Goal: Task Accomplishment & Management: Use online tool/utility

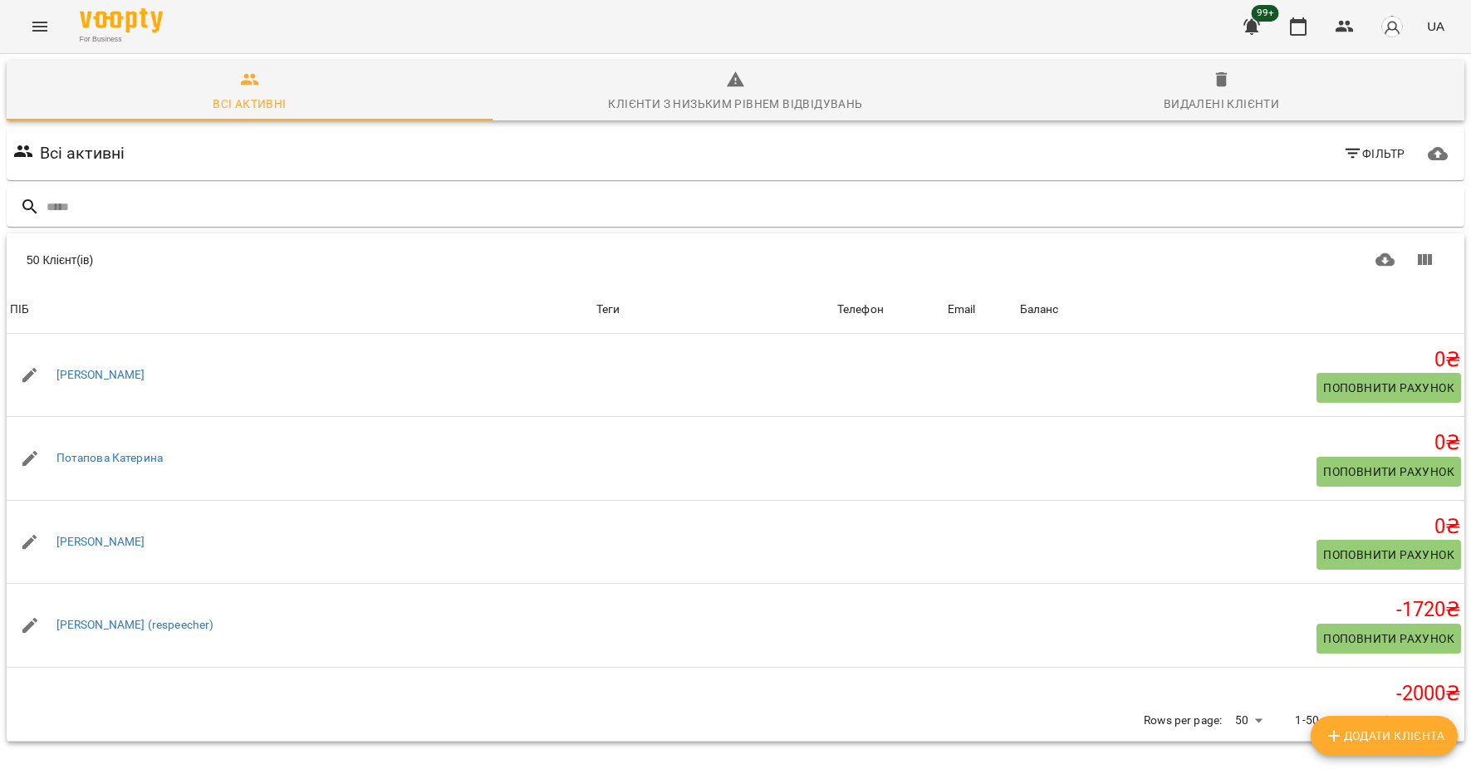
click at [29, 18] on button "Menu" at bounding box center [40, 27] width 40 height 40
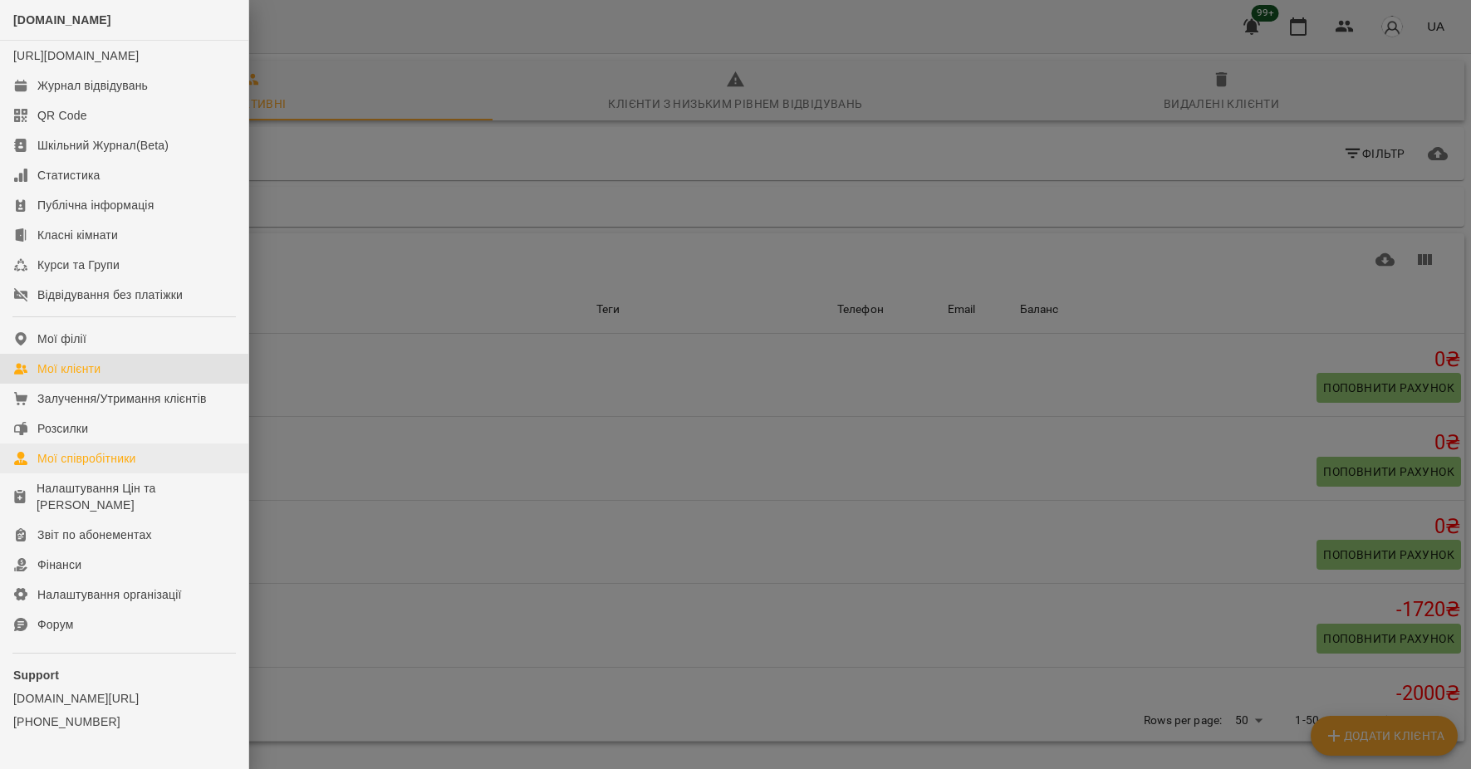
click at [126, 467] on div "Мої співробітники" at bounding box center [86, 458] width 99 height 17
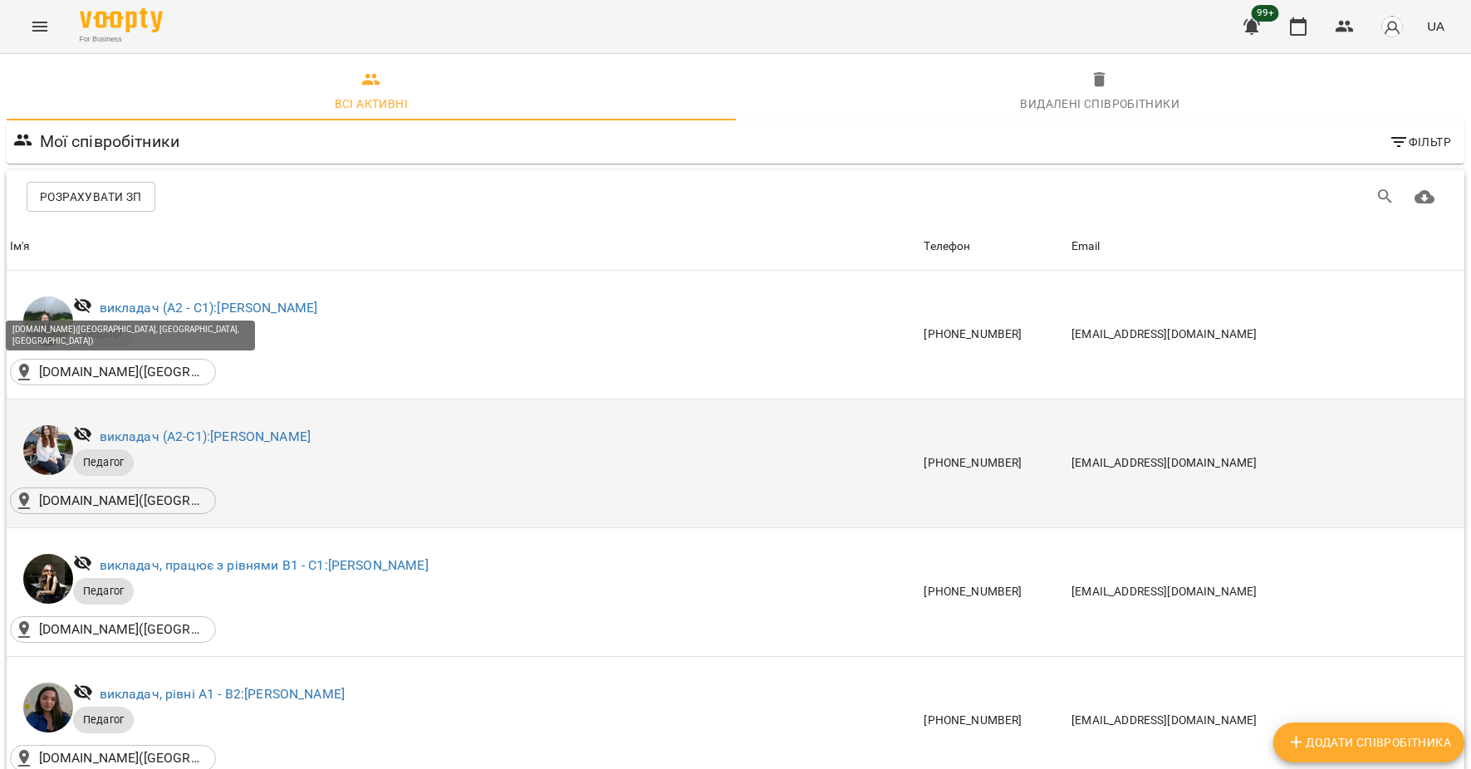
scroll to position [221, 0]
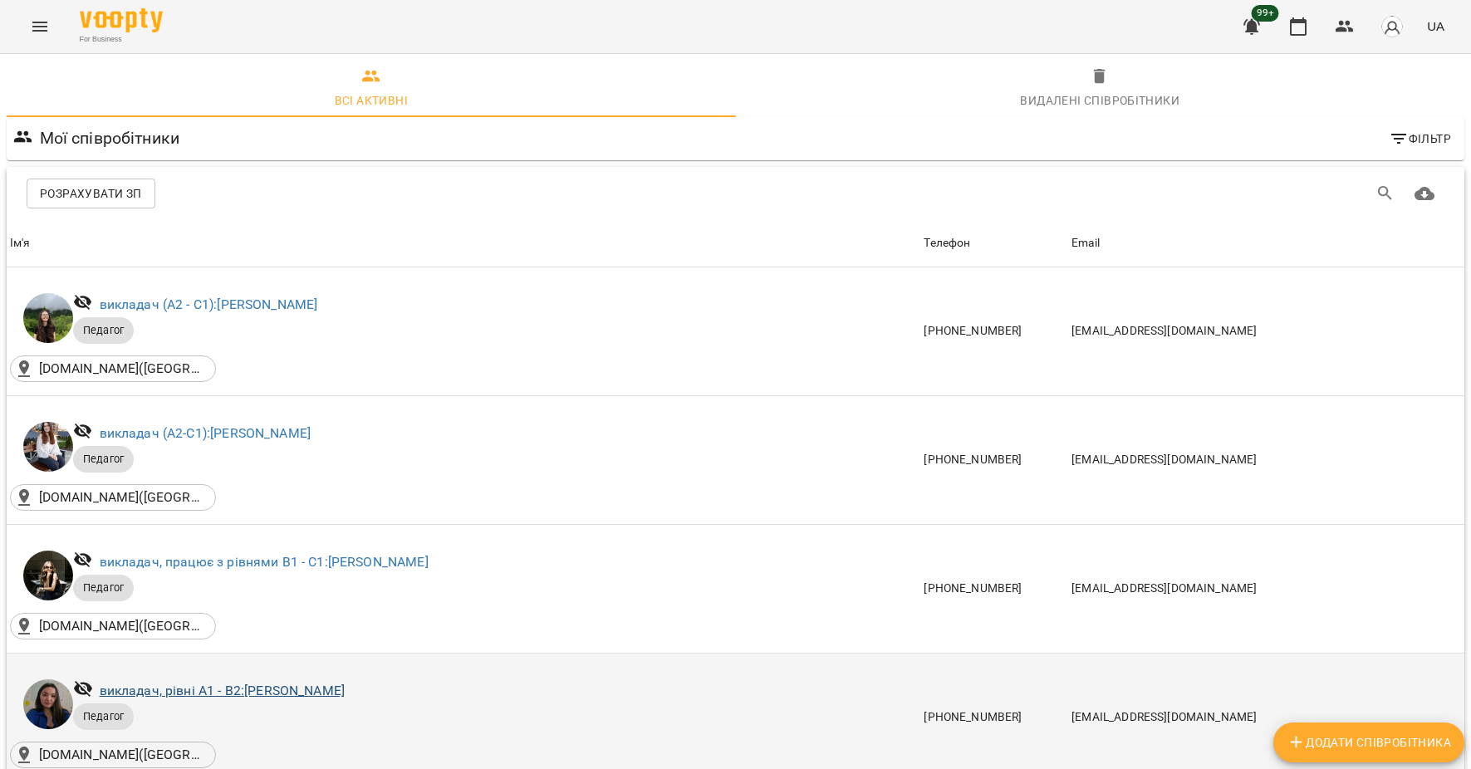
click at [197, 683] on link "викладач, рівні А1 - В2: [PERSON_NAME]" at bounding box center [222, 691] width 245 height 16
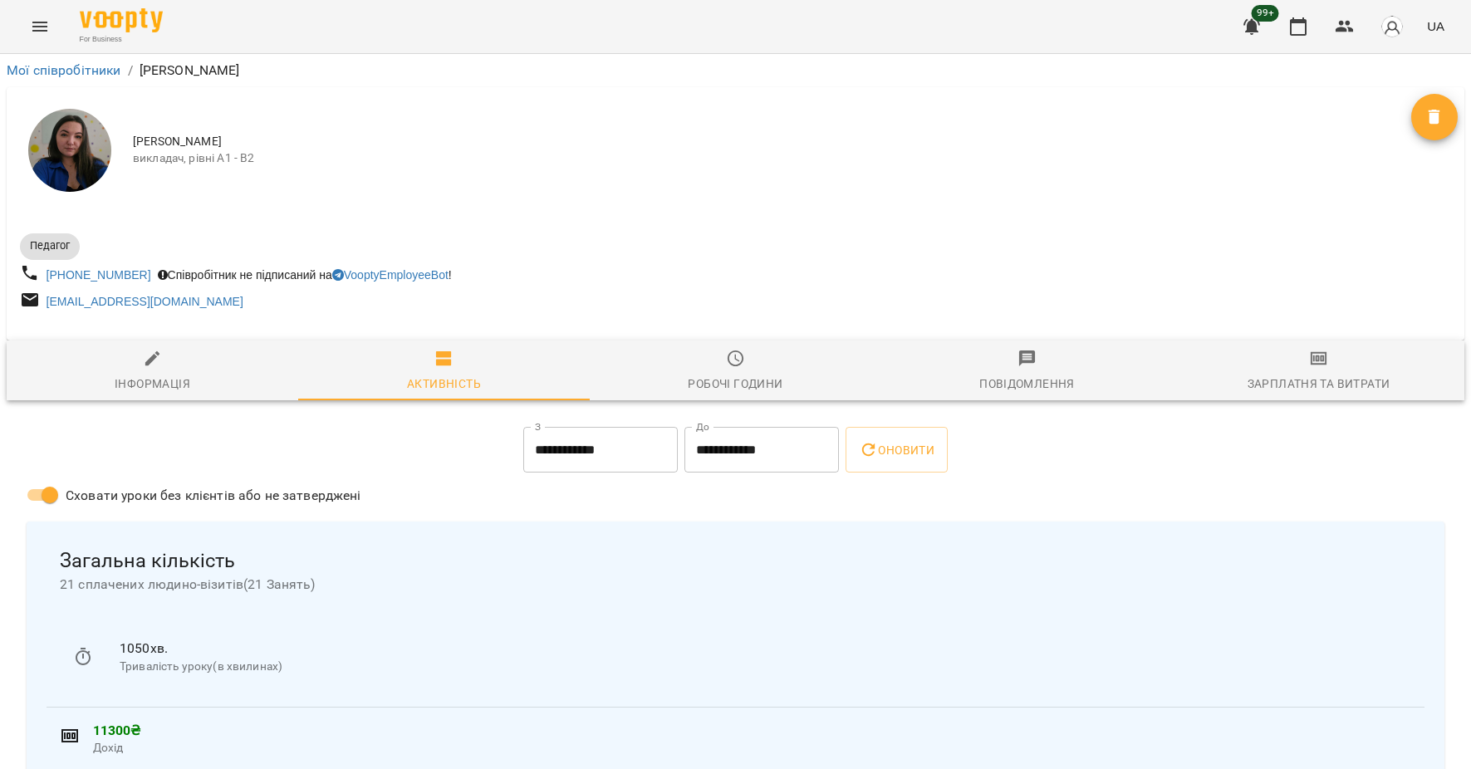
click at [25, 27] on button "Menu" at bounding box center [40, 27] width 40 height 40
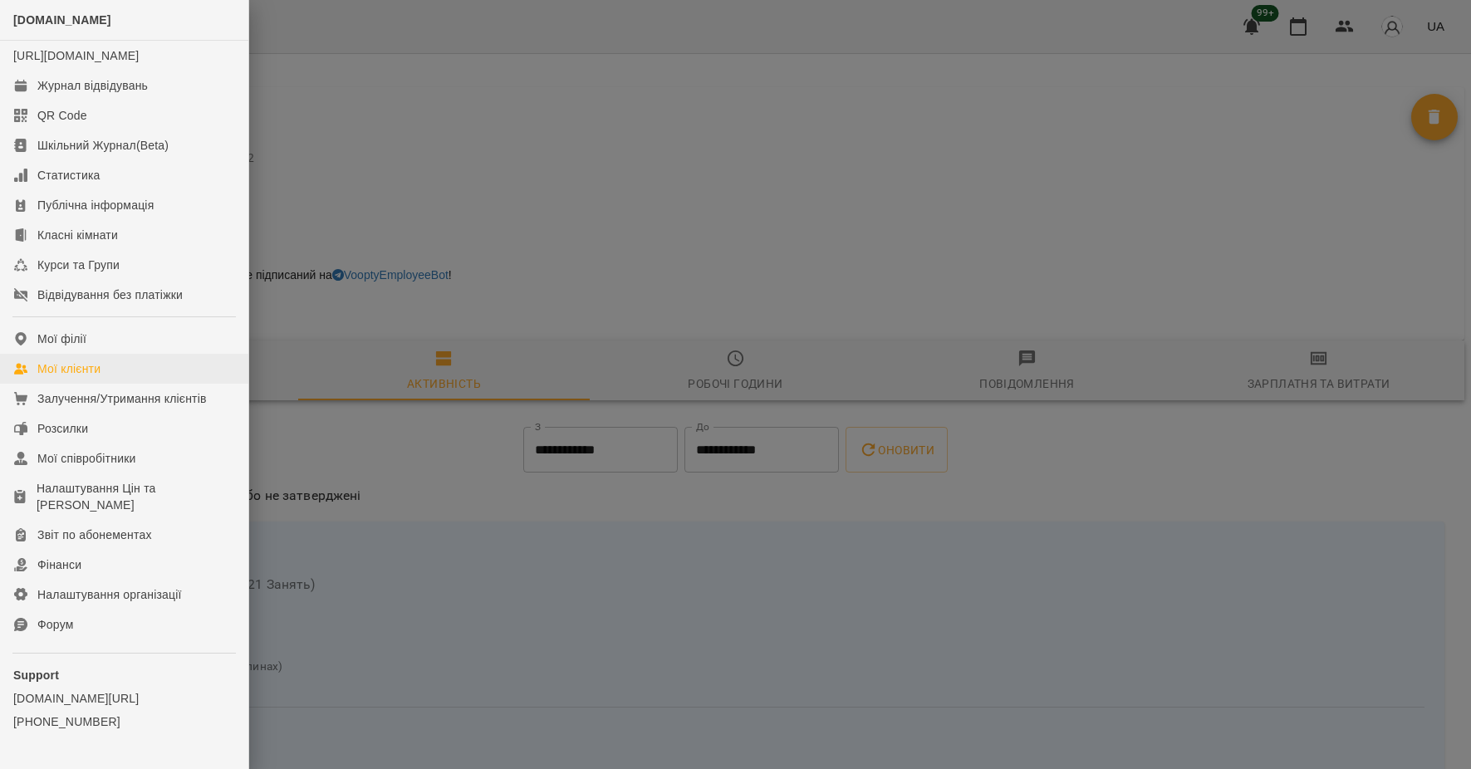
click at [89, 377] on div "Мої клієнти" at bounding box center [68, 368] width 63 height 17
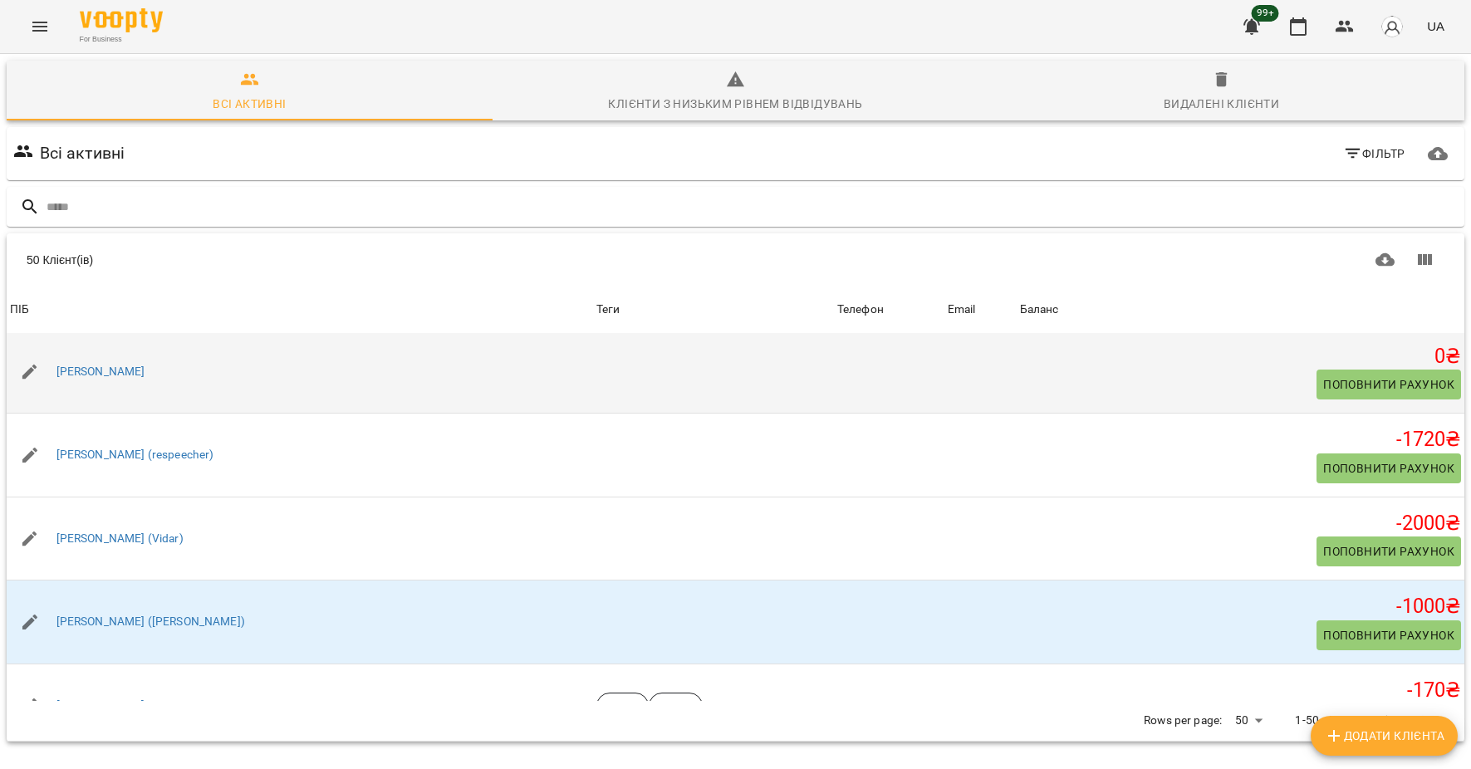
scroll to position [171, 0]
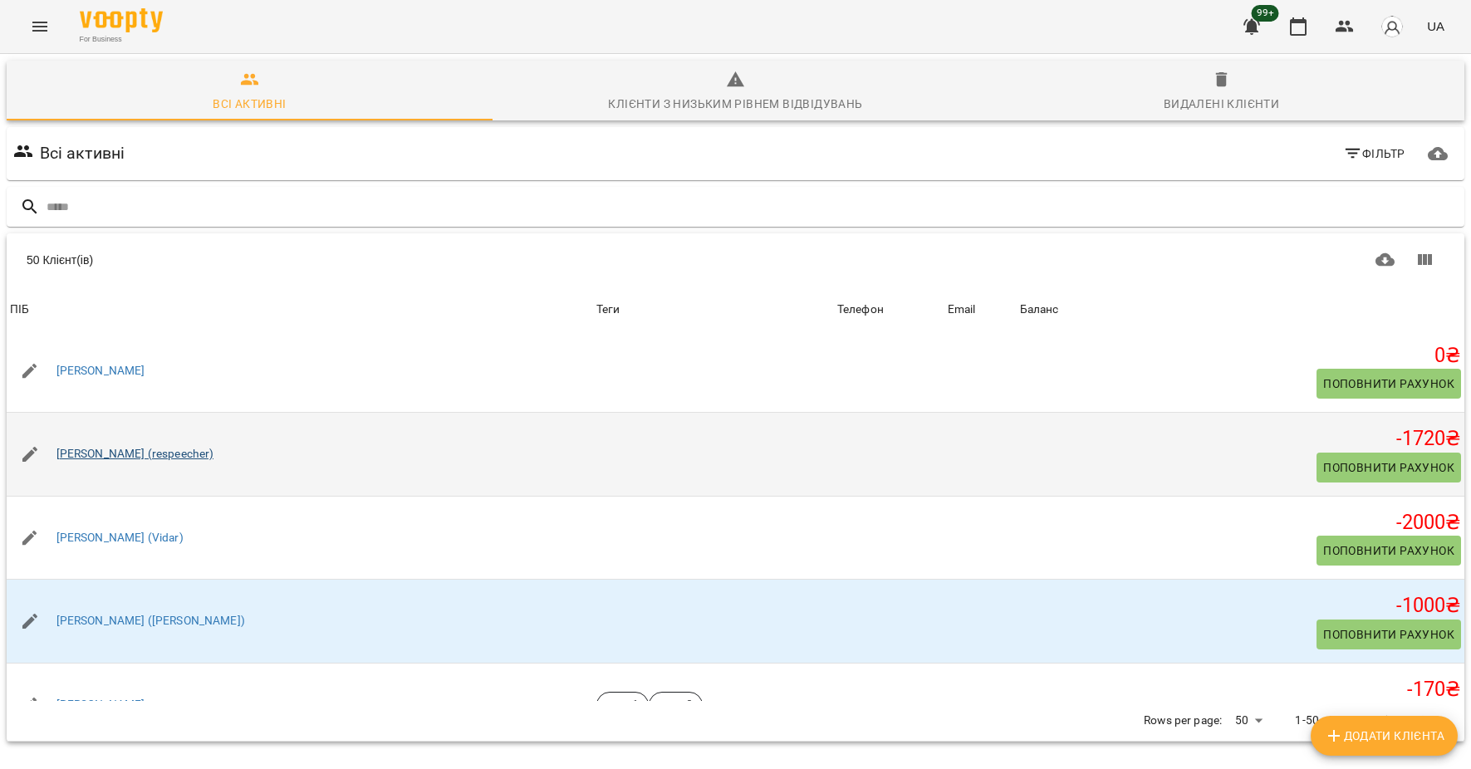
click at [163, 461] on link "[PERSON_NAME] (respeecher)" at bounding box center [135, 454] width 158 height 17
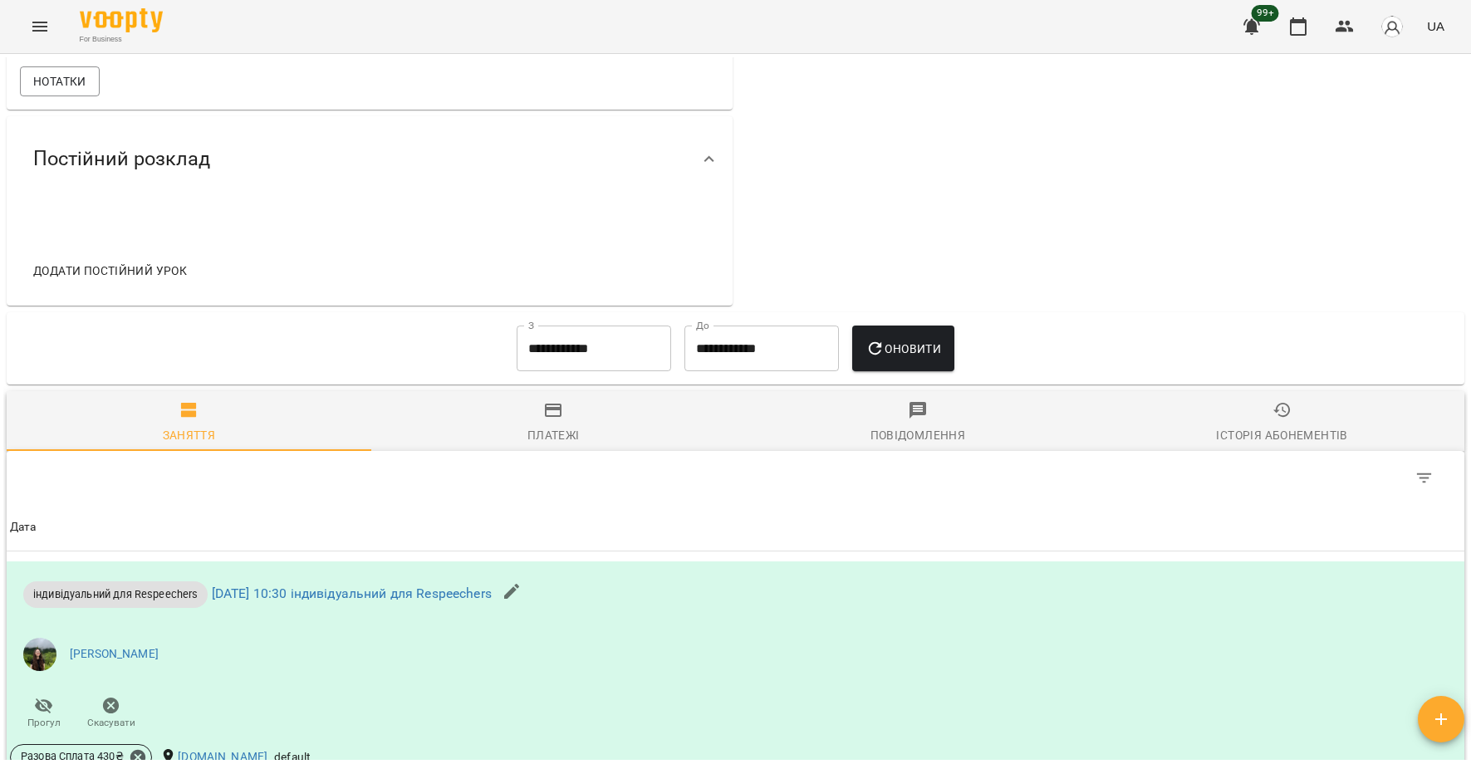
scroll to position [570, 0]
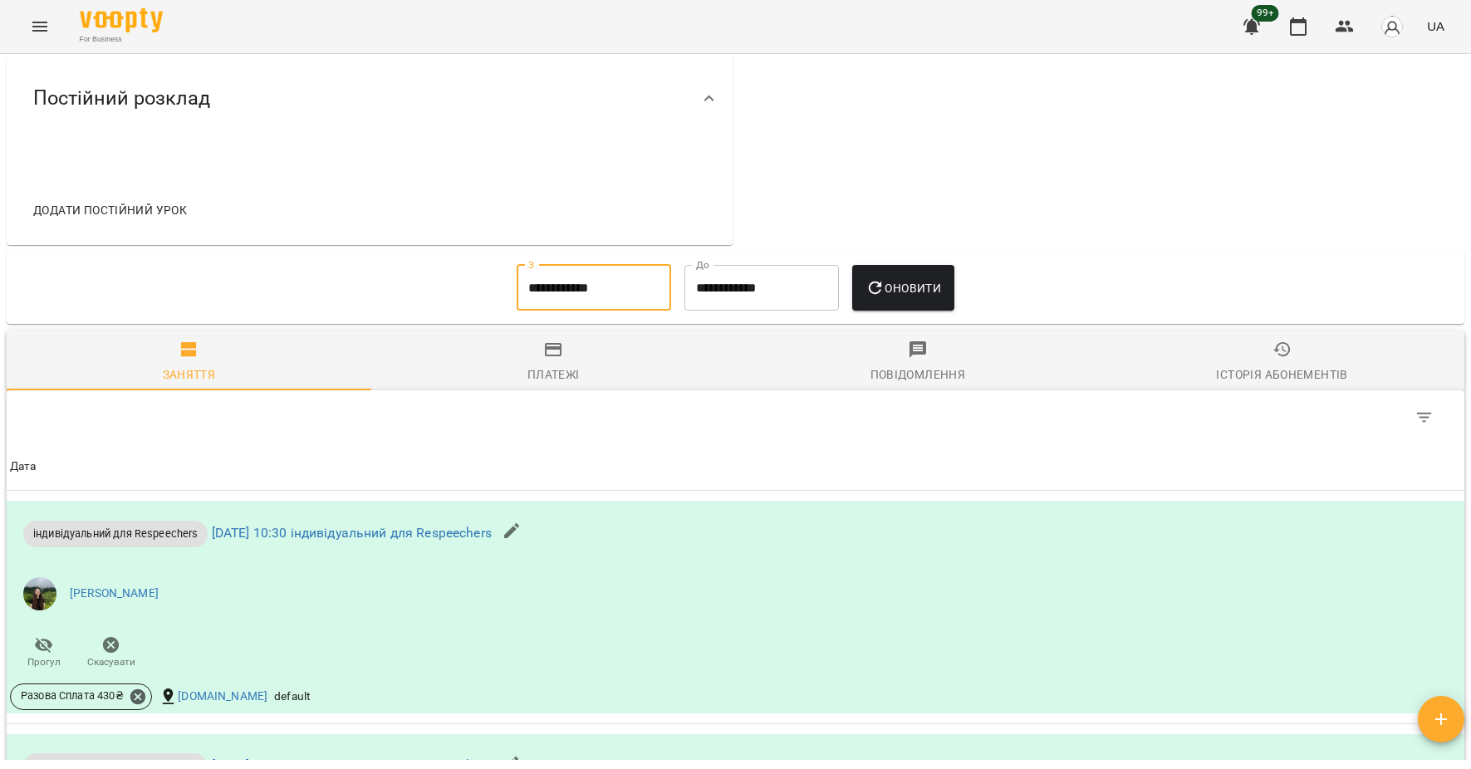
click at [589, 267] on input "**********" at bounding box center [594, 288] width 154 height 47
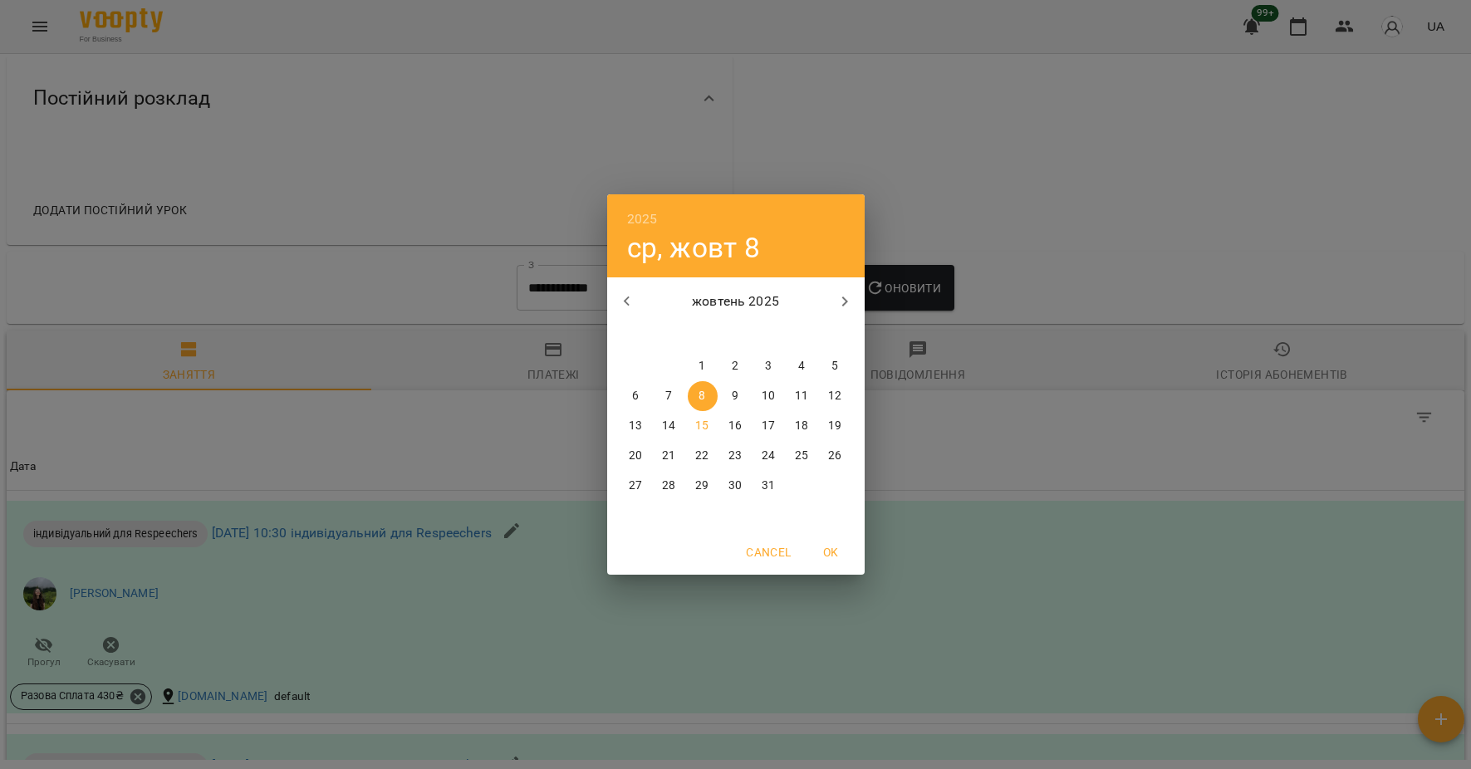
click at [703, 367] on p "1" at bounding box center [701, 366] width 7 height 17
type input "**********"
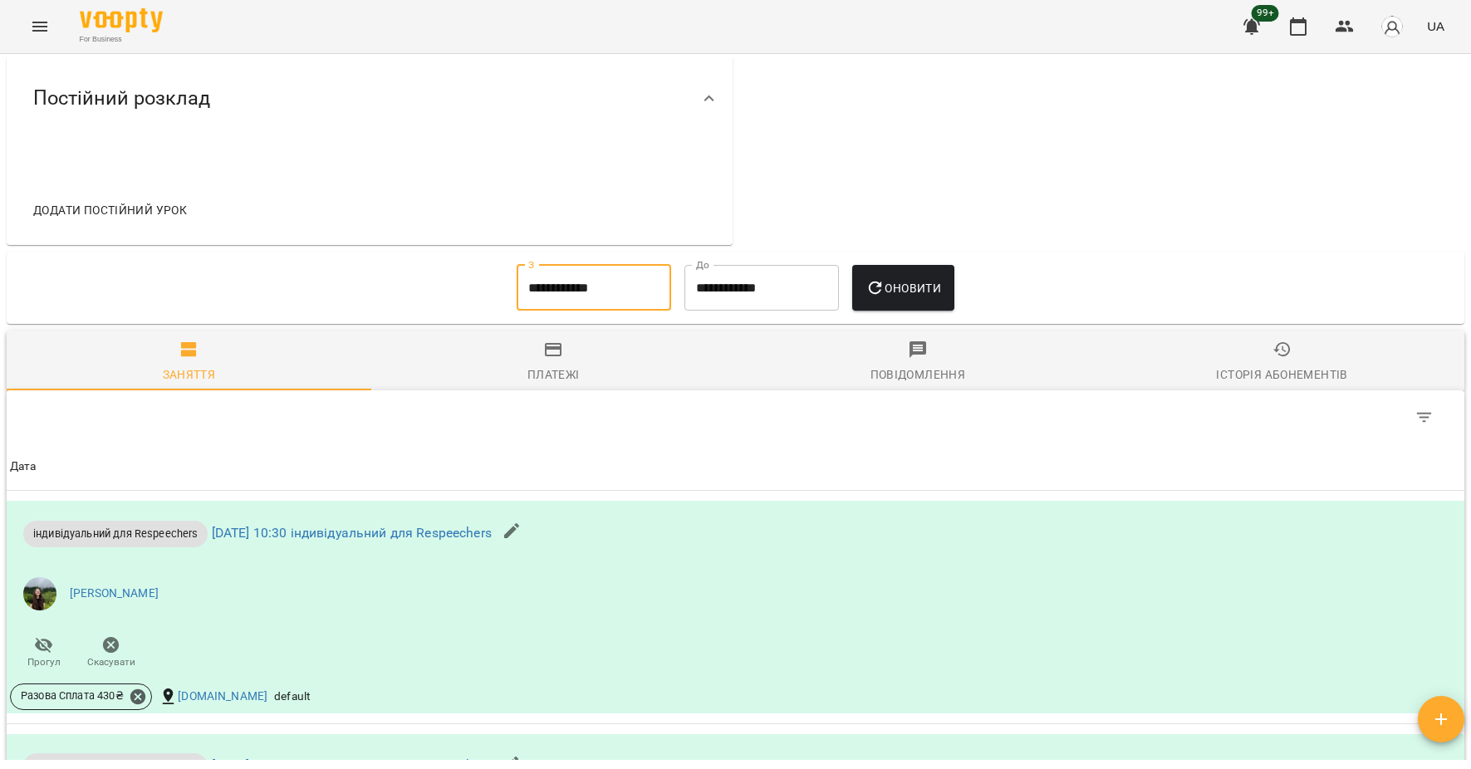
click at [910, 285] on span "Оновити" at bounding box center [903, 288] width 76 height 20
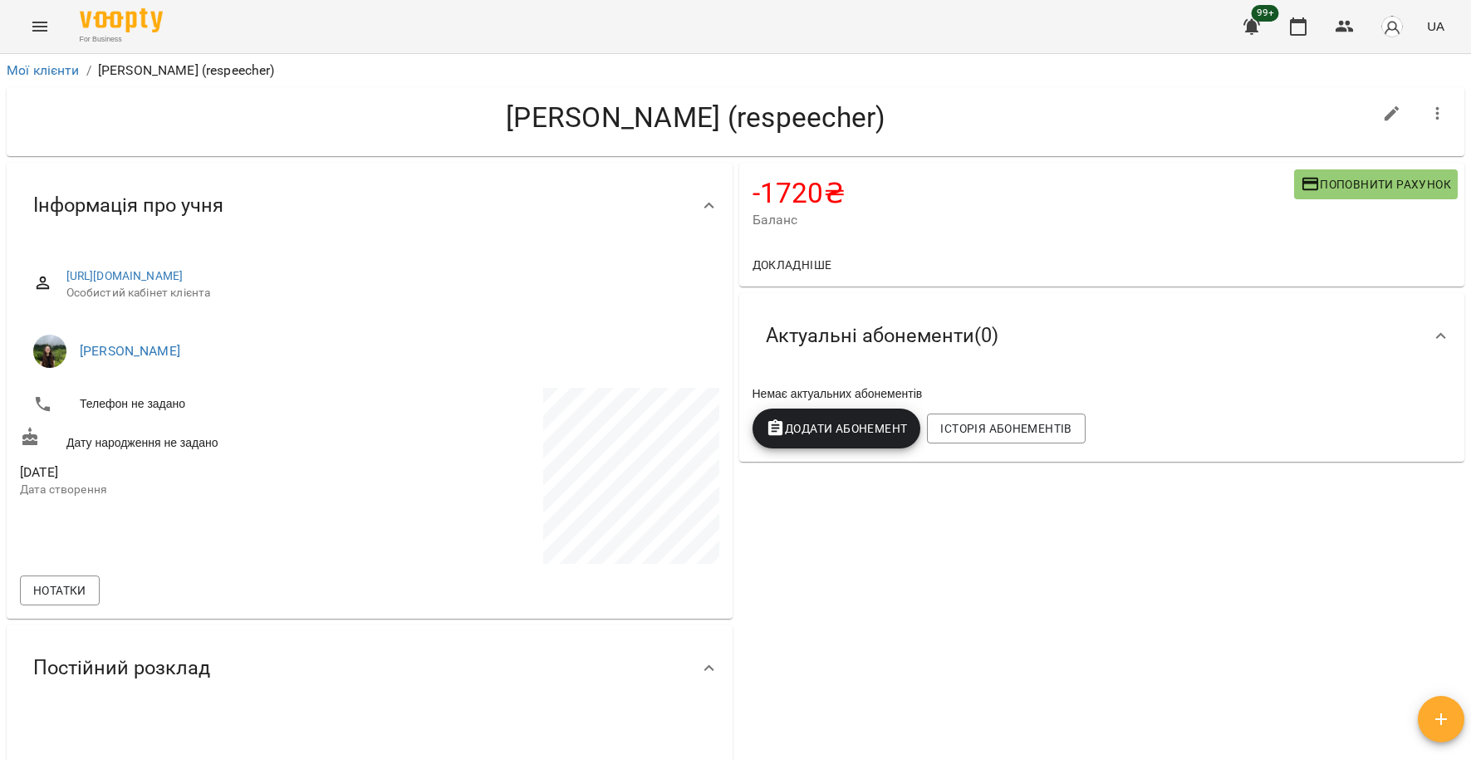
scroll to position [0, 0]
click at [37, 74] on link "Мої клієнти" at bounding box center [43, 70] width 73 height 16
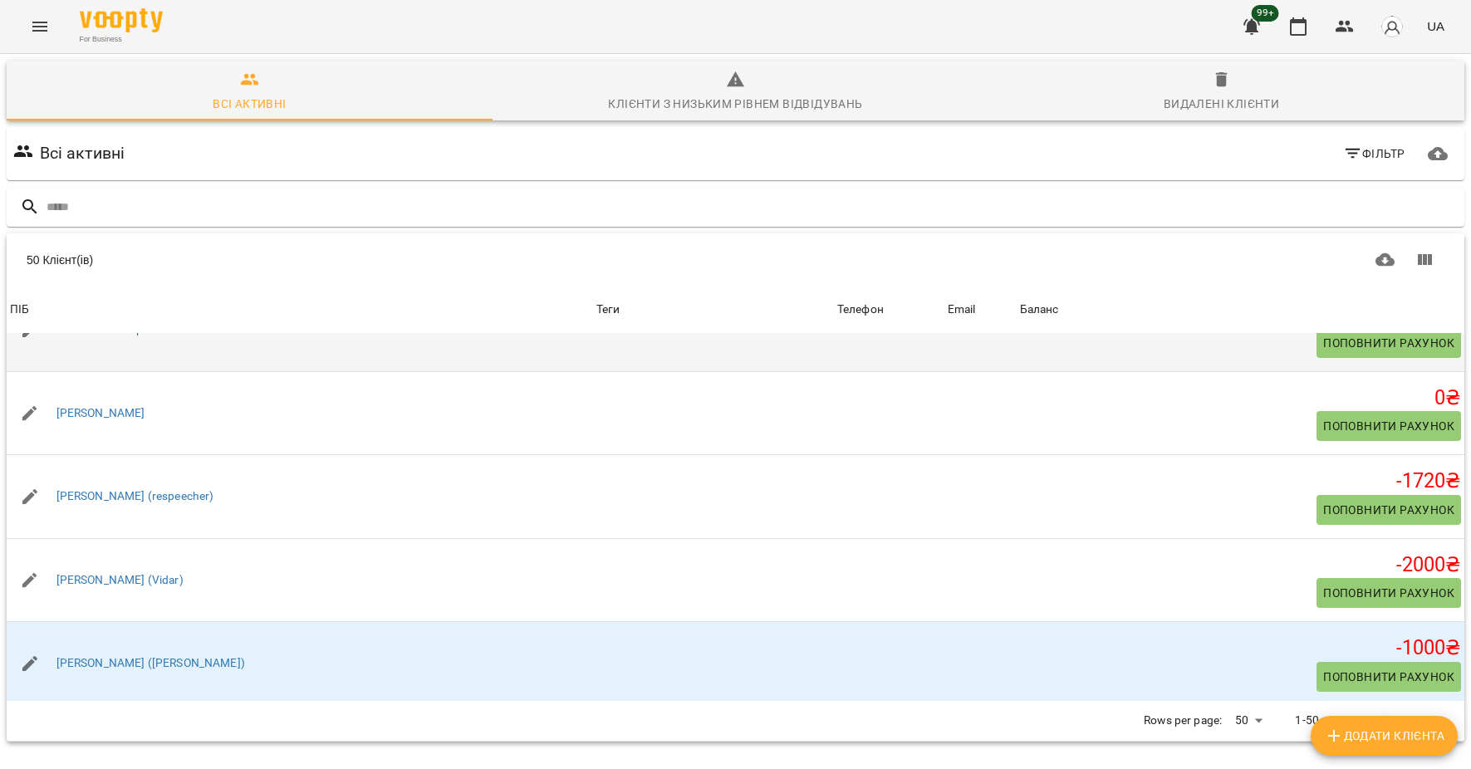
scroll to position [159, 0]
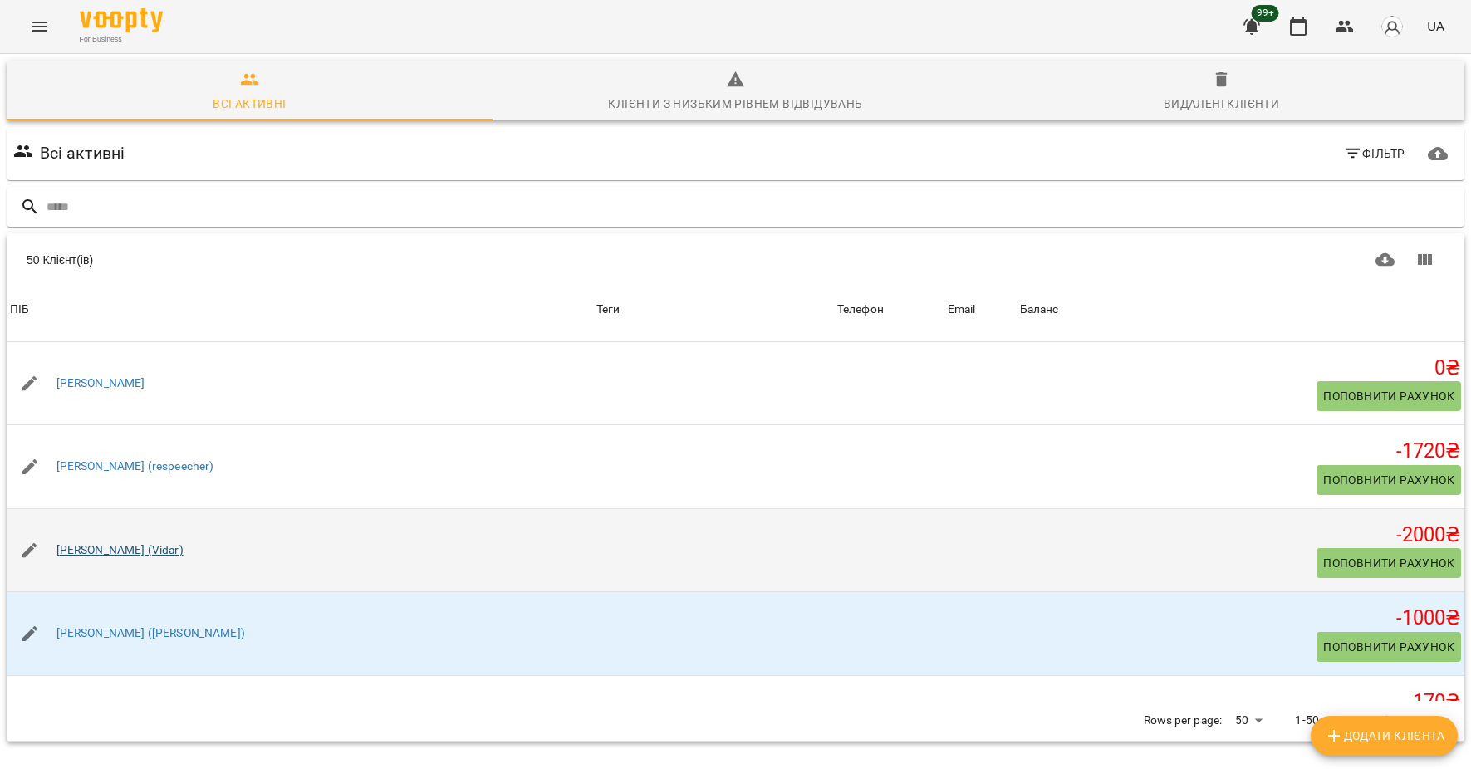
click at [152, 553] on link "[PERSON_NAME] (Vidar)" at bounding box center [119, 550] width 127 height 17
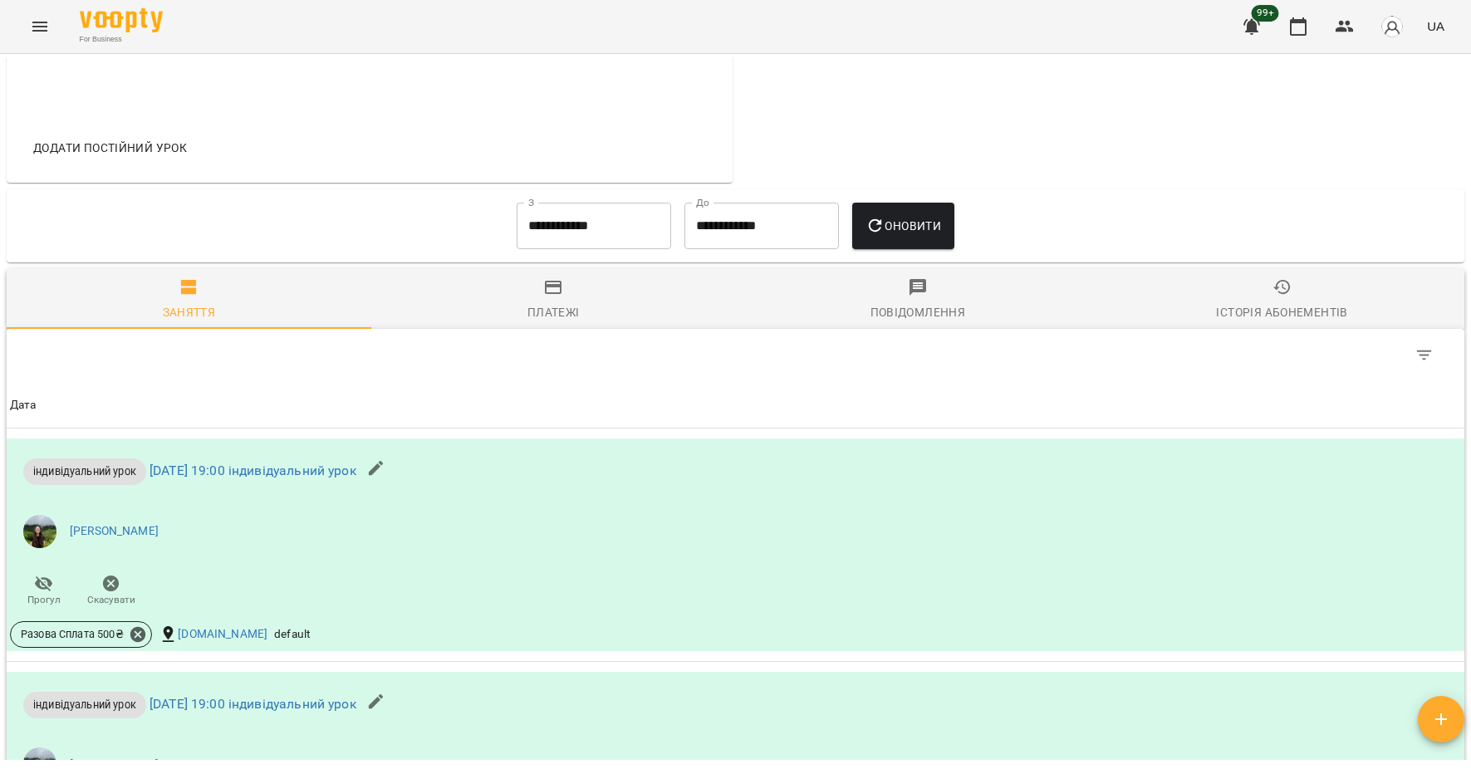
scroll to position [687, 0]
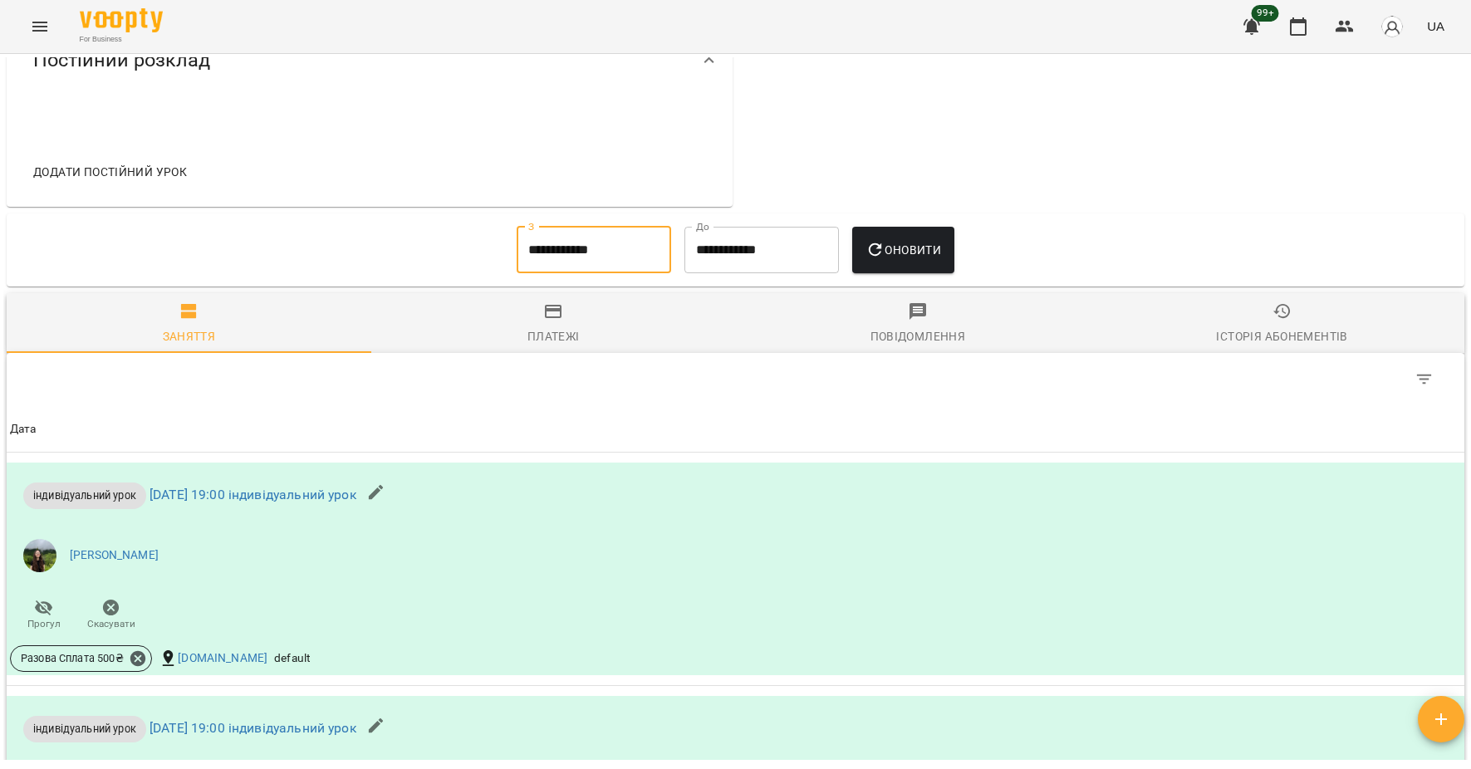
click at [580, 252] on input "**********" at bounding box center [594, 250] width 154 height 47
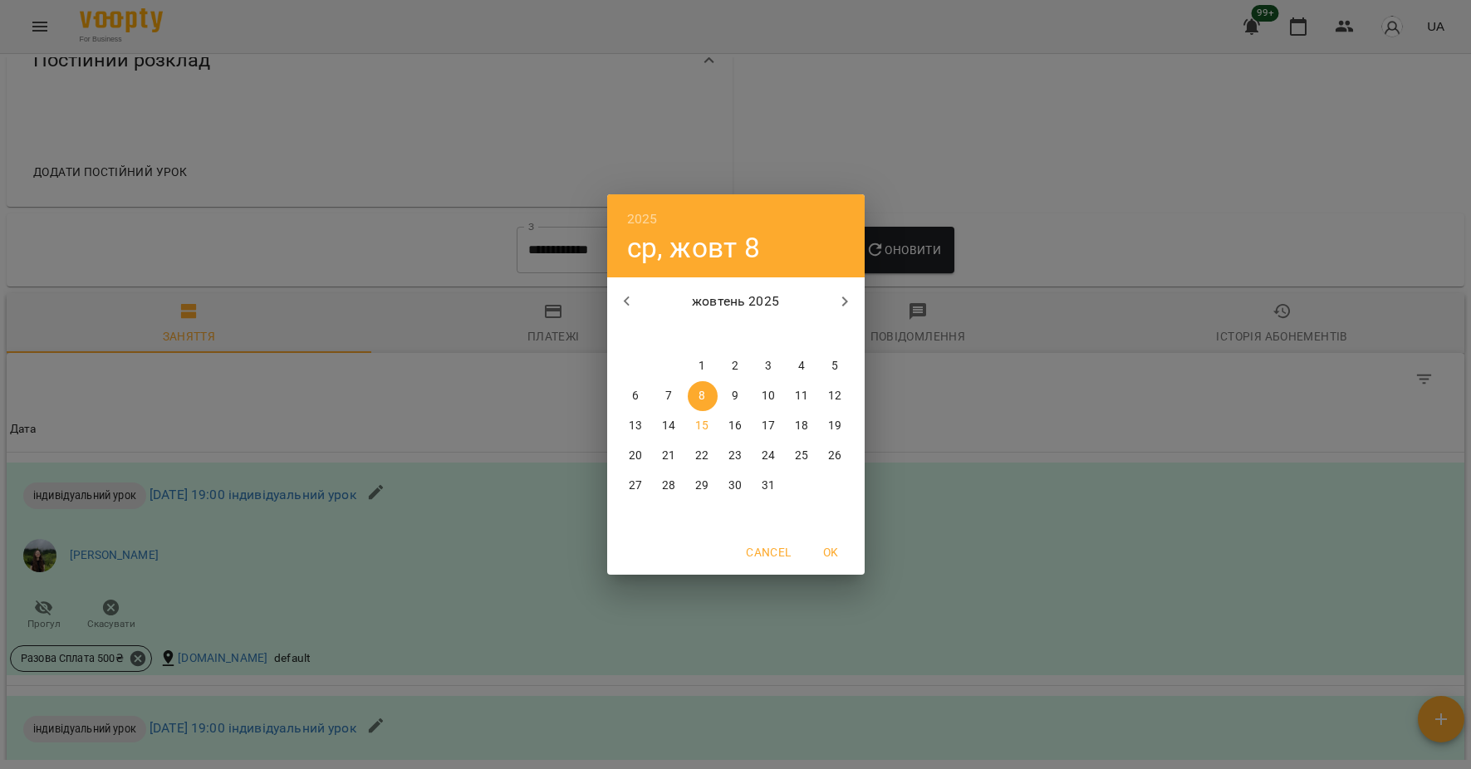
click at [705, 362] on p "1" at bounding box center [701, 366] width 7 height 17
type input "**********"
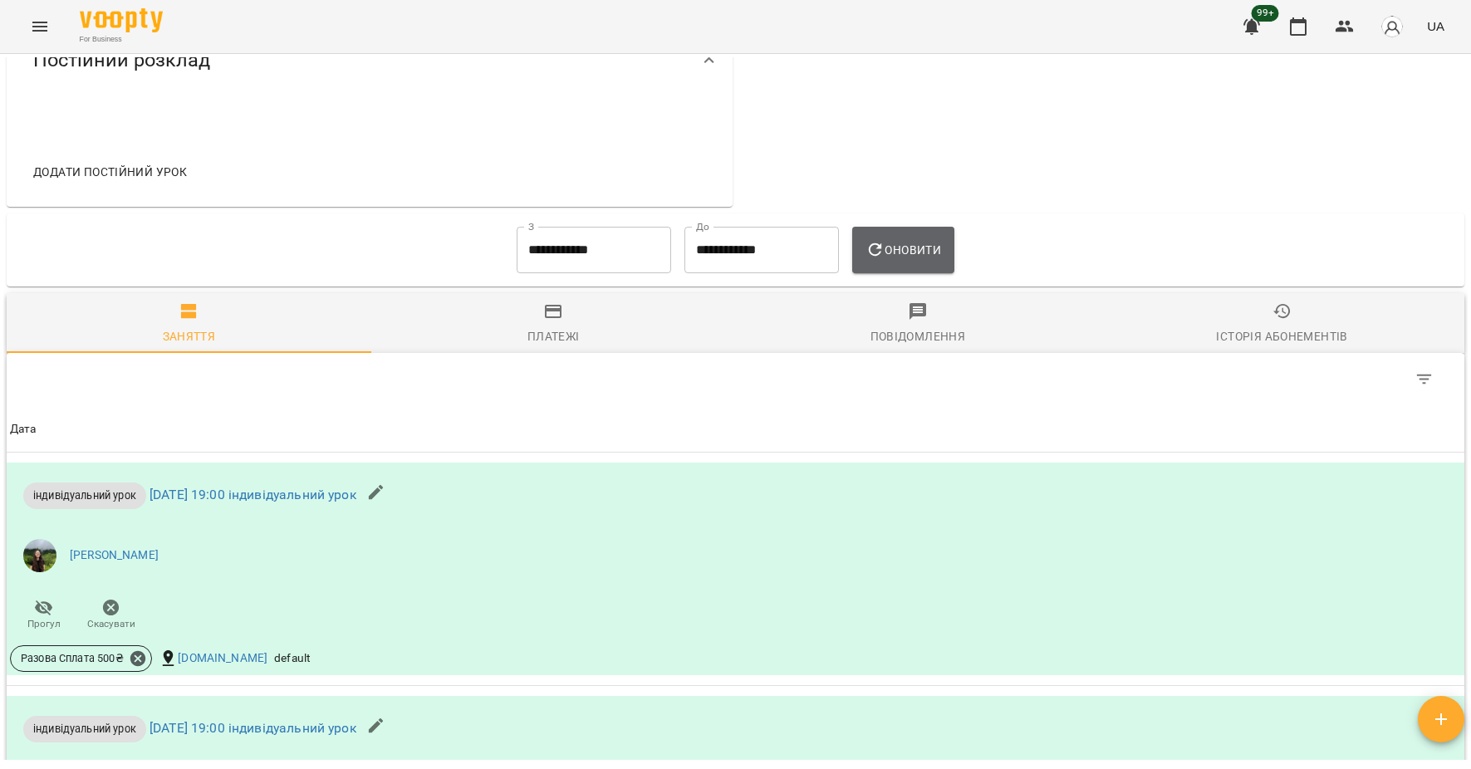
click at [883, 256] on icon "button" at bounding box center [875, 250] width 20 height 20
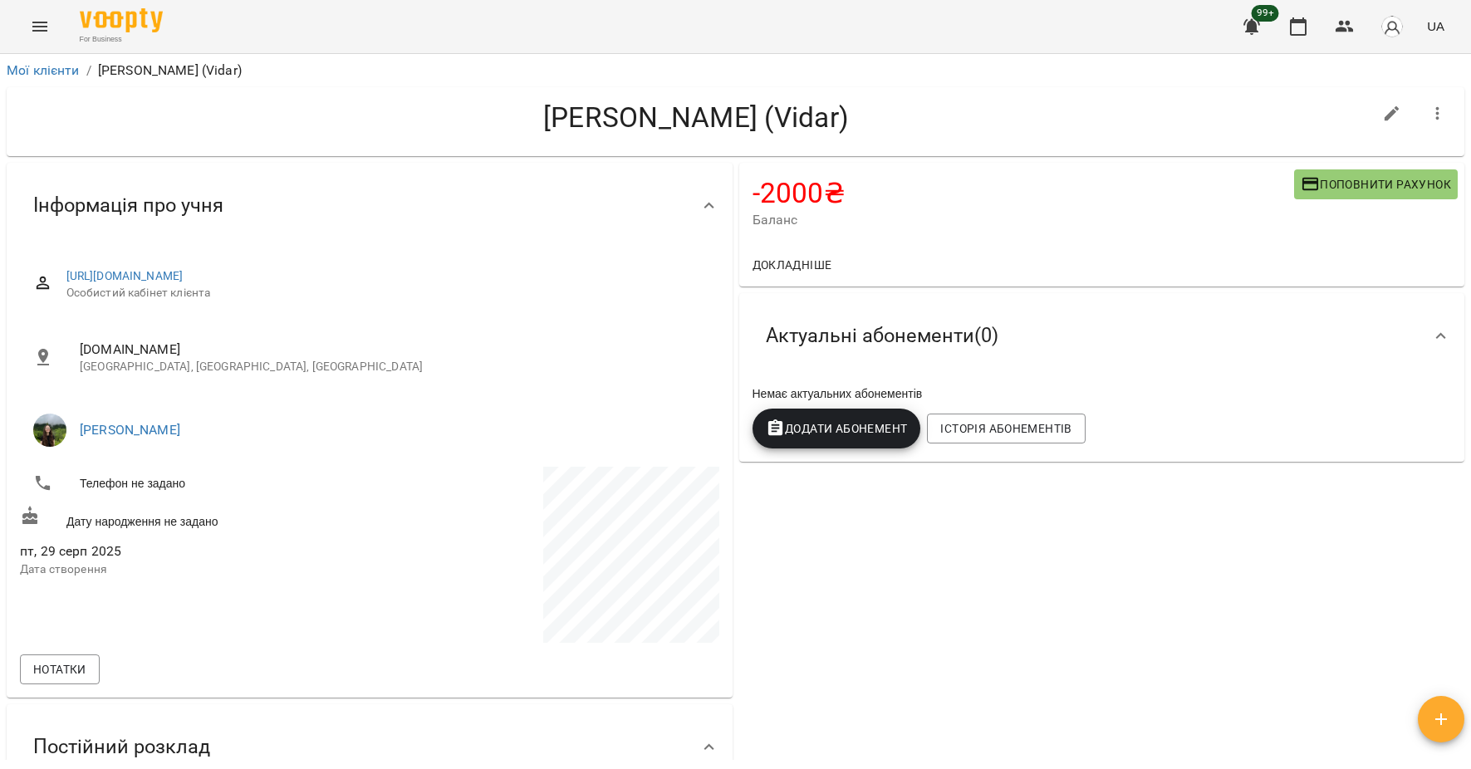
scroll to position [0, 0]
click at [55, 60] on div "Мої клієнти / [PERSON_NAME] (Vidar)" at bounding box center [735, 70] width 1464 height 27
click at [47, 69] on link "Мої клієнти" at bounding box center [43, 70] width 73 height 16
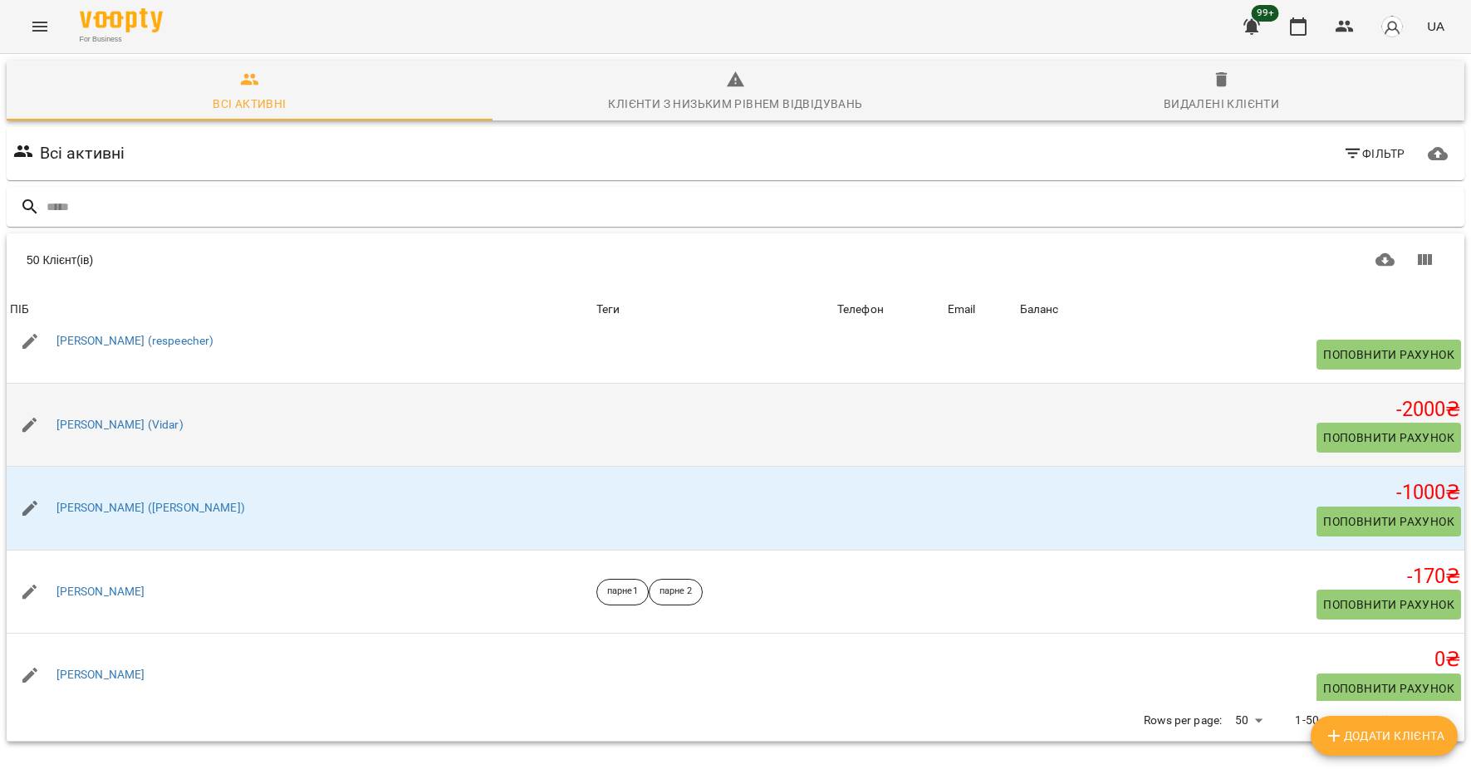
scroll to position [286, 0]
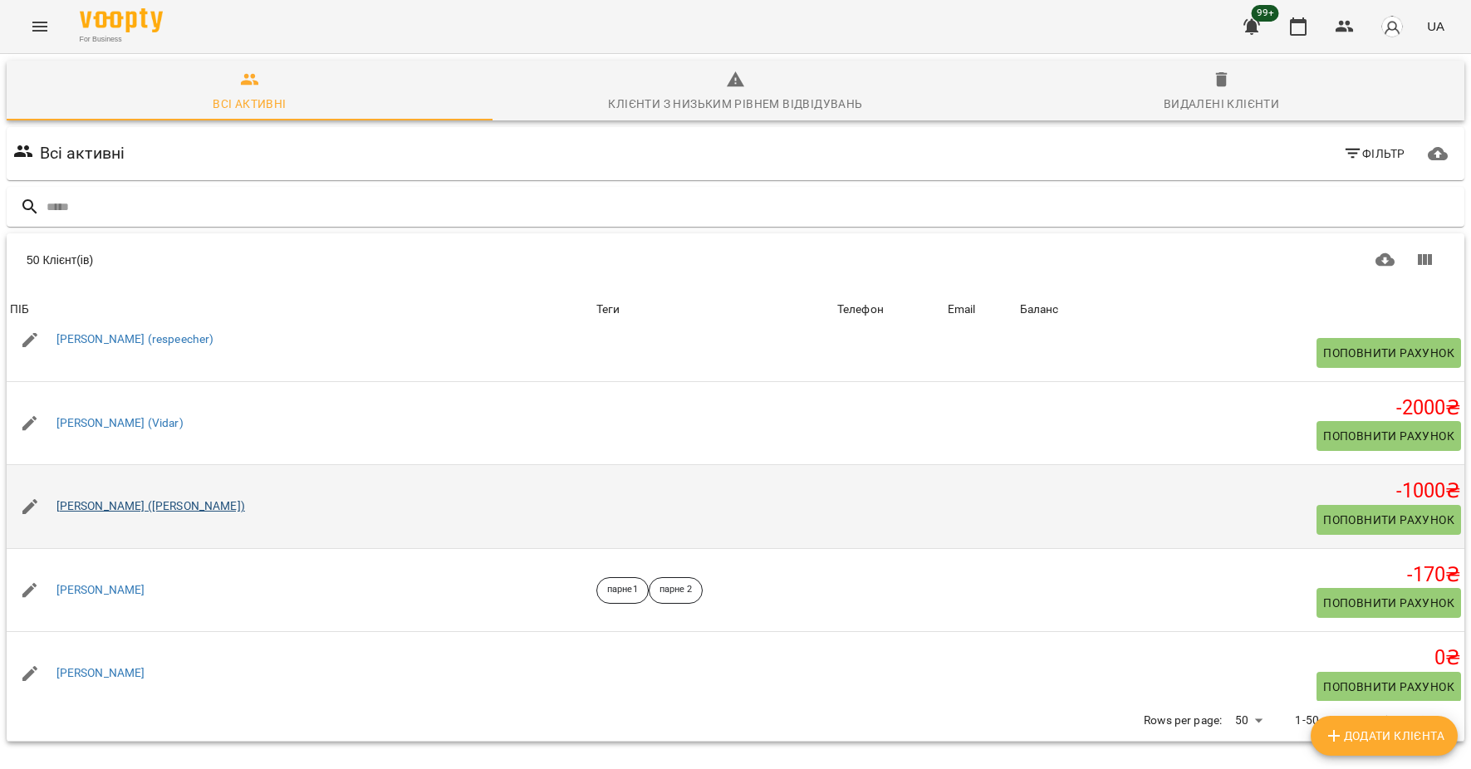
click at [148, 509] on link "[PERSON_NAME] ([PERSON_NAME])" at bounding box center [150, 506] width 189 height 17
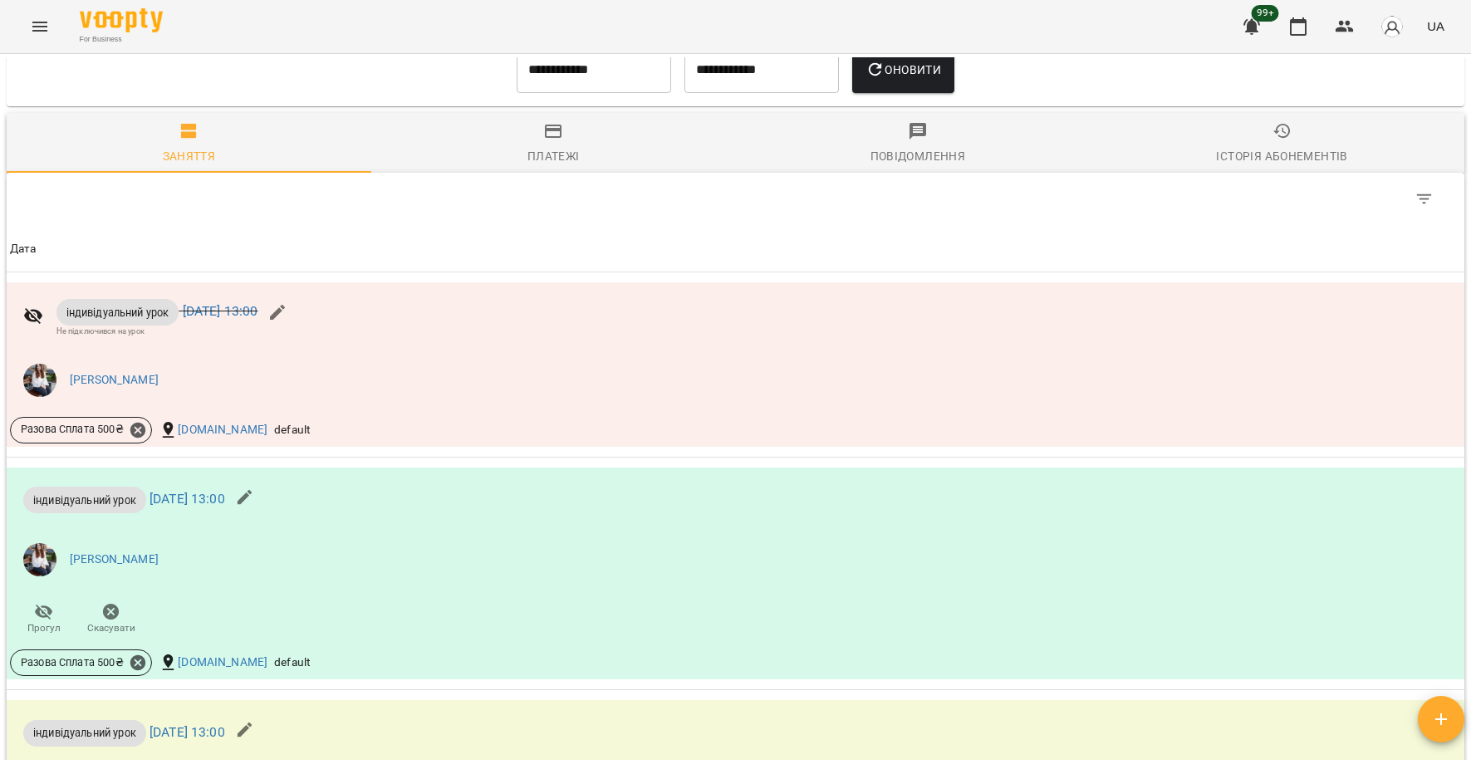
scroll to position [864, 0]
click at [596, 69] on input "**********" at bounding box center [594, 72] width 154 height 47
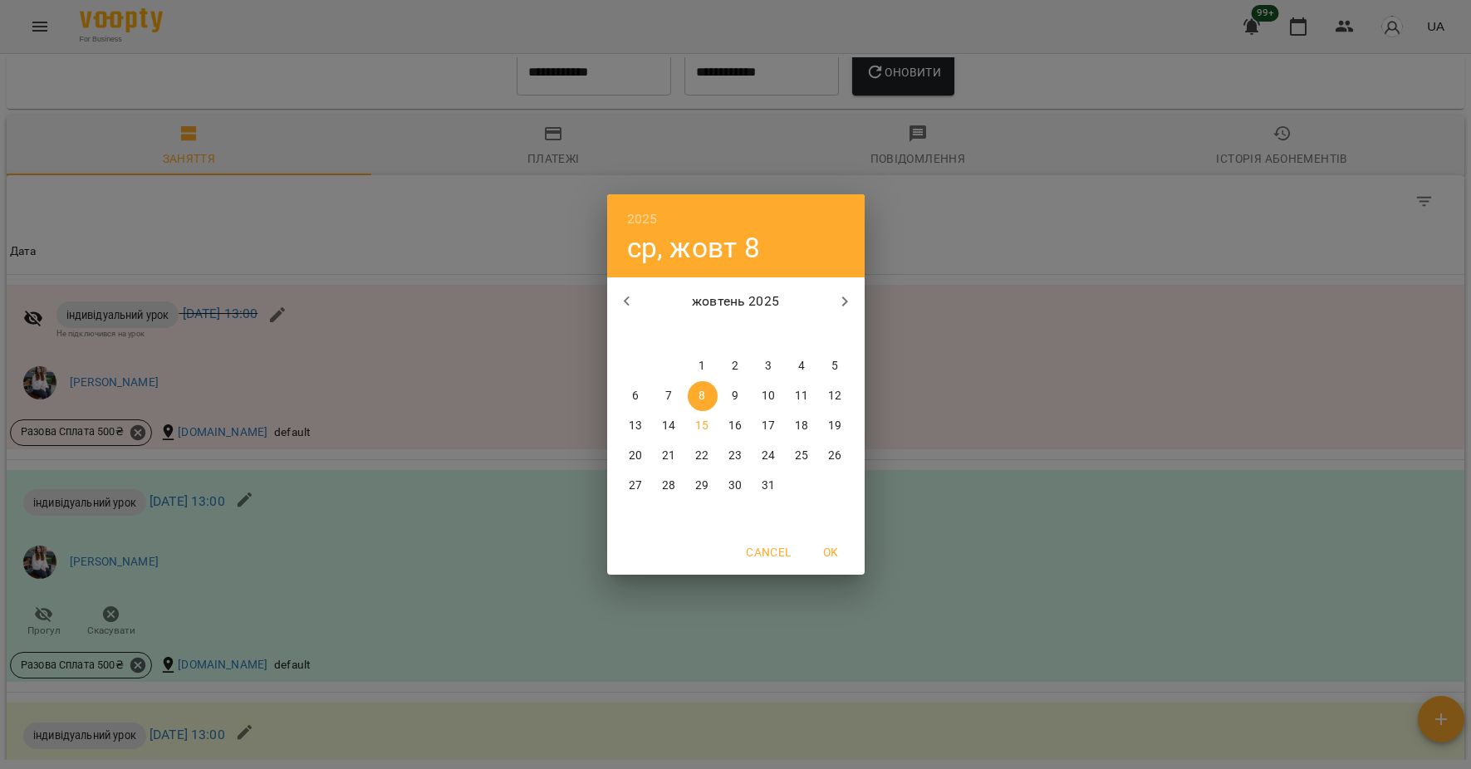
click at [708, 363] on span "1" at bounding box center [703, 366] width 30 height 17
type input "**********"
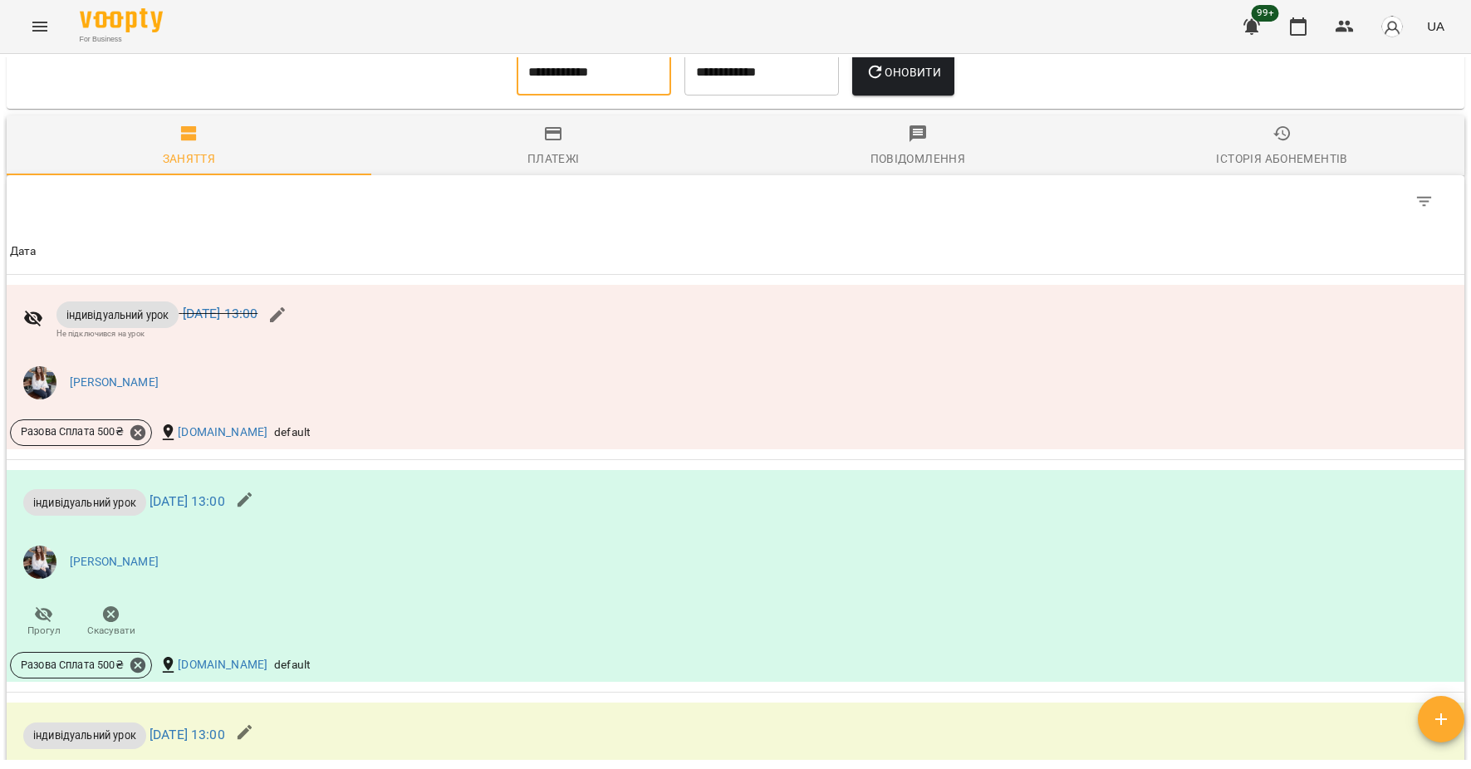
click at [924, 85] on button "Оновити" at bounding box center [903, 72] width 102 height 47
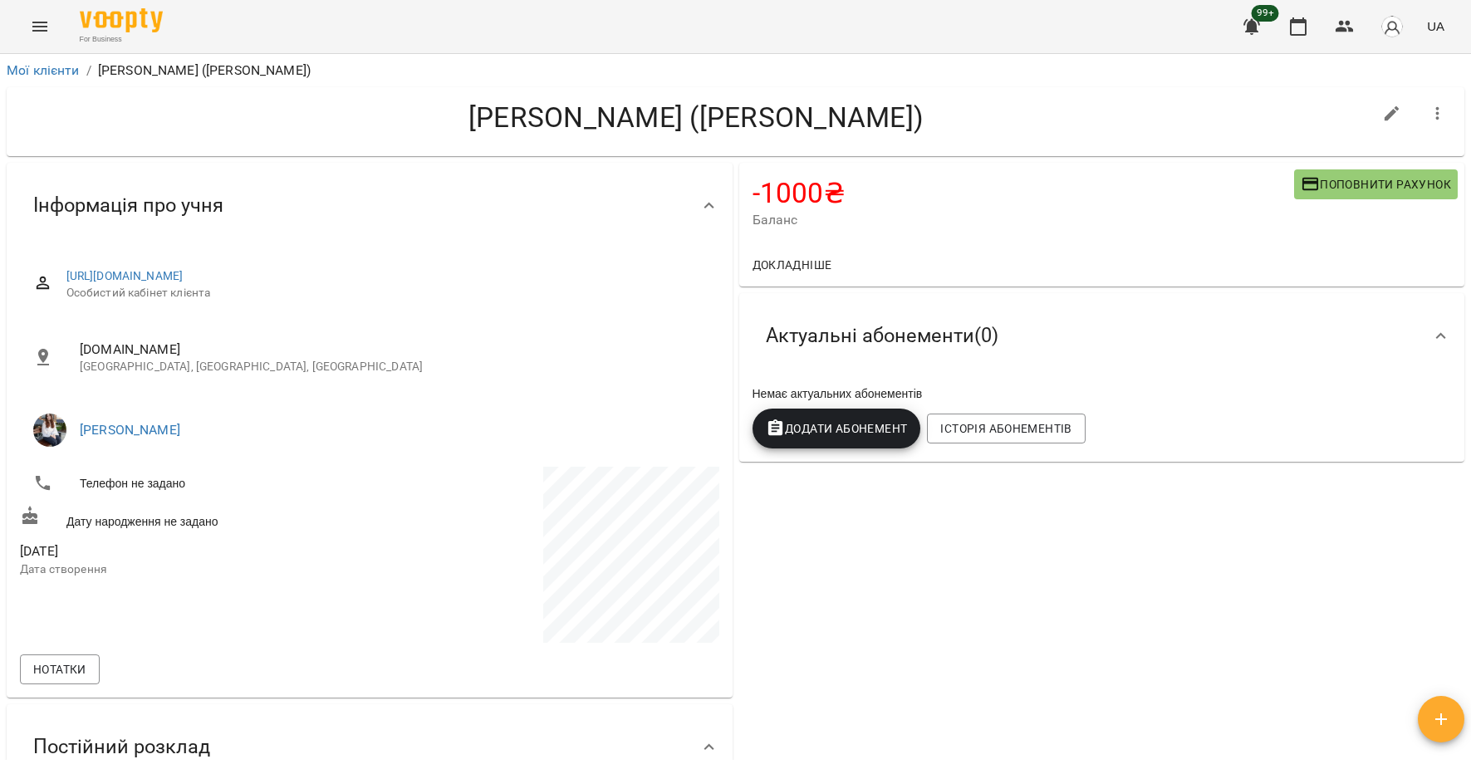
scroll to position [0, 0]
click at [38, 74] on link "Мої клієнти" at bounding box center [43, 70] width 73 height 16
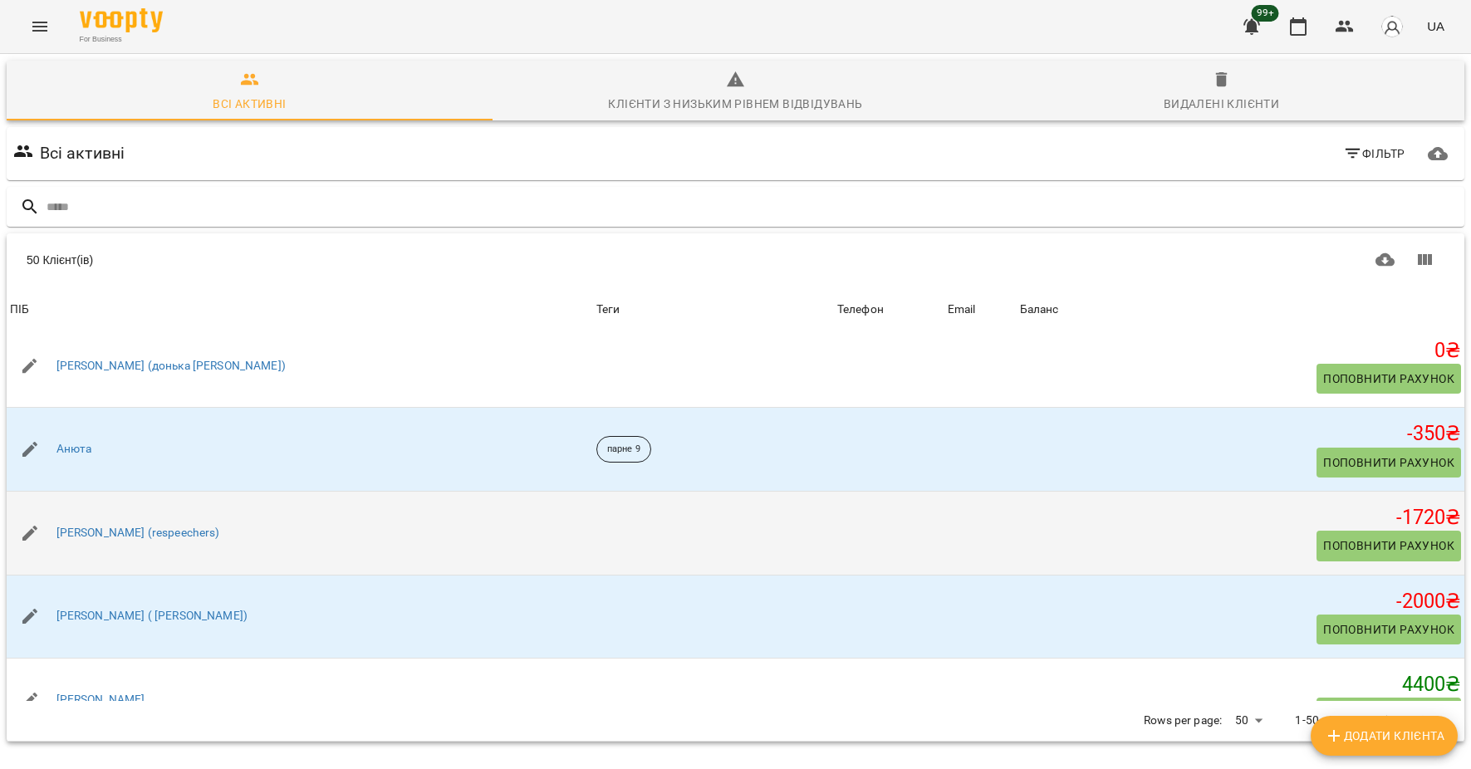
scroll to position [1019, 0]
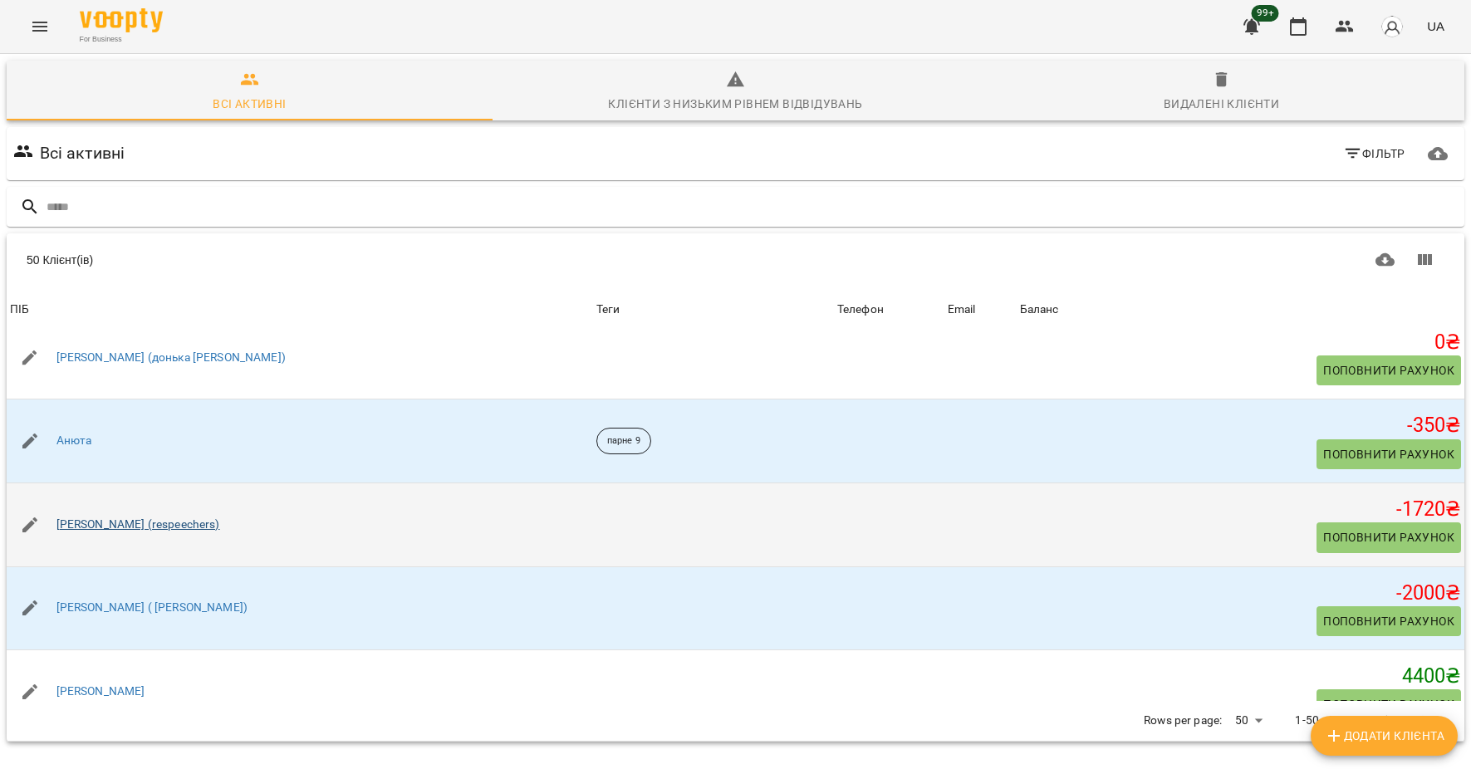
click at [152, 529] on link "[PERSON_NAME] (respeechers)" at bounding box center [138, 525] width 164 height 17
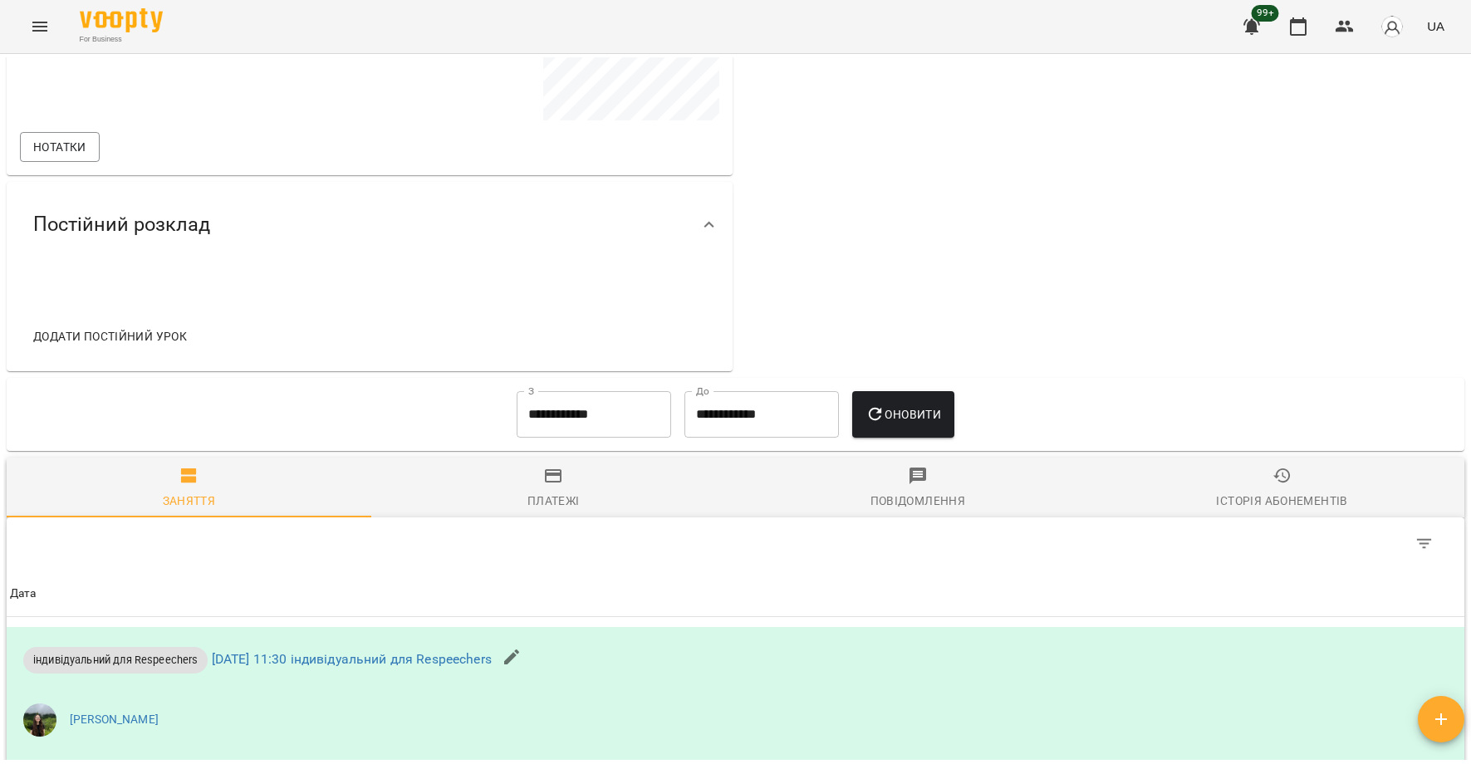
scroll to position [558, 0]
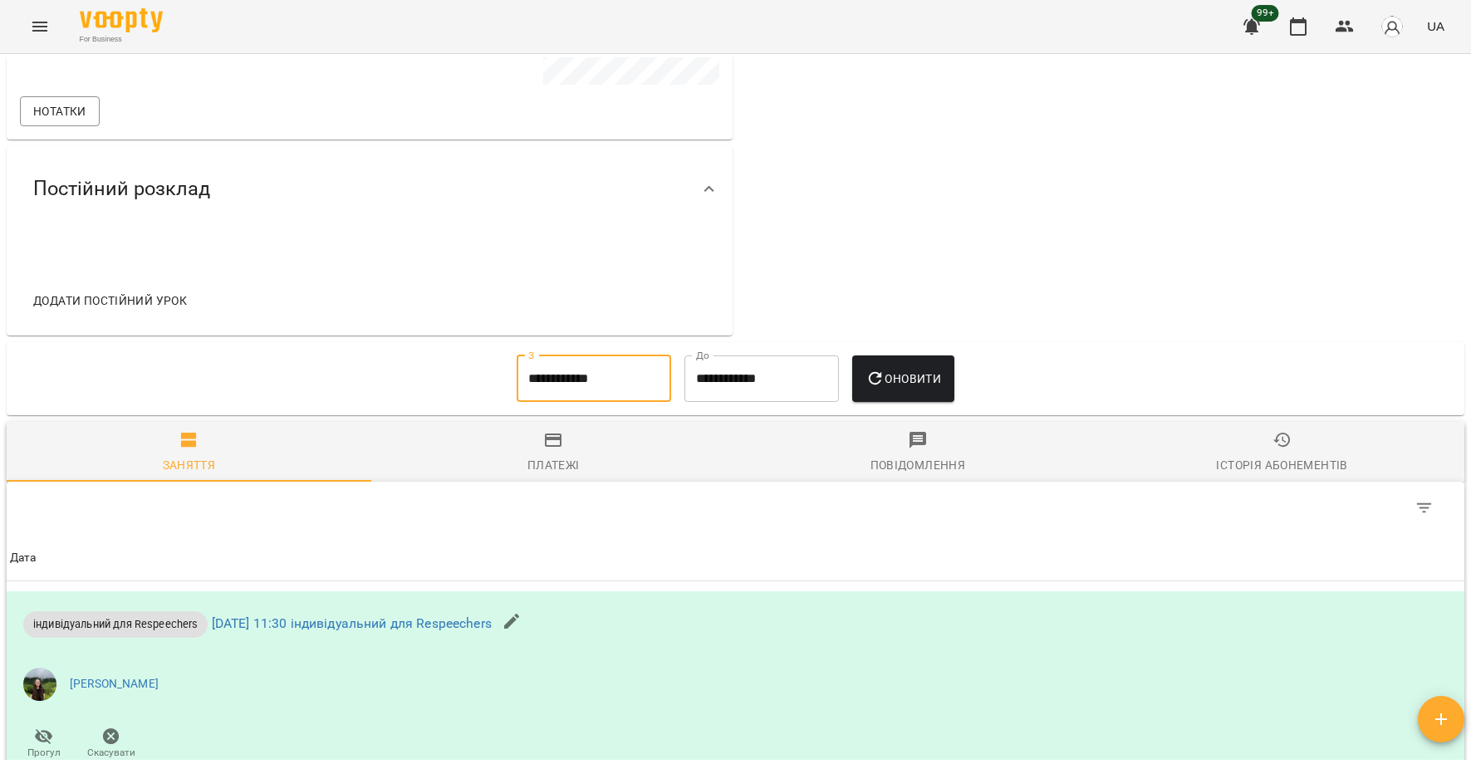
click at [601, 389] on input "**********" at bounding box center [594, 378] width 154 height 47
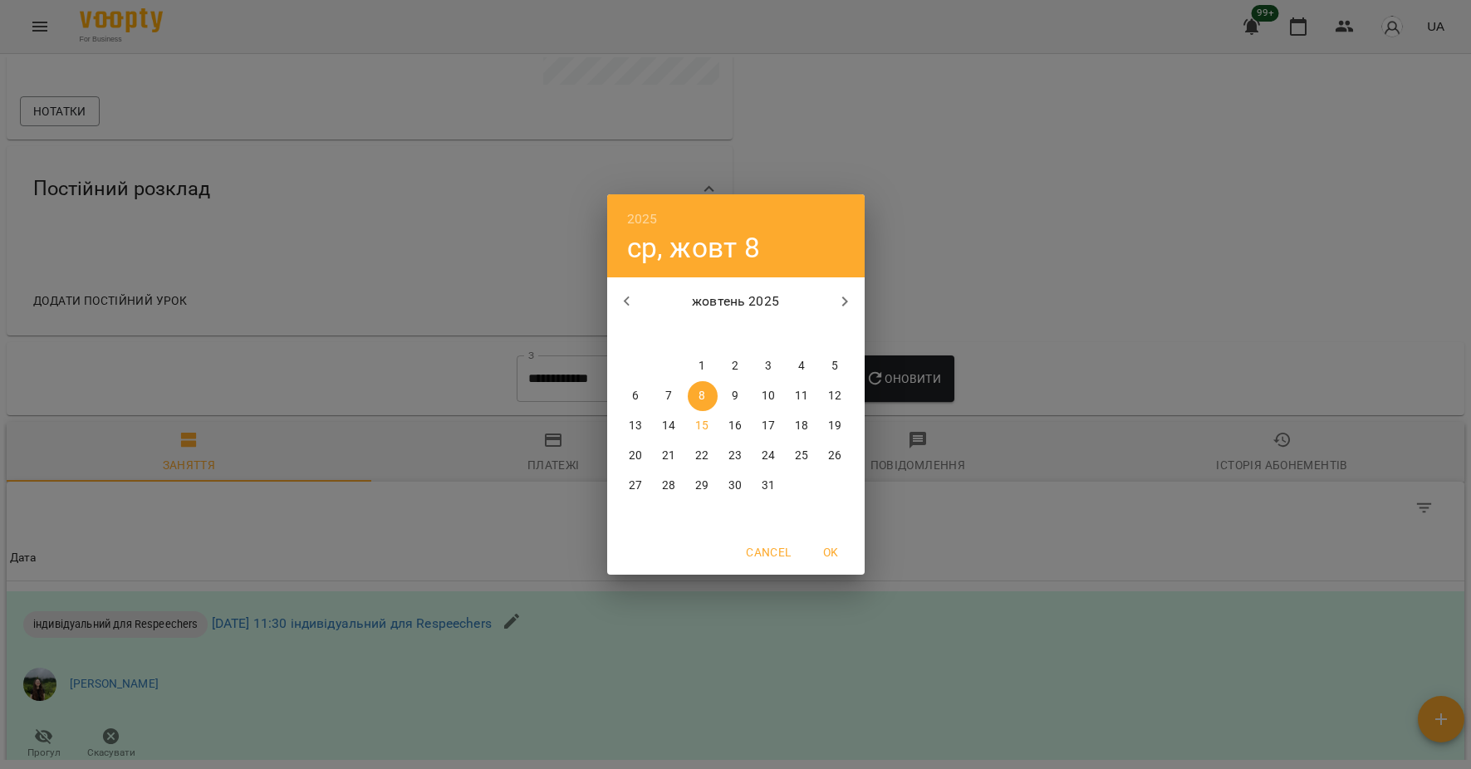
click at [698, 361] on p "1" at bounding box center [701, 366] width 7 height 17
type input "**********"
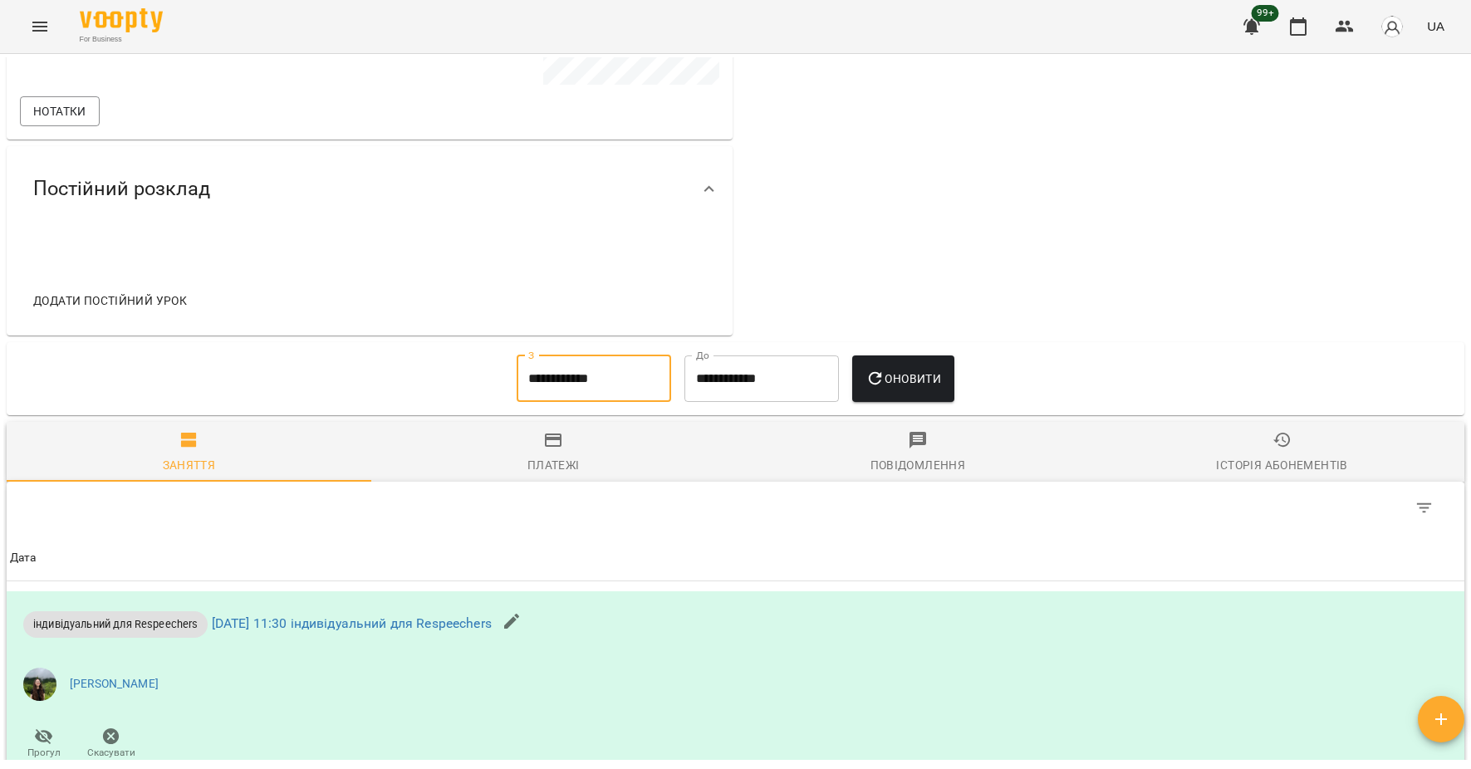
click at [916, 371] on span "Оновити" at bounding box center [903, 379] width 76 height 20
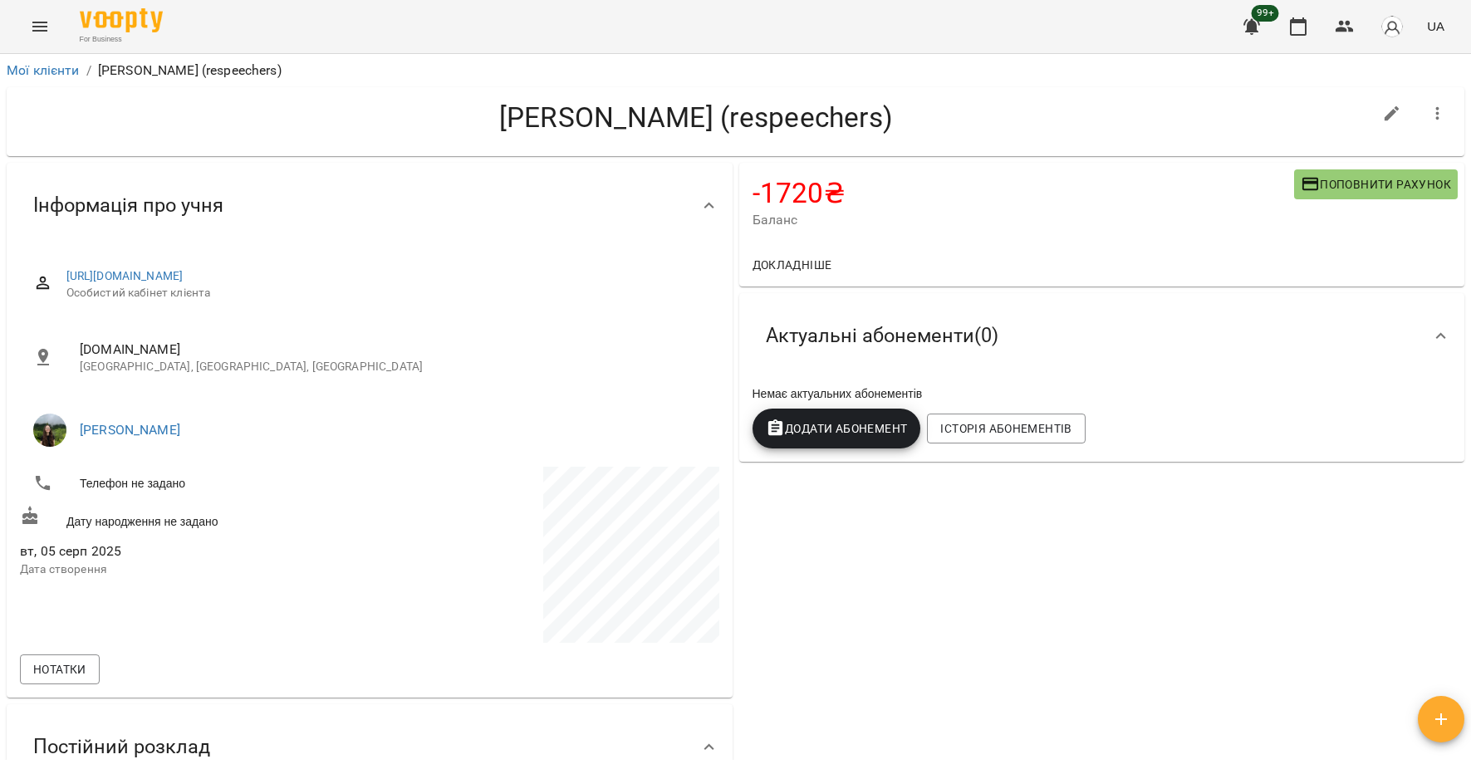
scroll to position [0, 0]
click at [34, 66] on link "Мої клієнти" at bounding box center [43, 70] width 73 height 16
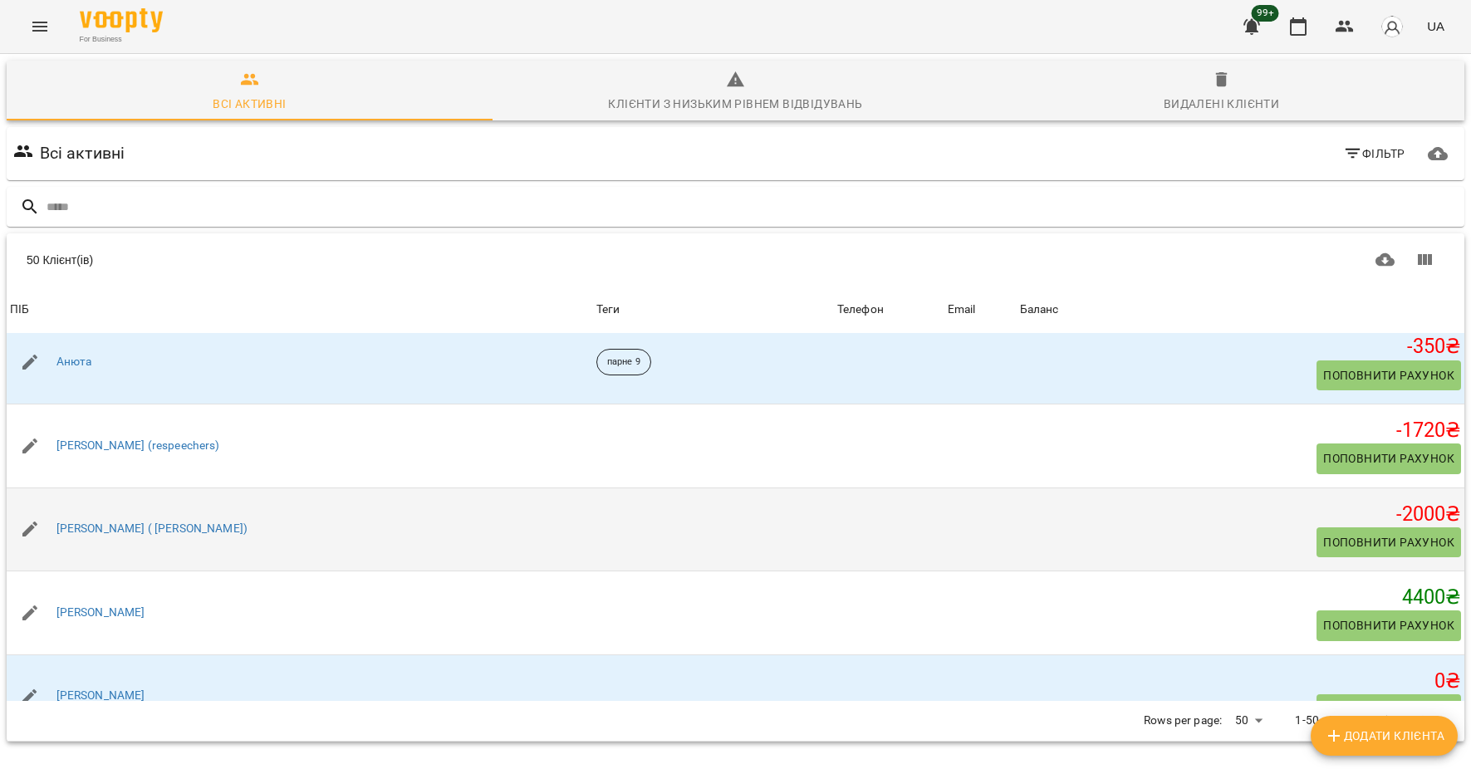
scroll to position [1101, 0]
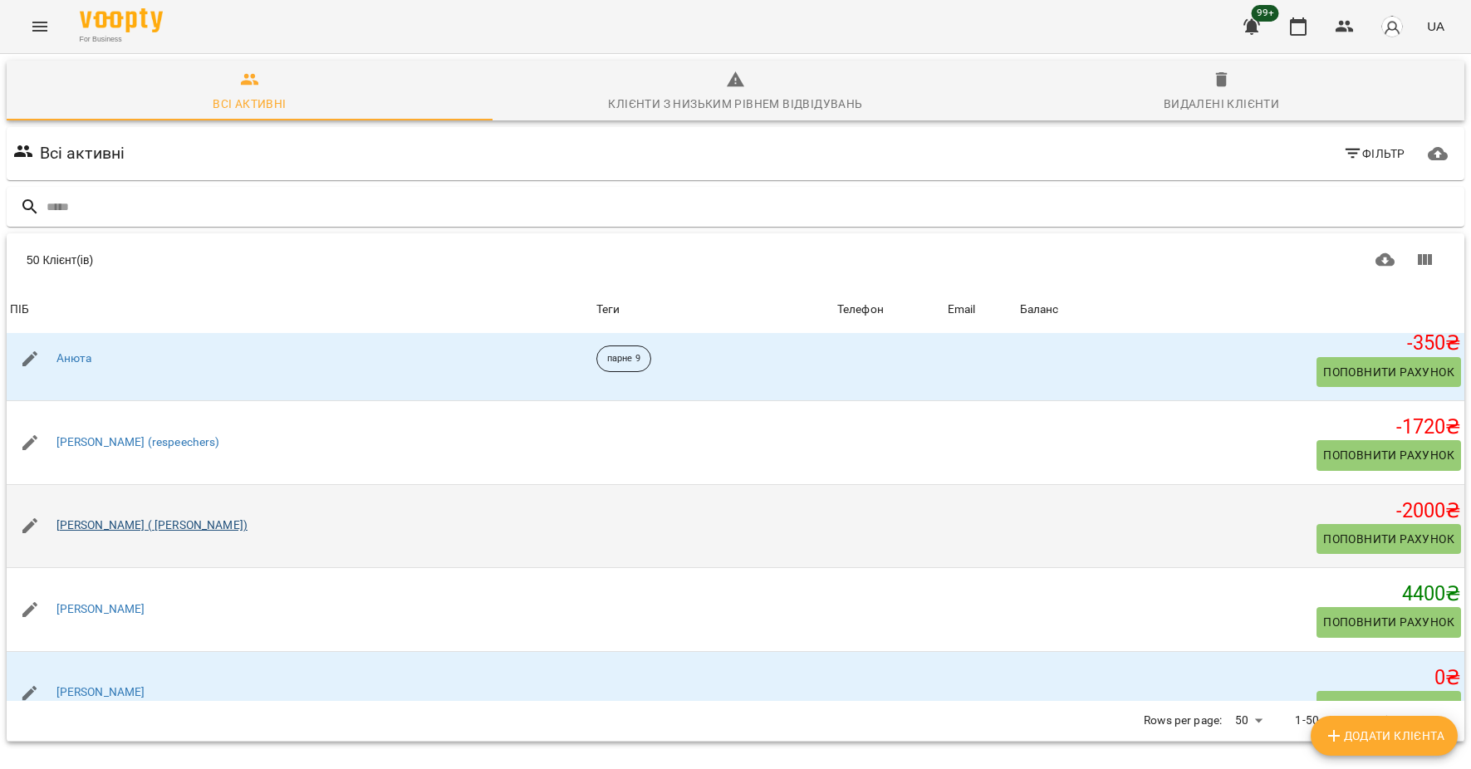
click at [129, 529] on link "[PERSON_NAME] ( [PERSON_NAME])" at bounding box center [151, 525] width 191 height 17
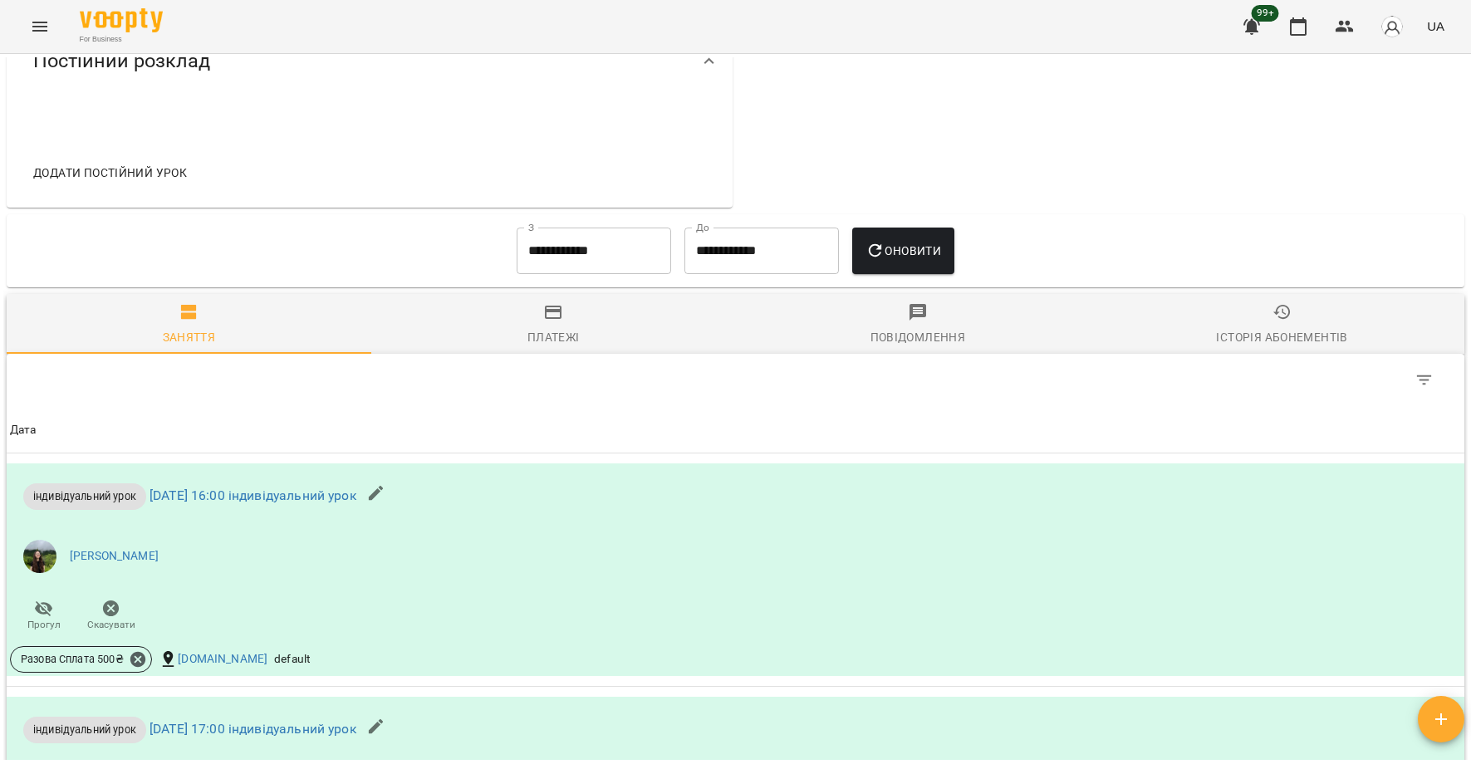
scroll to position [749, 0]
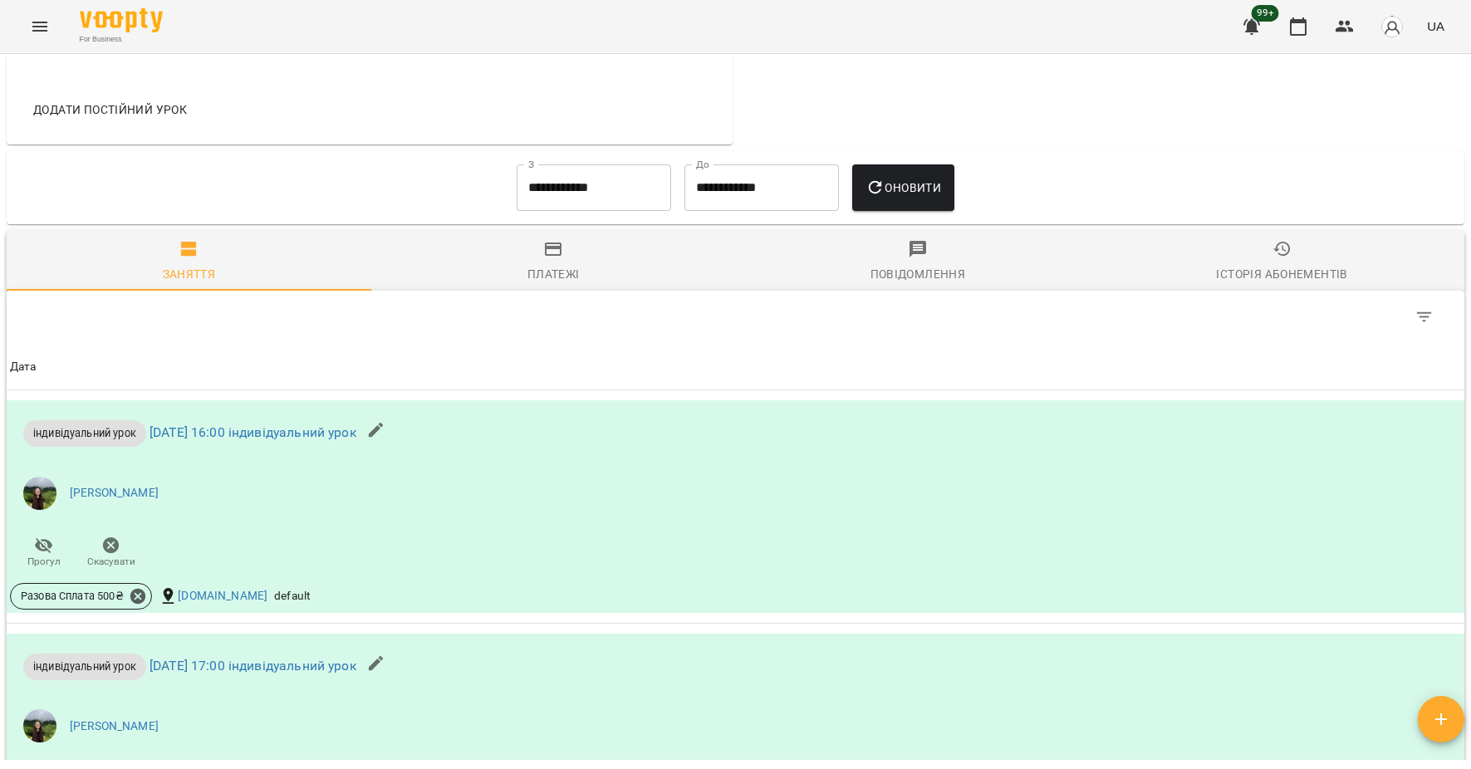
click at [571, 185] on input "**********" at bounding box center [594, 187] width 154 height 47
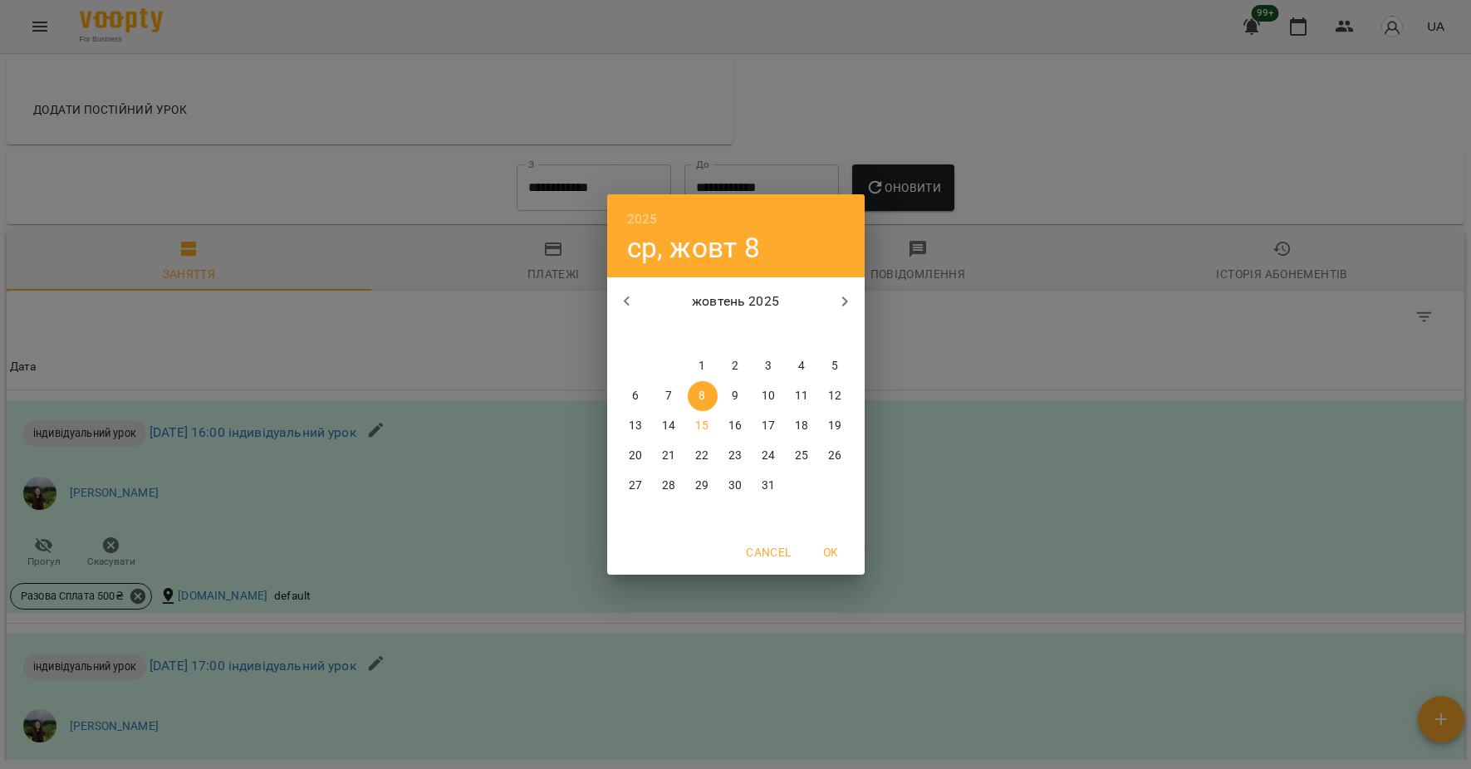
click at [703, 365] on p "1" at bounding box center [701, 366] width 7 height 17
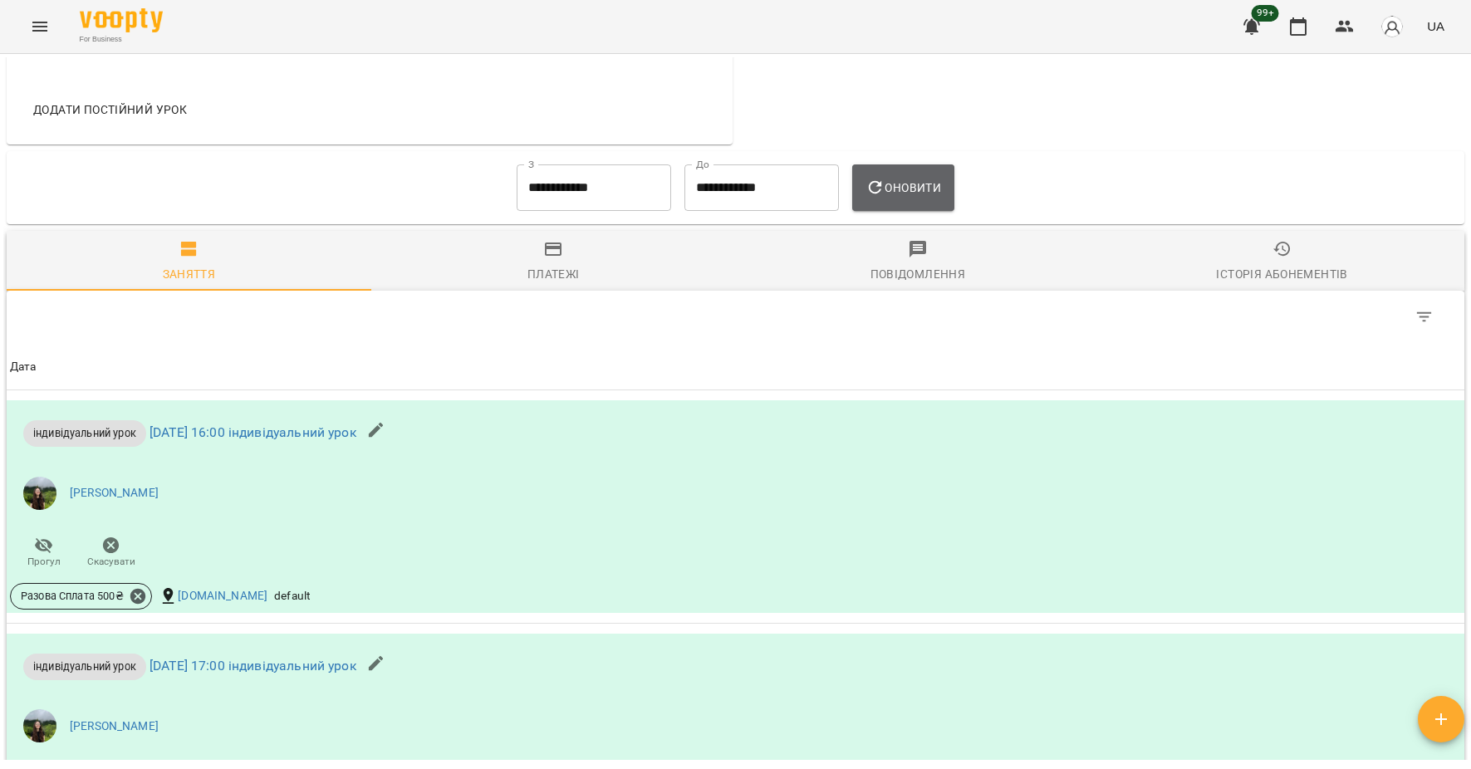
click at [911, 181] on span "Оновити" at bounding box center [903, 188] width 76 height 20
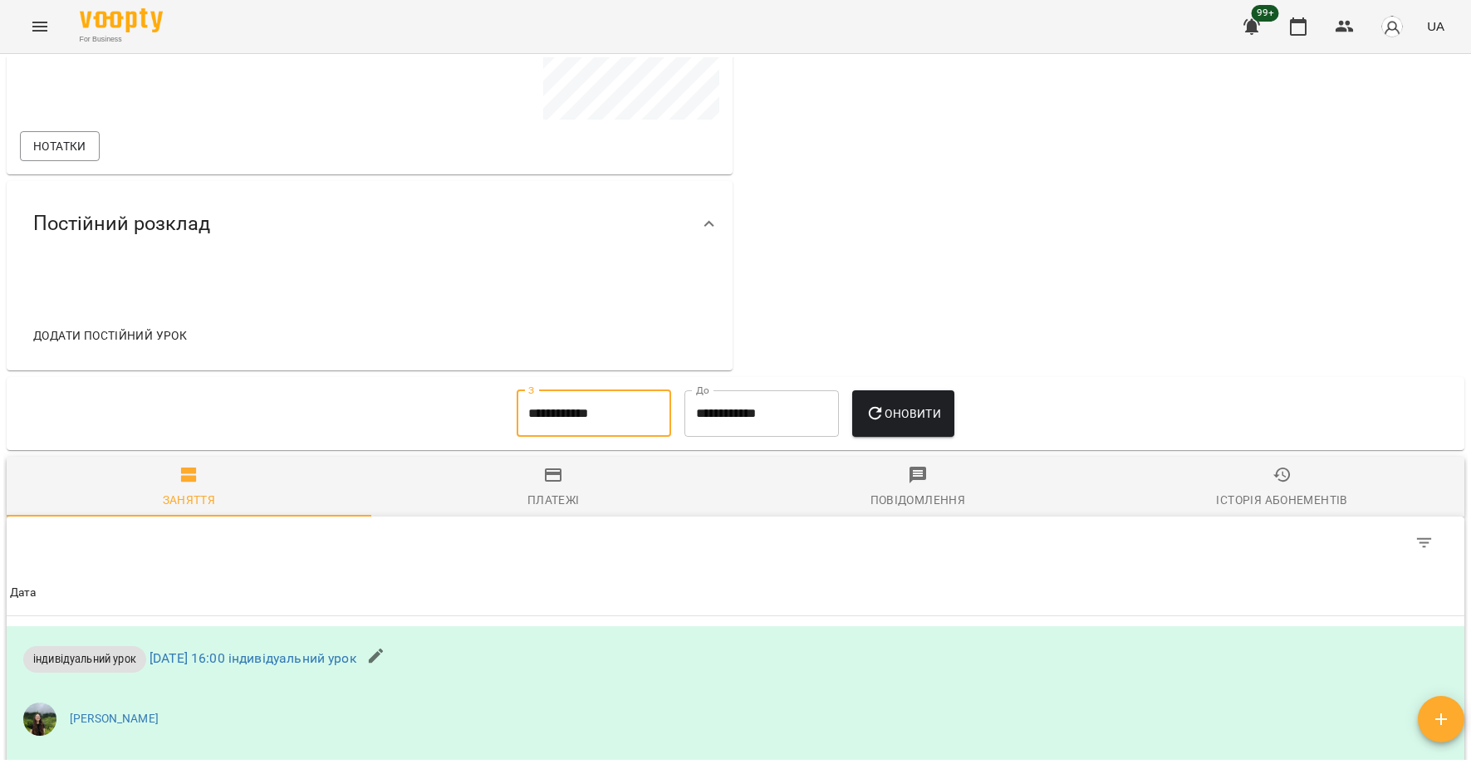
click at [588, 414] on input "**********" at bounding box center [594, 413] width 154 height 47
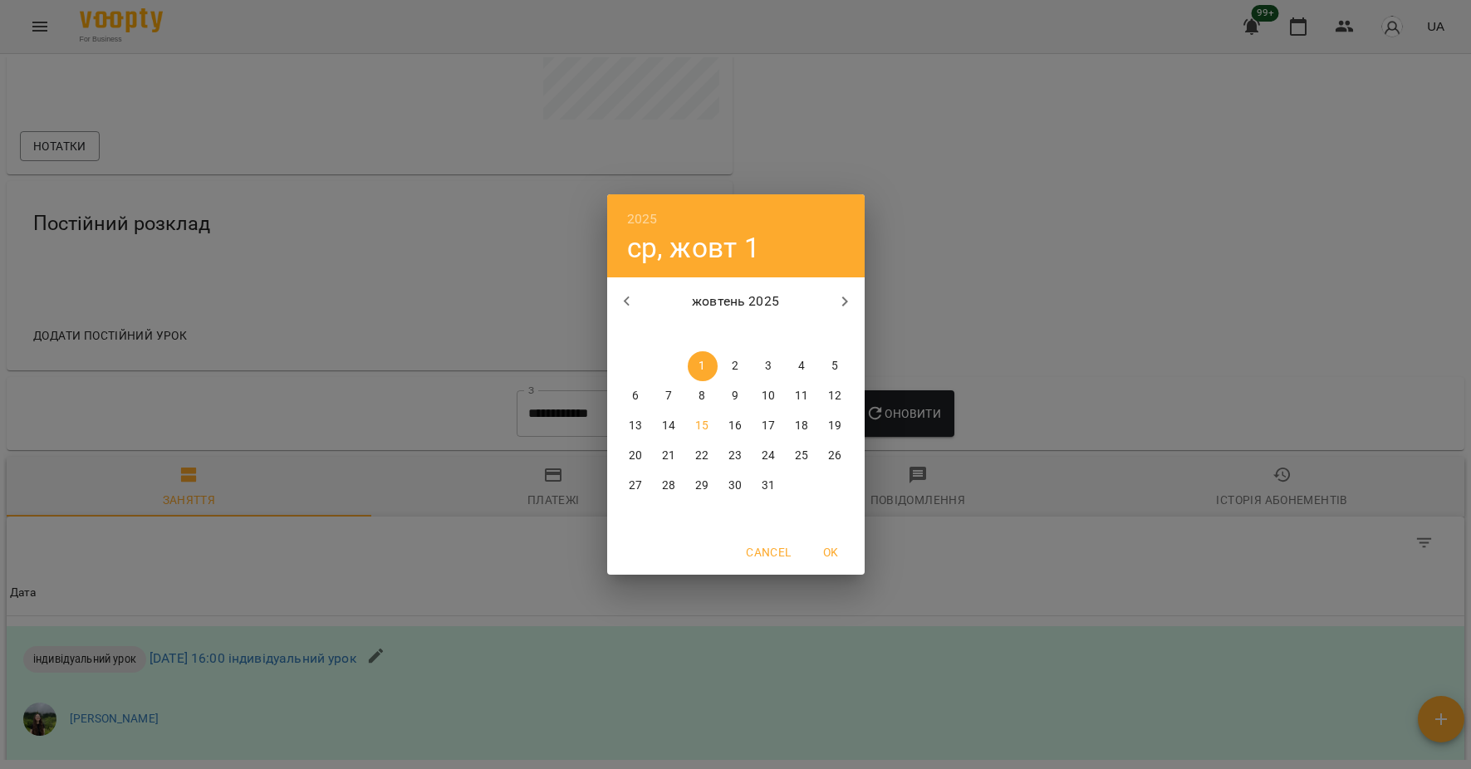
click at [628, 297] on icon "button" at bounding box center [626, 301] width 6 height 10
click at [695, 375] on button "3" at bounding box center [703, 366] width 30 height 30
type input "**********"
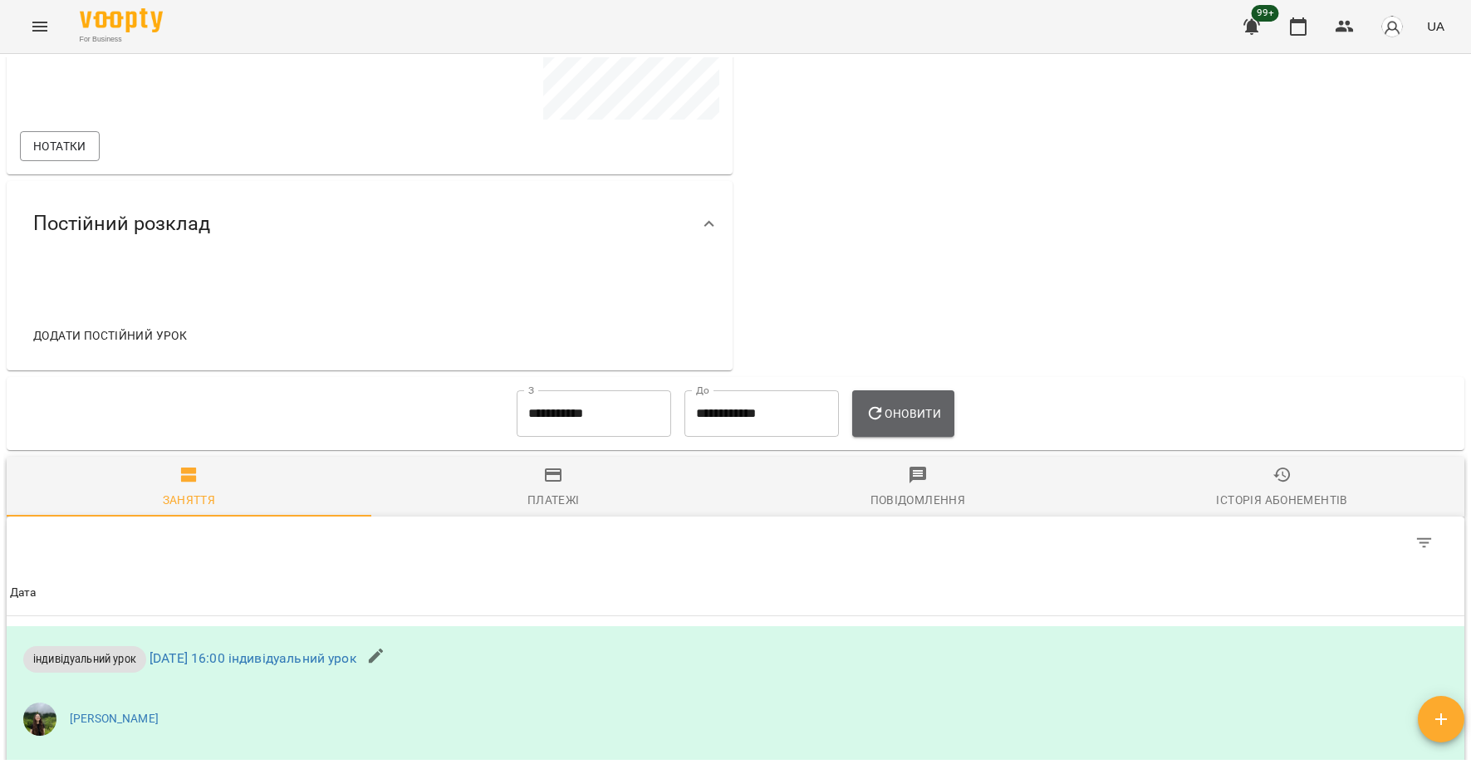
click at [888, 396] on button "Оновити" at bounding box center [903, 413] width 102 height 47
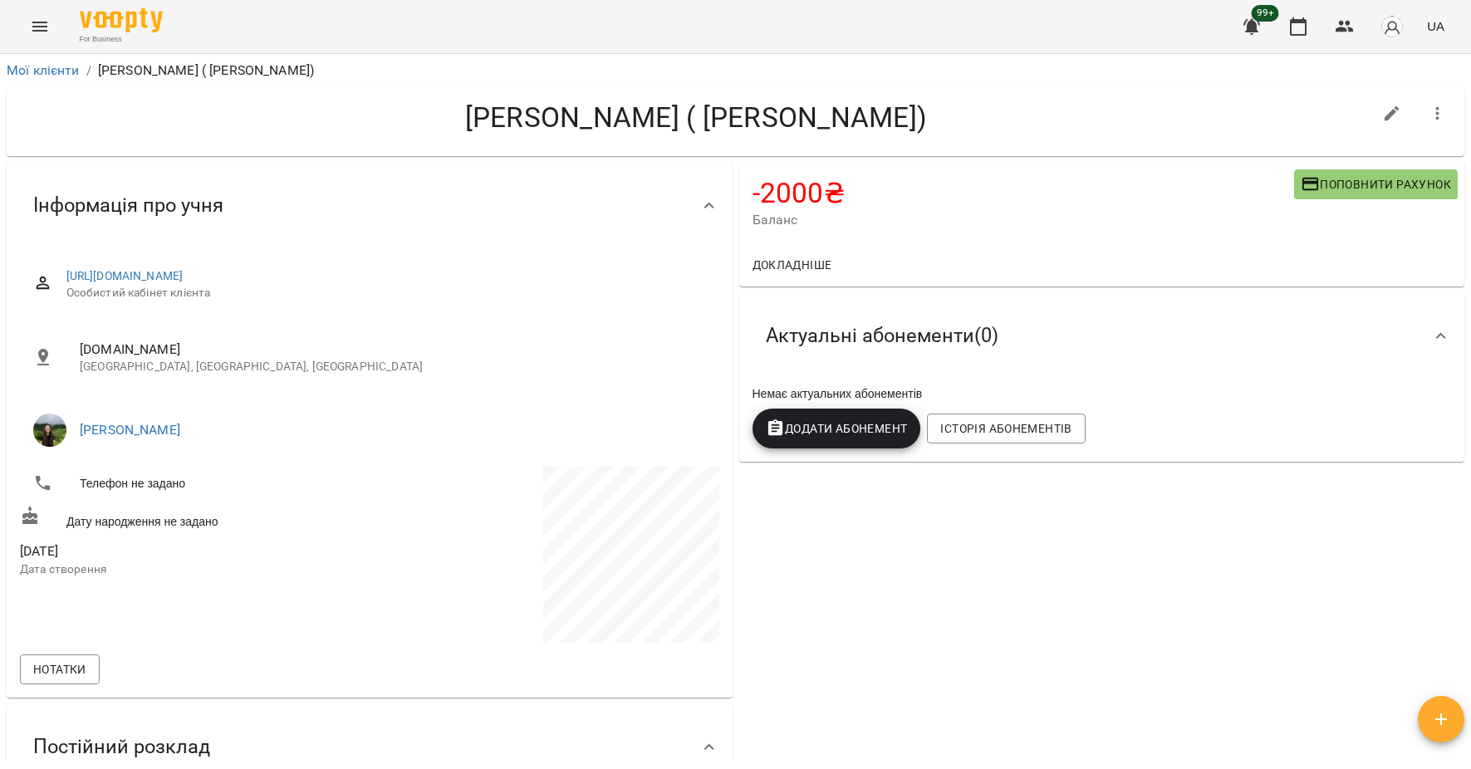
scroll to position [0, 0]
click at [49, 69] on link "Мої клієнти" at bounding box center [43, 70] width 73 height 16
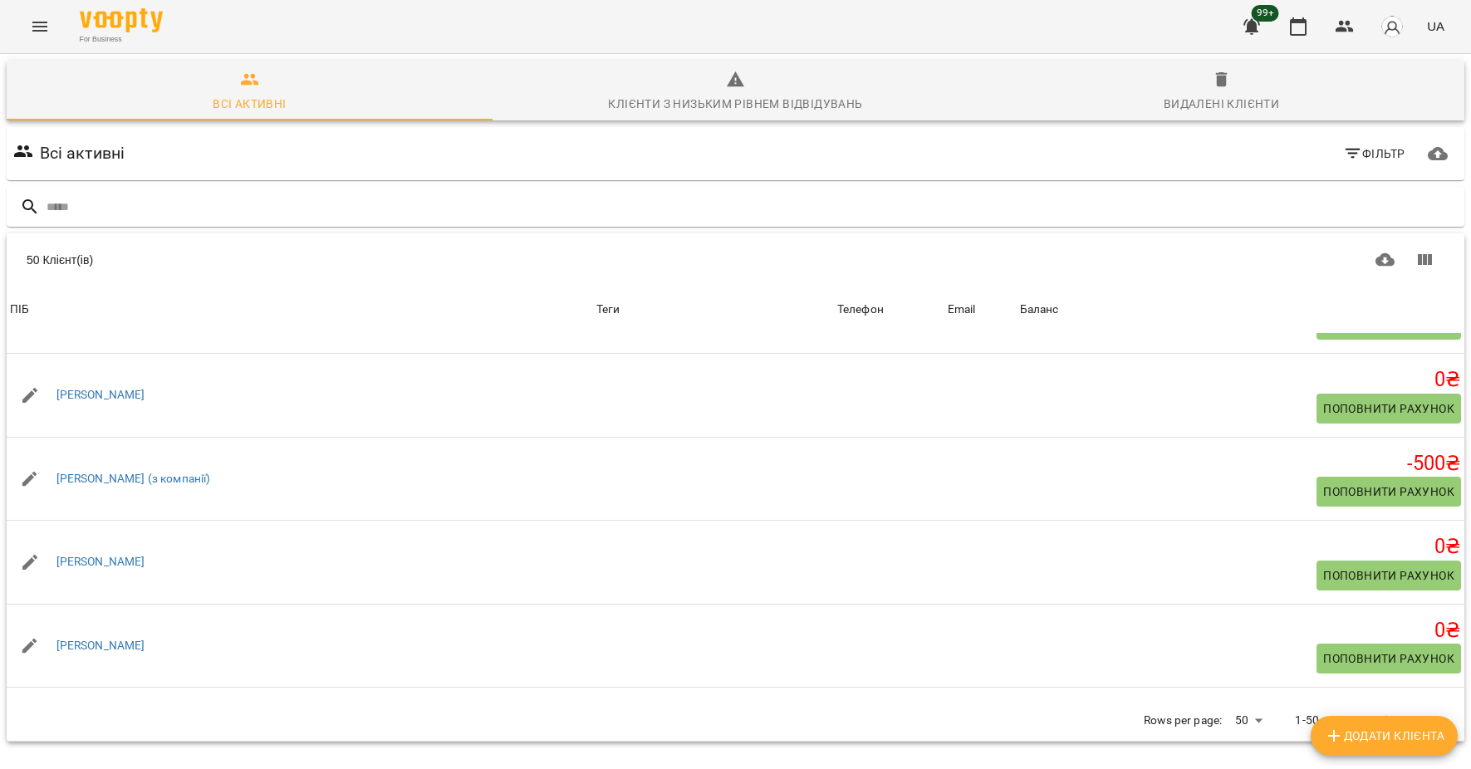
scroll to position [1817, 0]
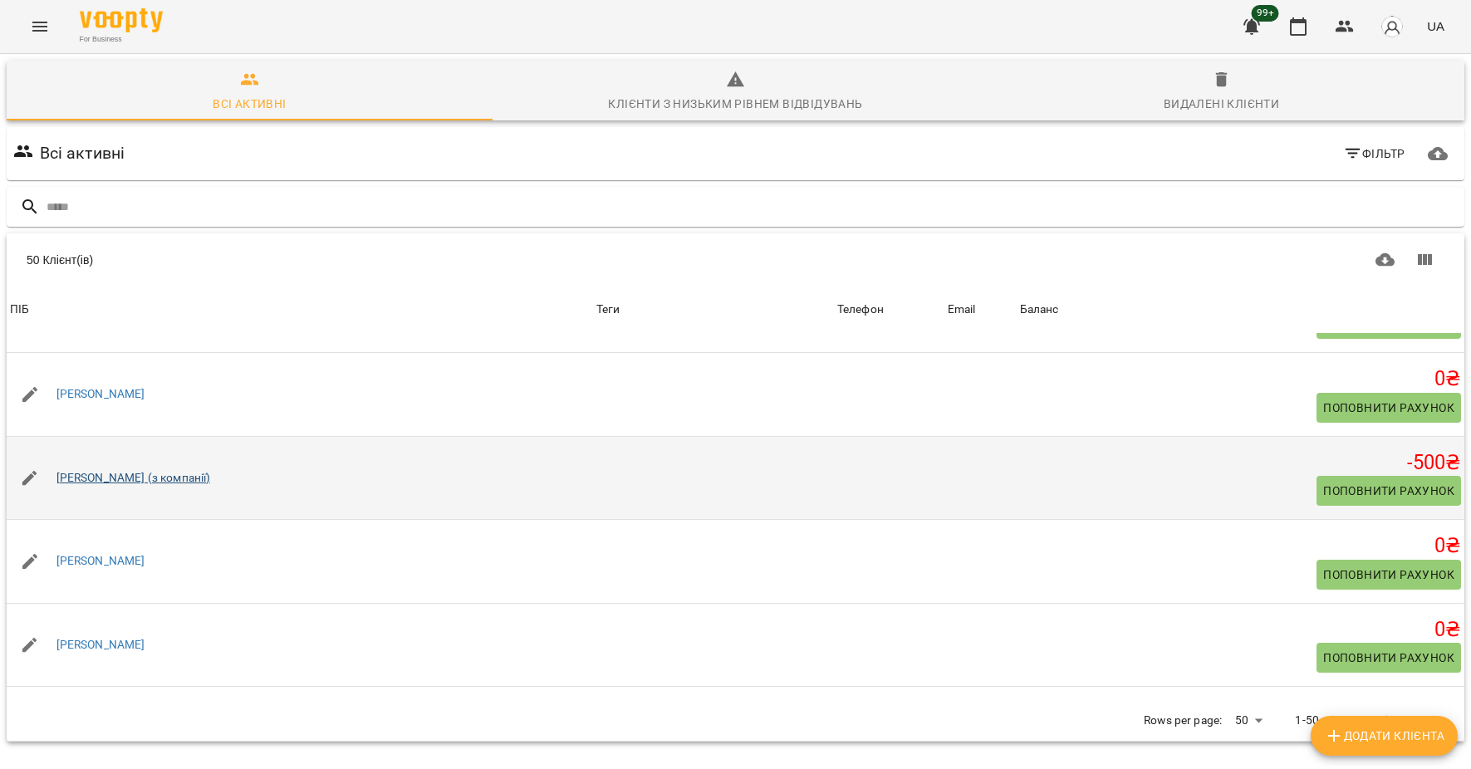
click at [141, 487] on link "[PERSON_NAME] (з компанії)" at bounding box center [133, 478] width 154 height 17
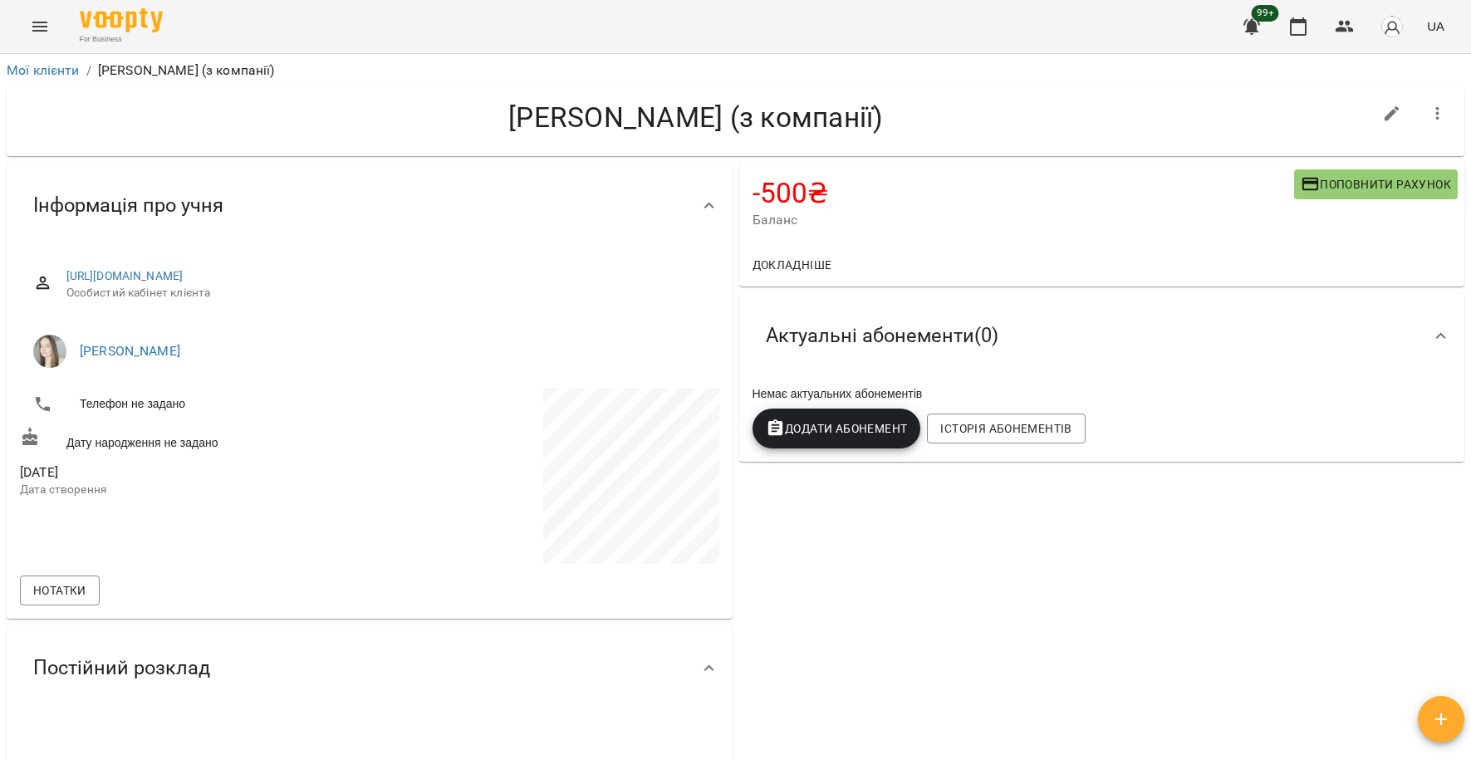
scroll to position [340, 0]
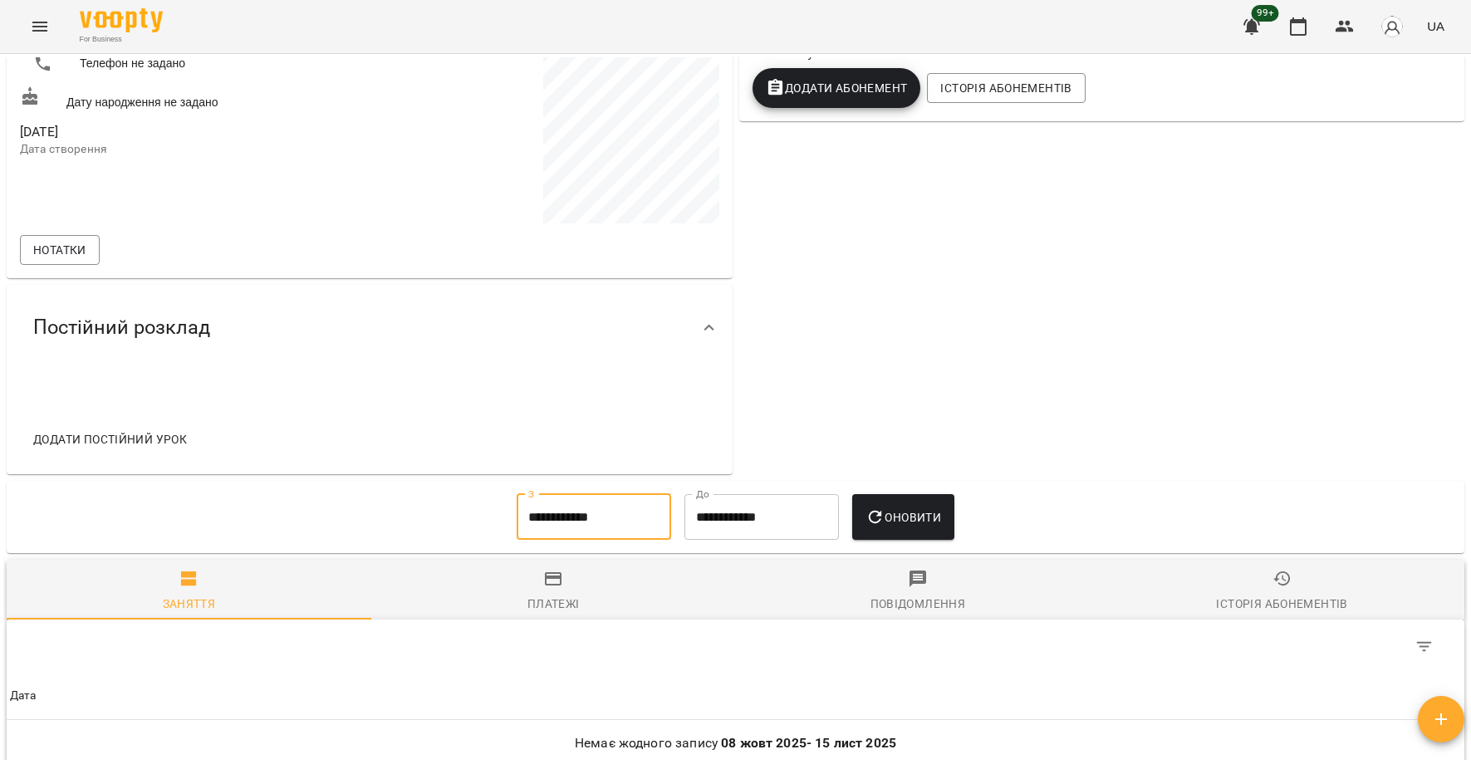
click at [604, 509] on input "**********" at bounding box center [594, 517] width 154 height 47
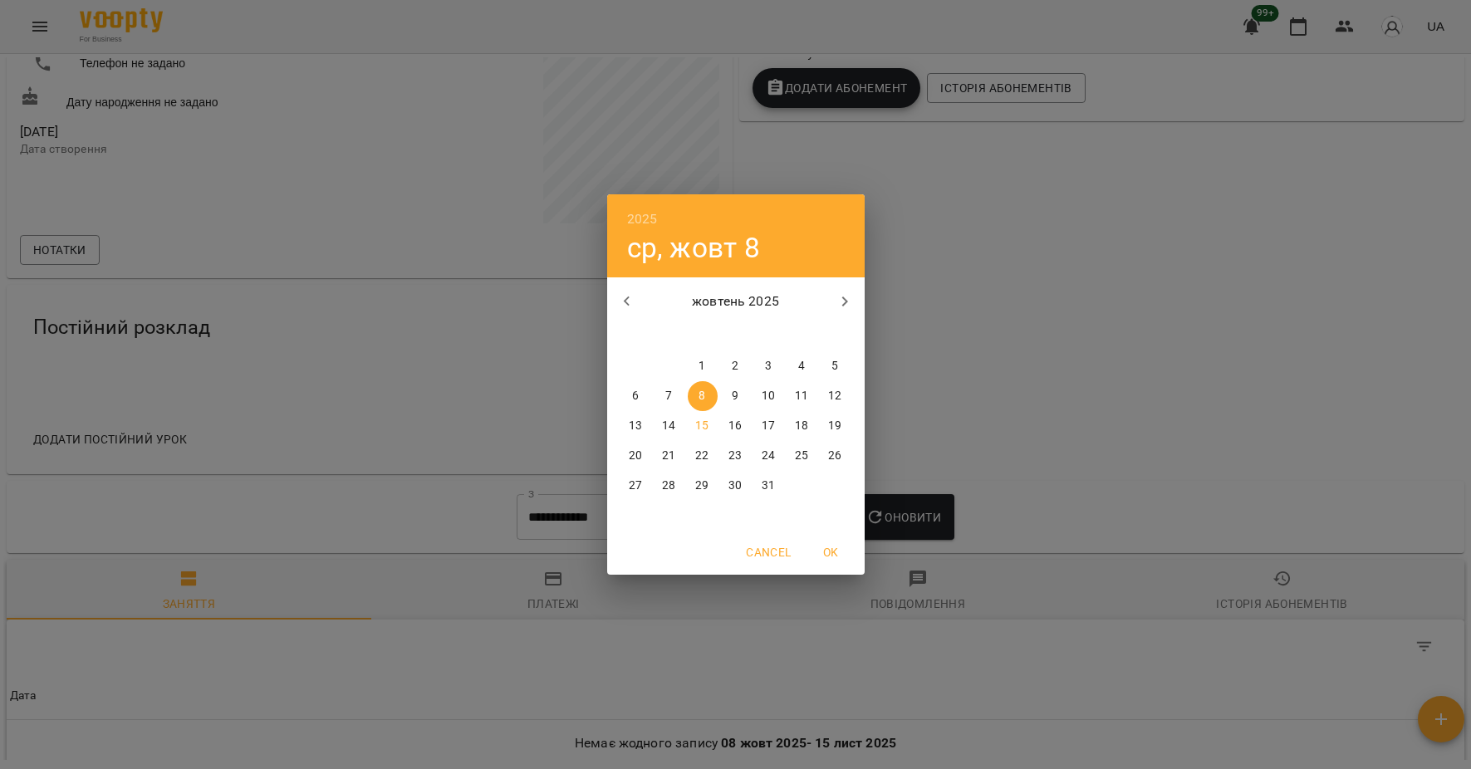
click at [703, 370] on p "1" at bounding box center [701, 366] width 7 height 17
type input "**********"
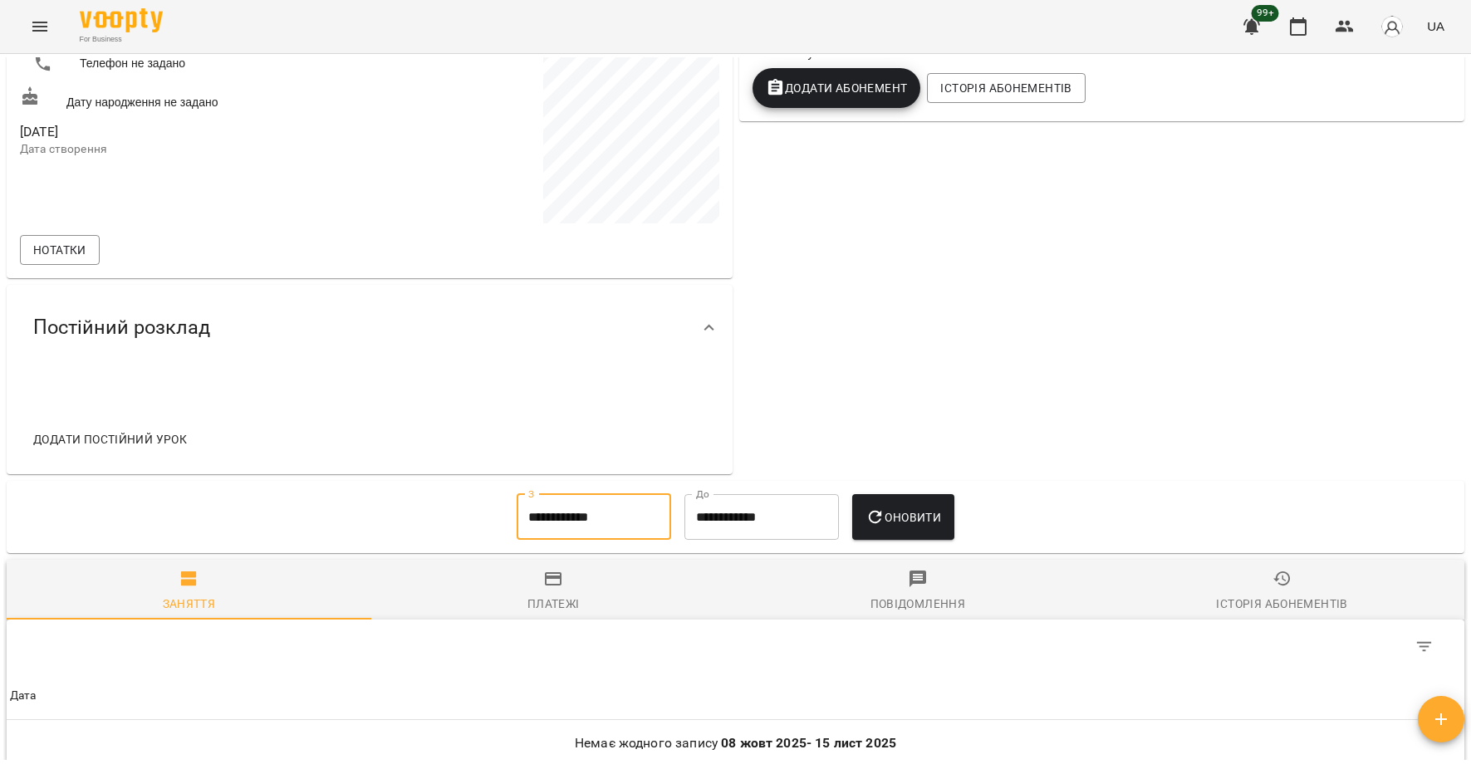
click at [918, 526] on span "Оновити" at bounding box center [903, 517] width 76 height 20
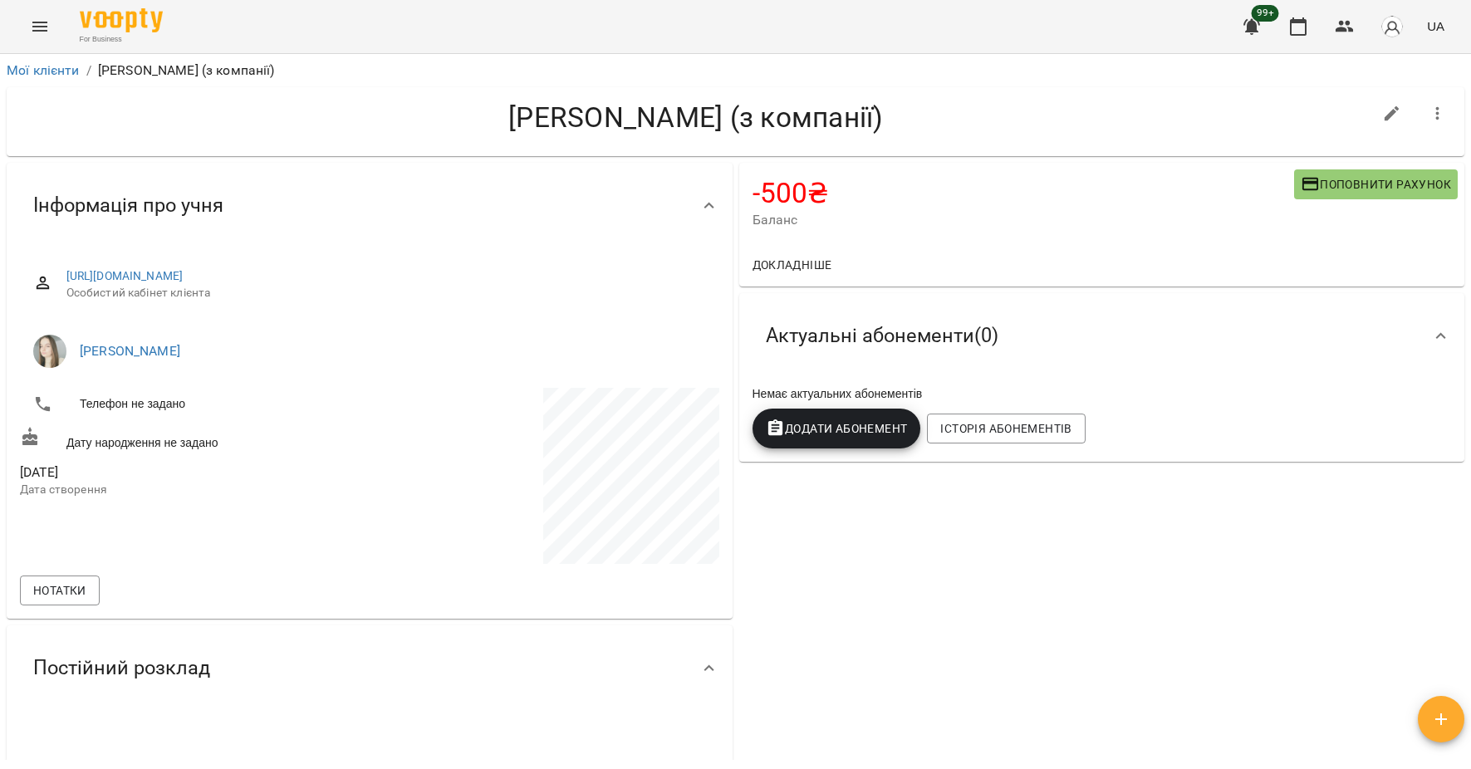
scroll to position [0, 0]
click at [17, 69] on link "Мої клієнти" at bounding box center [43, 70] width 73 height 16
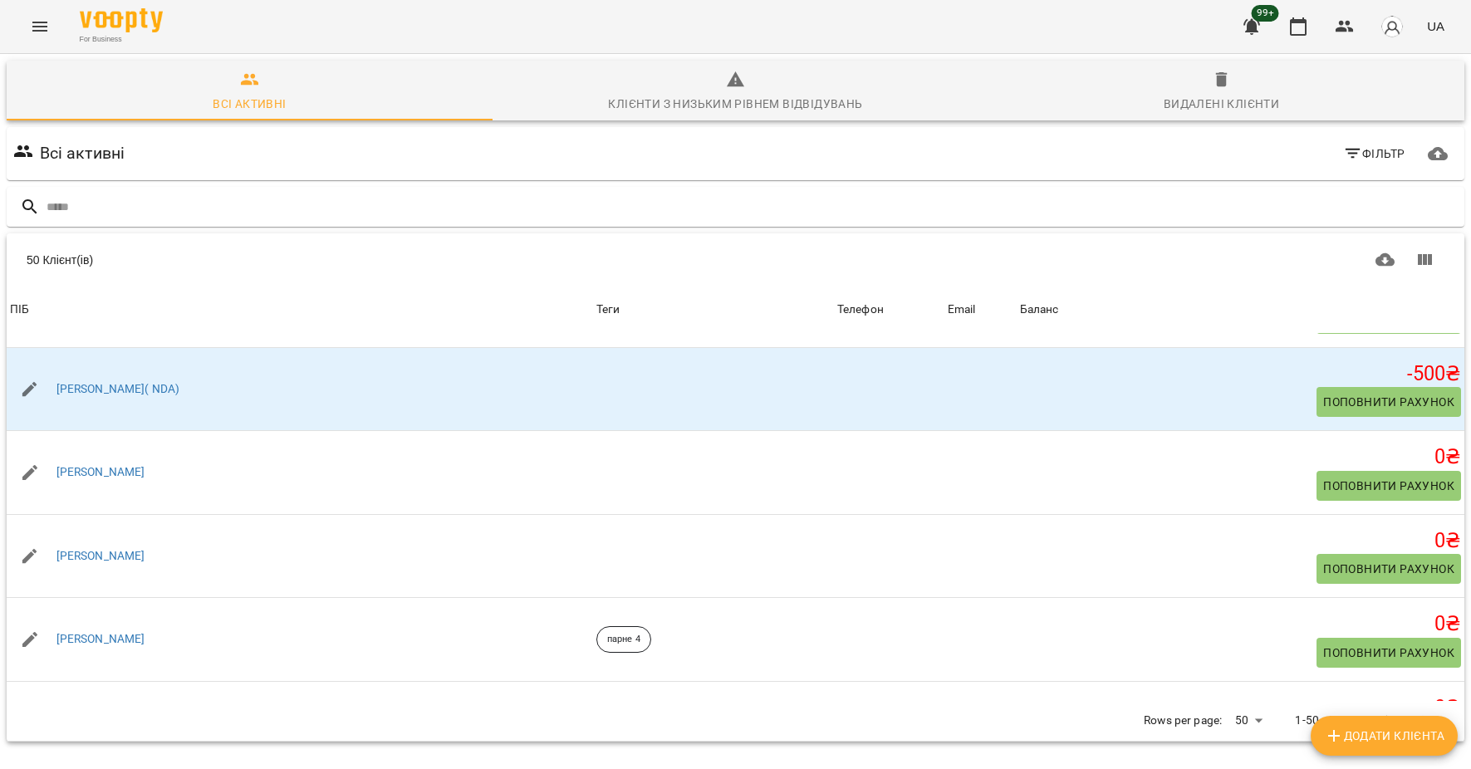
scroll to position [2908, 0]
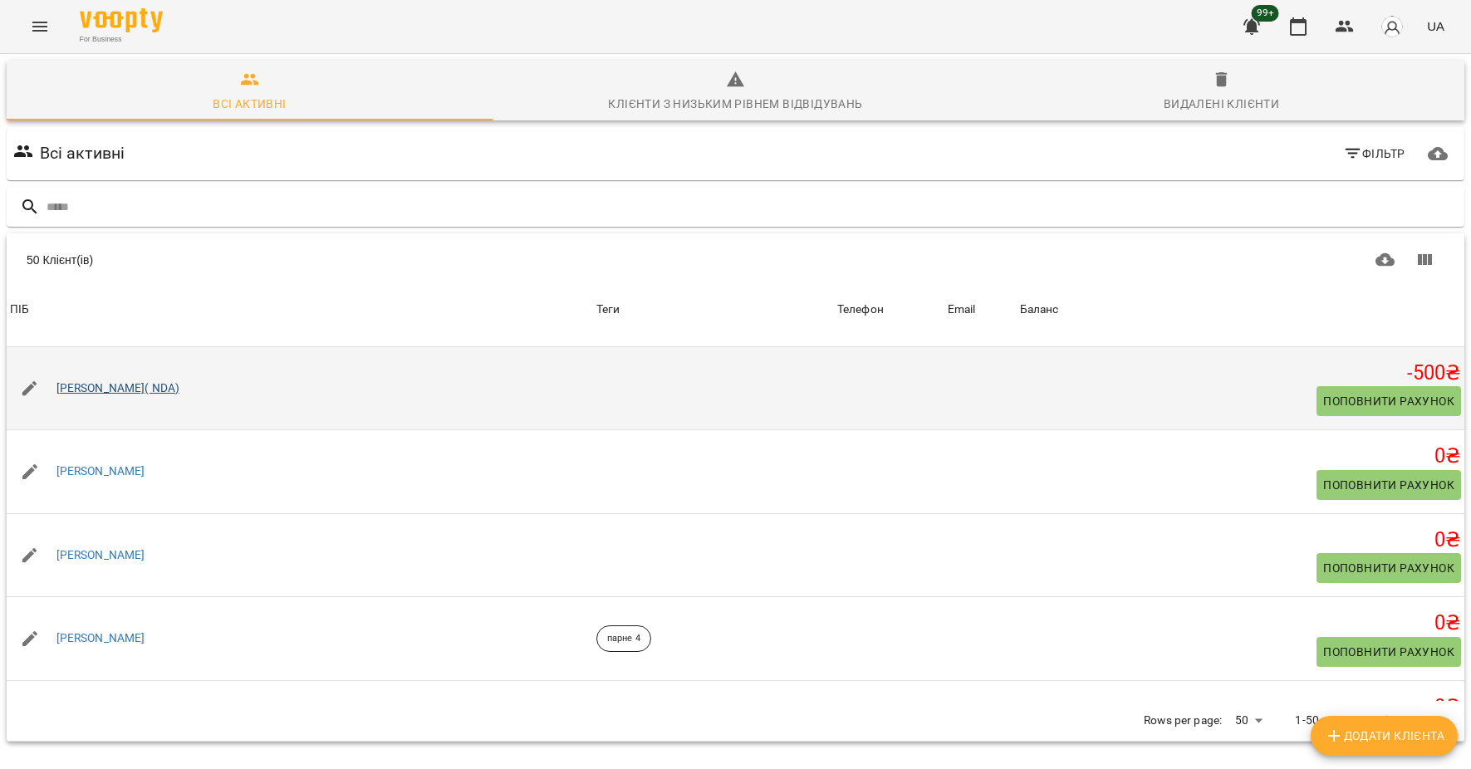
click at [99, 397] on link "[PERSON_NAME]( NDA)" at bounding box center [118, 388] width 124 height 17
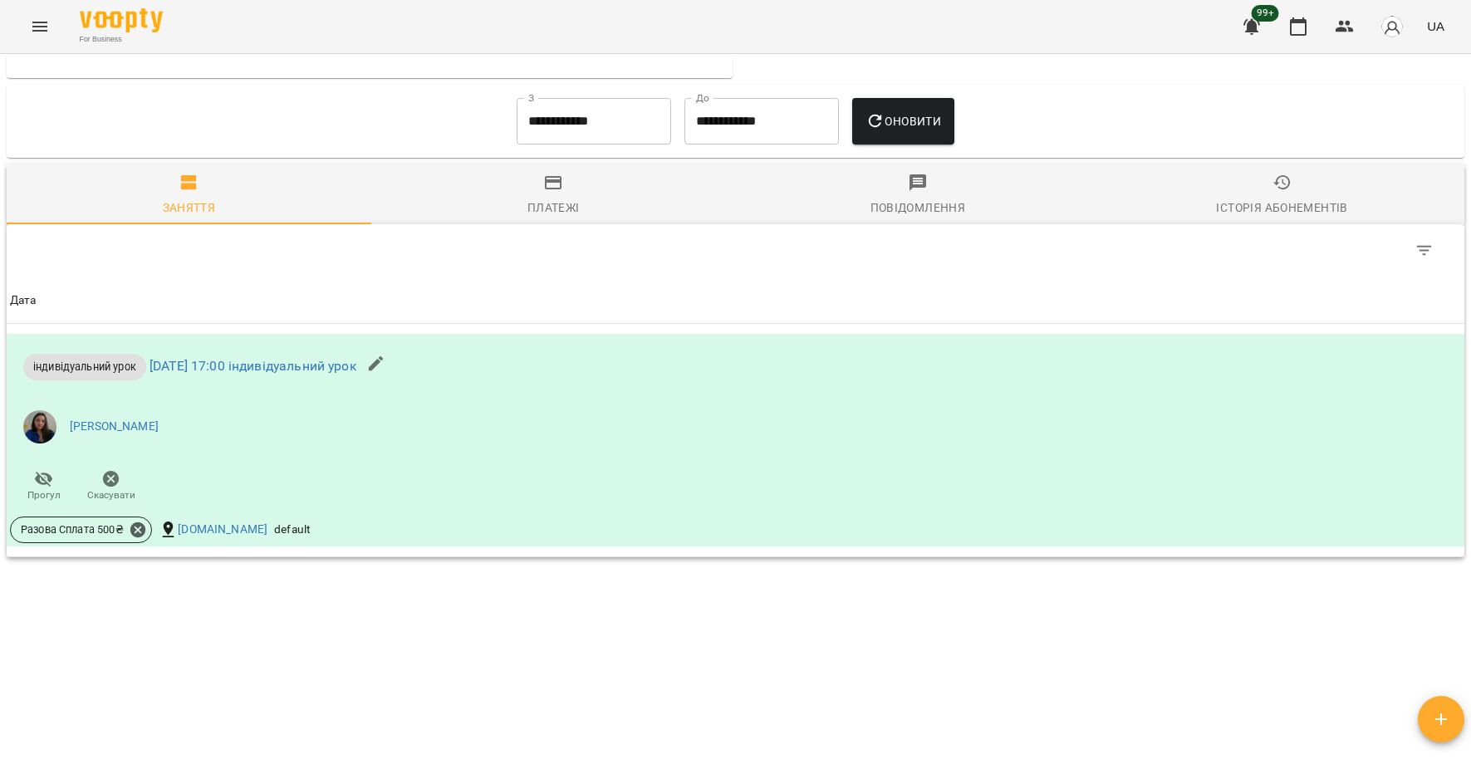
scroll to position [817, 0]
click at [566, 113] on input "**********" at bounding box center [594, 121] width 154 height 47
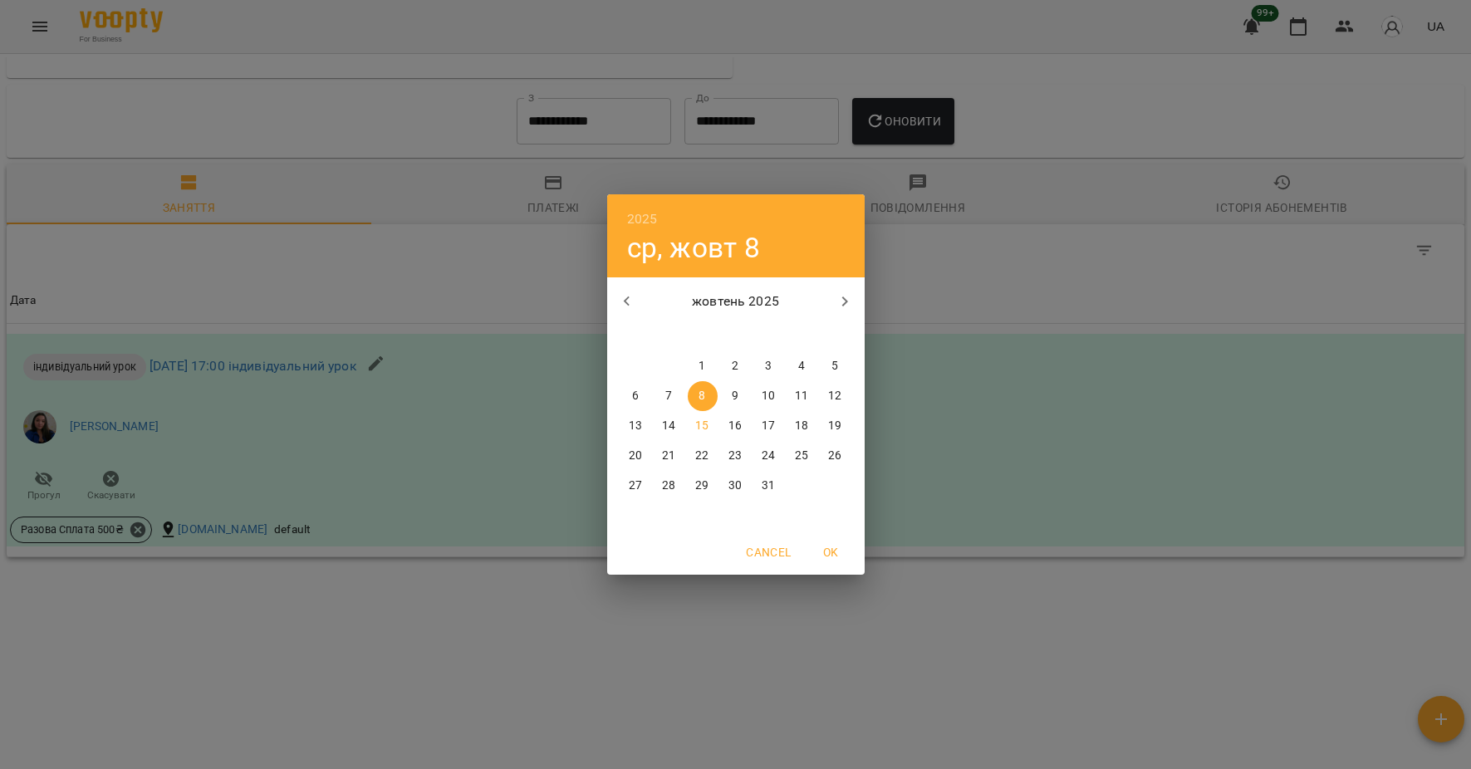
click at [710, 364] on span "1" at bounding box center [703, 366] width 30 height 17
type input "**********"
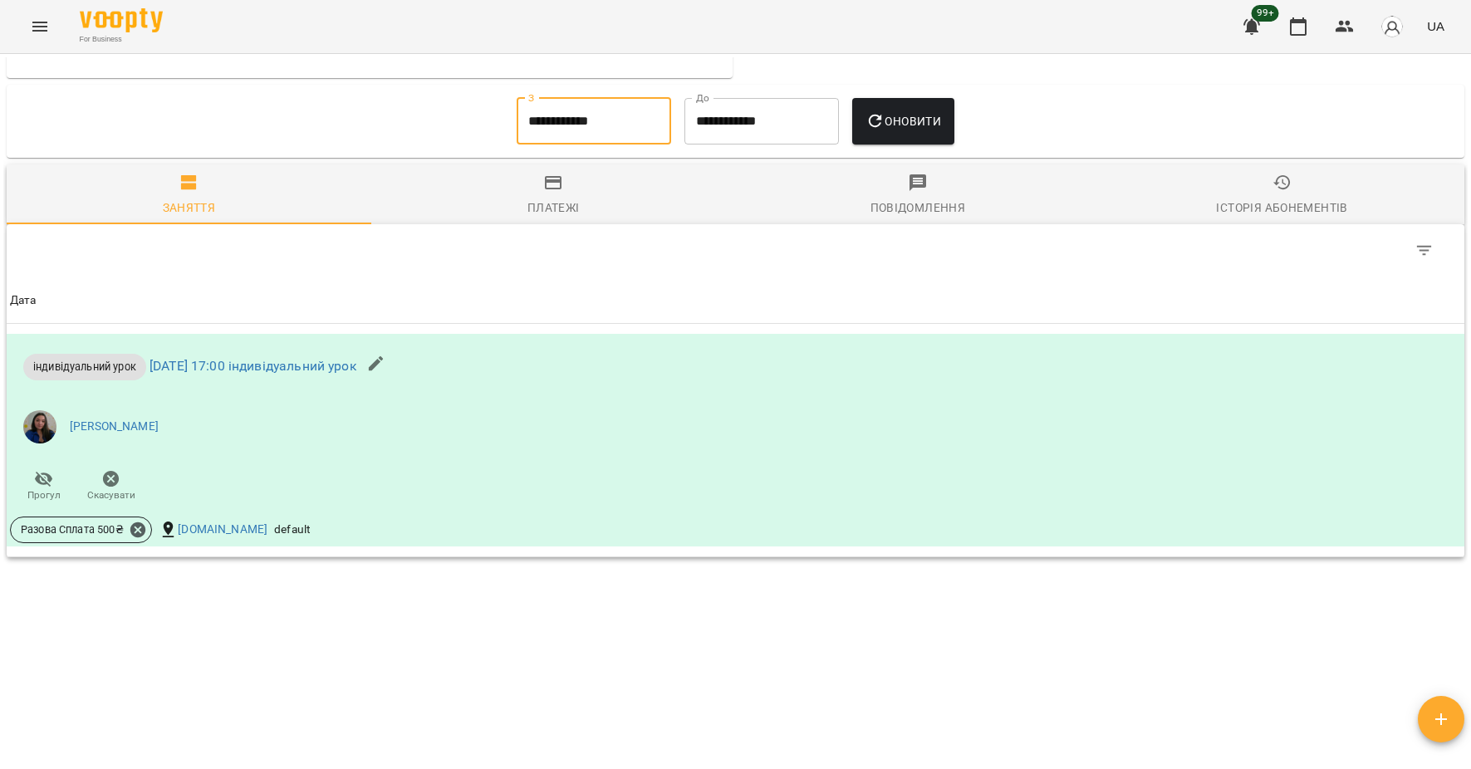
click at [903, 125] on span "Оновити" at bounding box center [903, 121] width 76 height 20
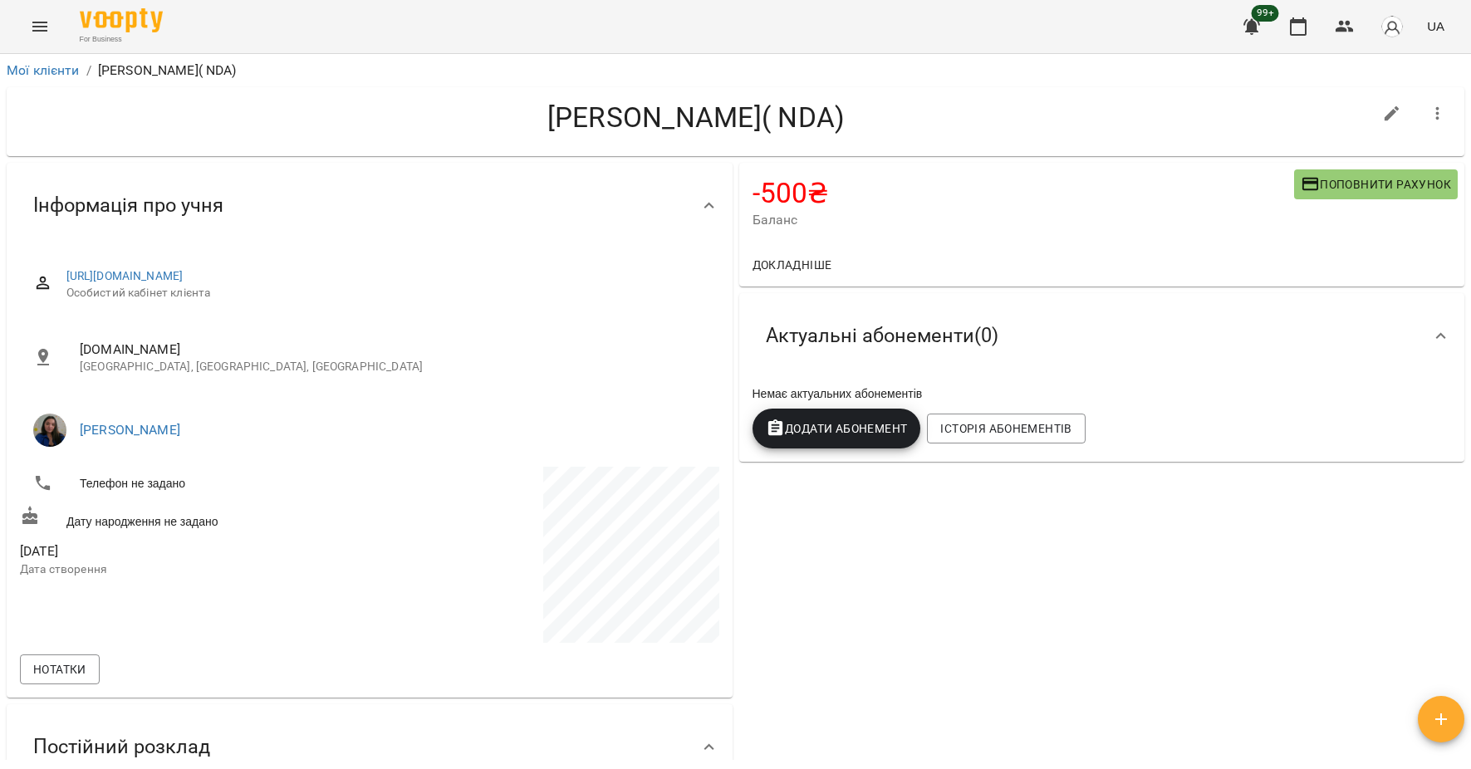
scroll to position [0, 0]
click at [52, 66] on link "Мої клієнти" at bounding box center [43, 70] width 73 height 16
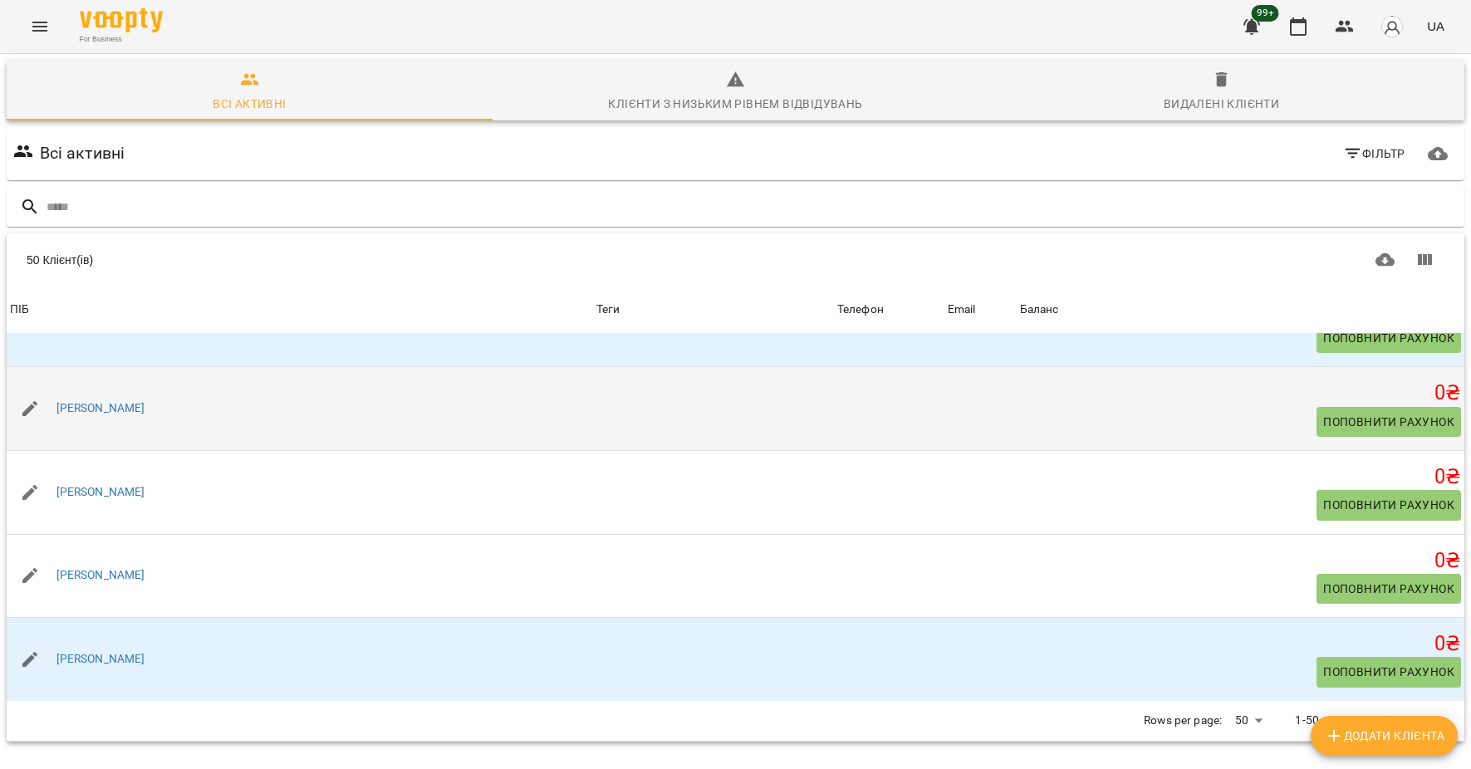
scroll to position [73, 0]
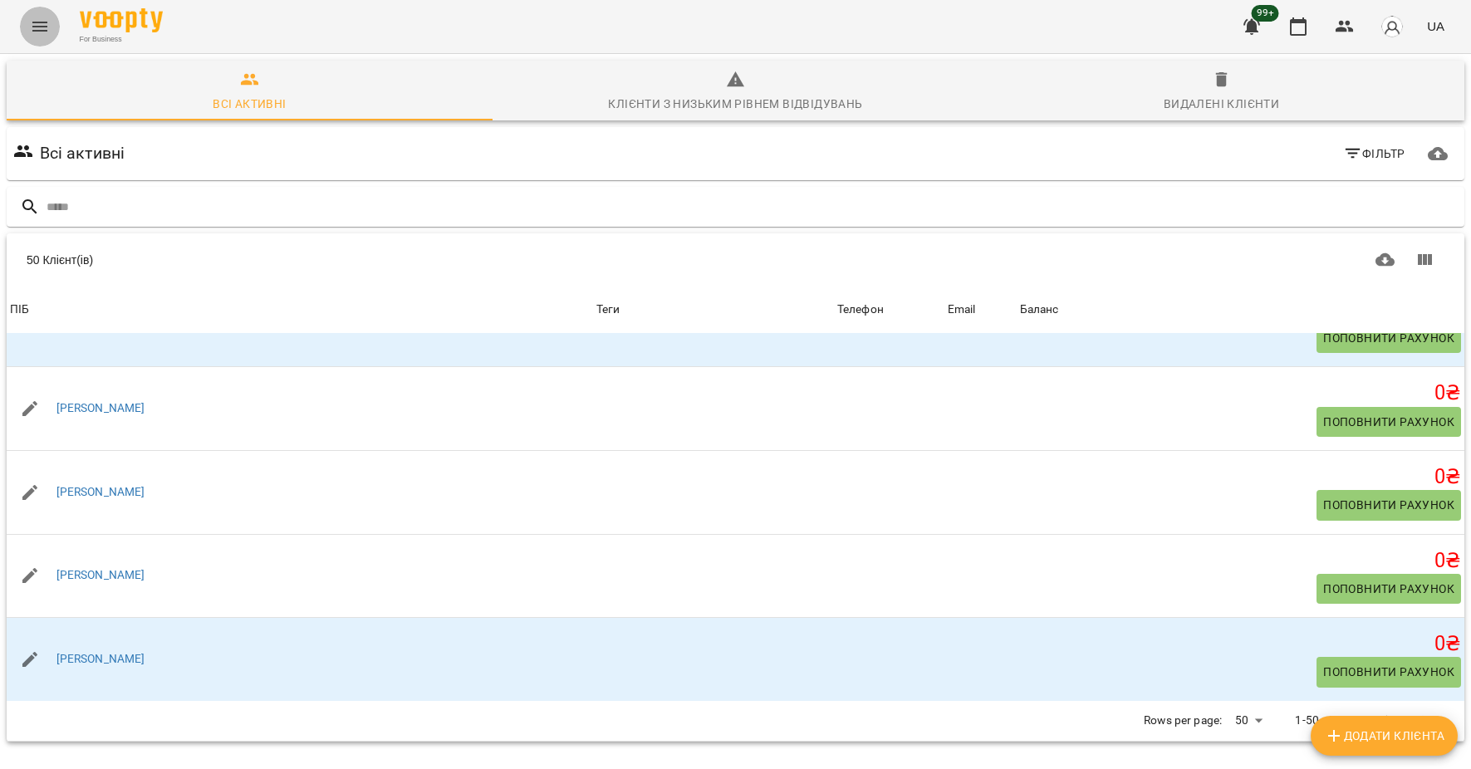
click at [34, 31] on icon "Menu" at bounding box center [39, 27] width 15 height 10
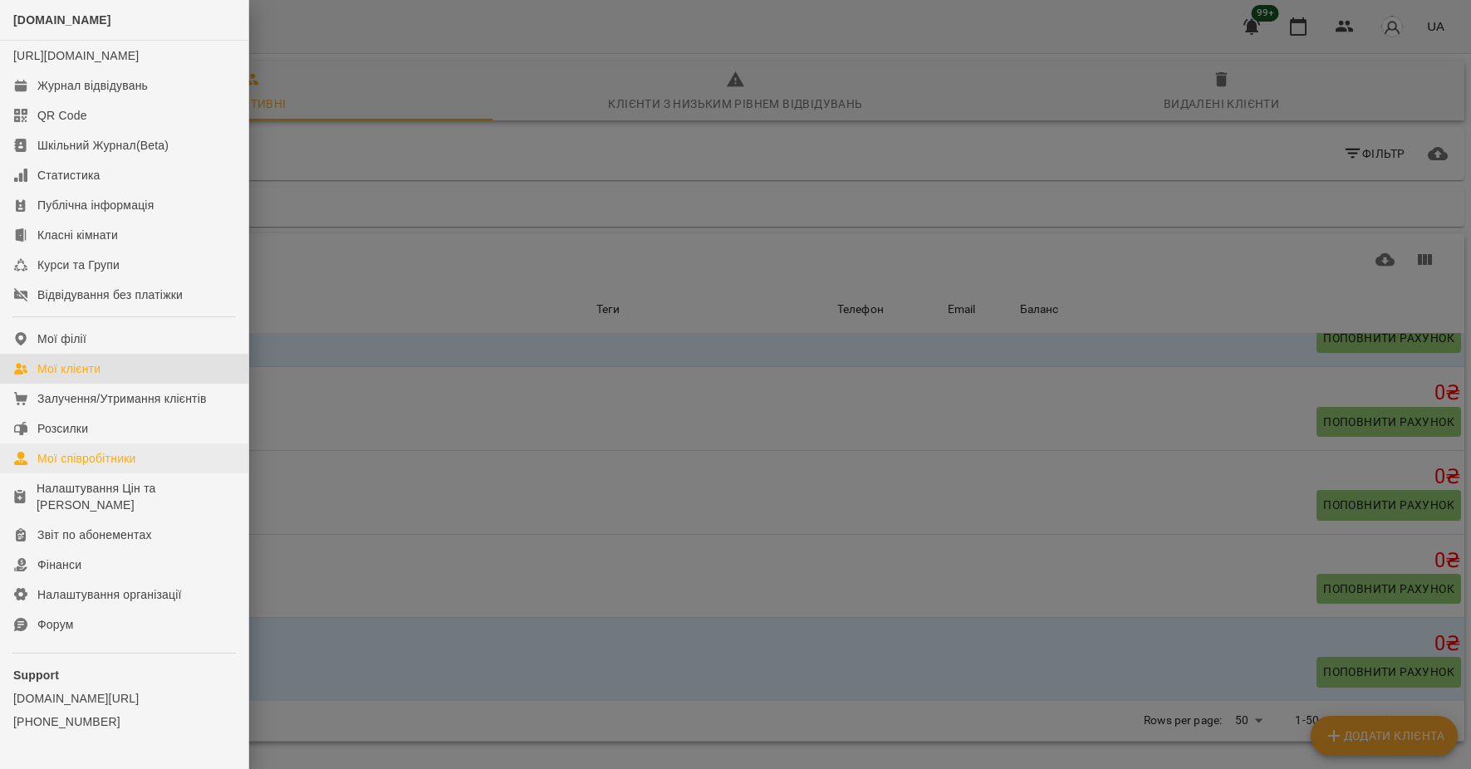
click at [120, 467] on div "Мої співробітники" at bounding box center [86, 458] width 99 height 17
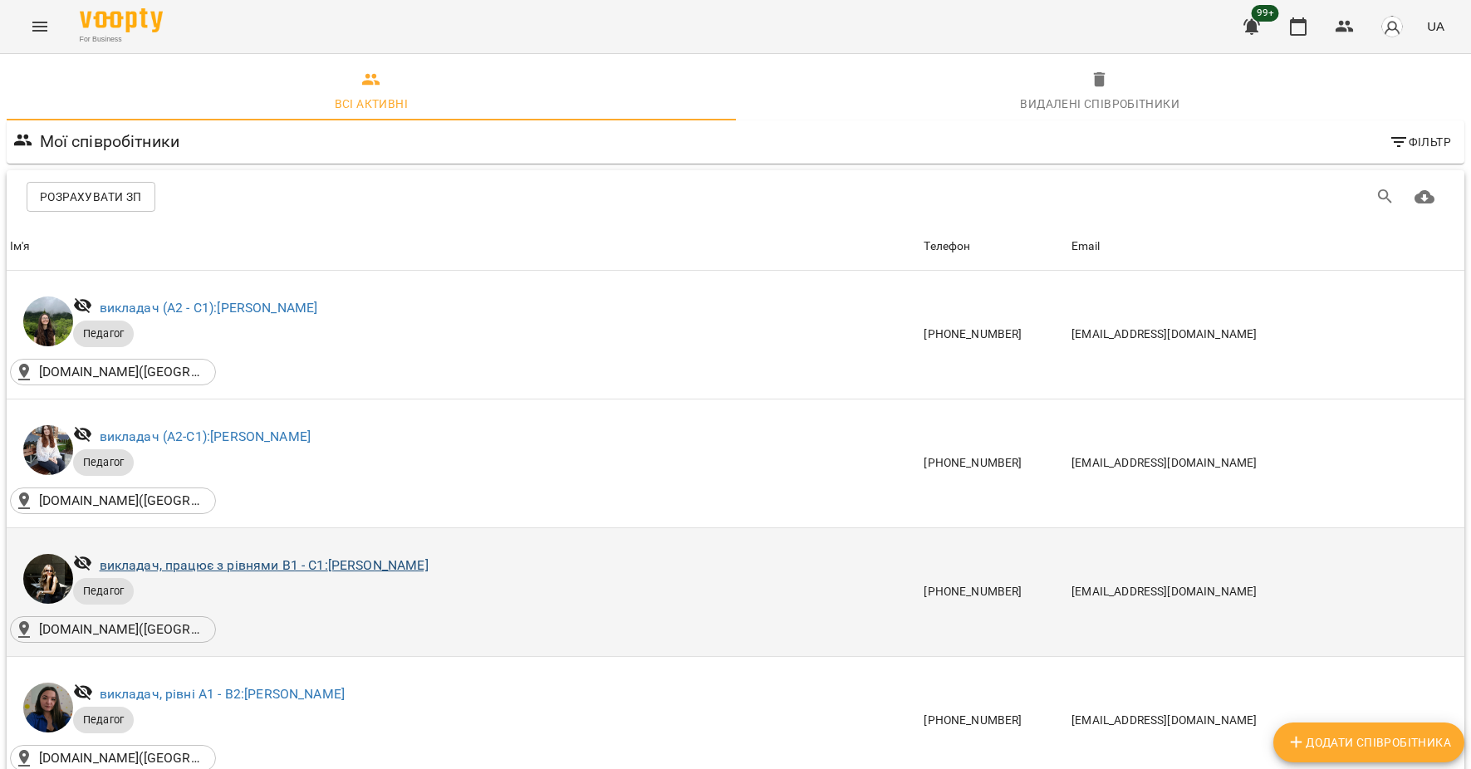
click at [190, 573] on link "викладач, працює з рівнями В1 - С1: [PERSON_NAME]" at bounding box center [264, 565] width 329 height 16
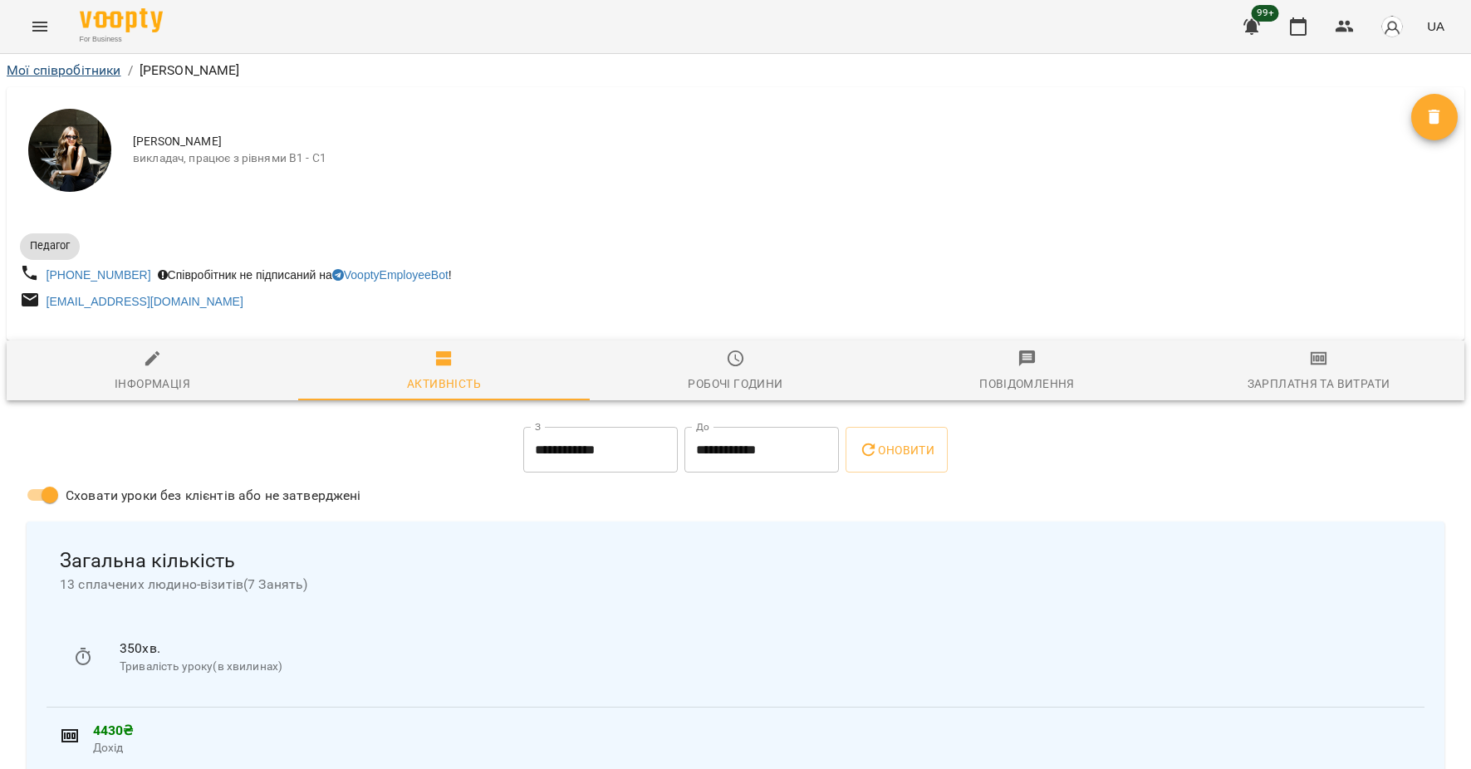
click at [90, 64] on link "Мої співробітники" at bounding box center [64, 70] width 115 height 16
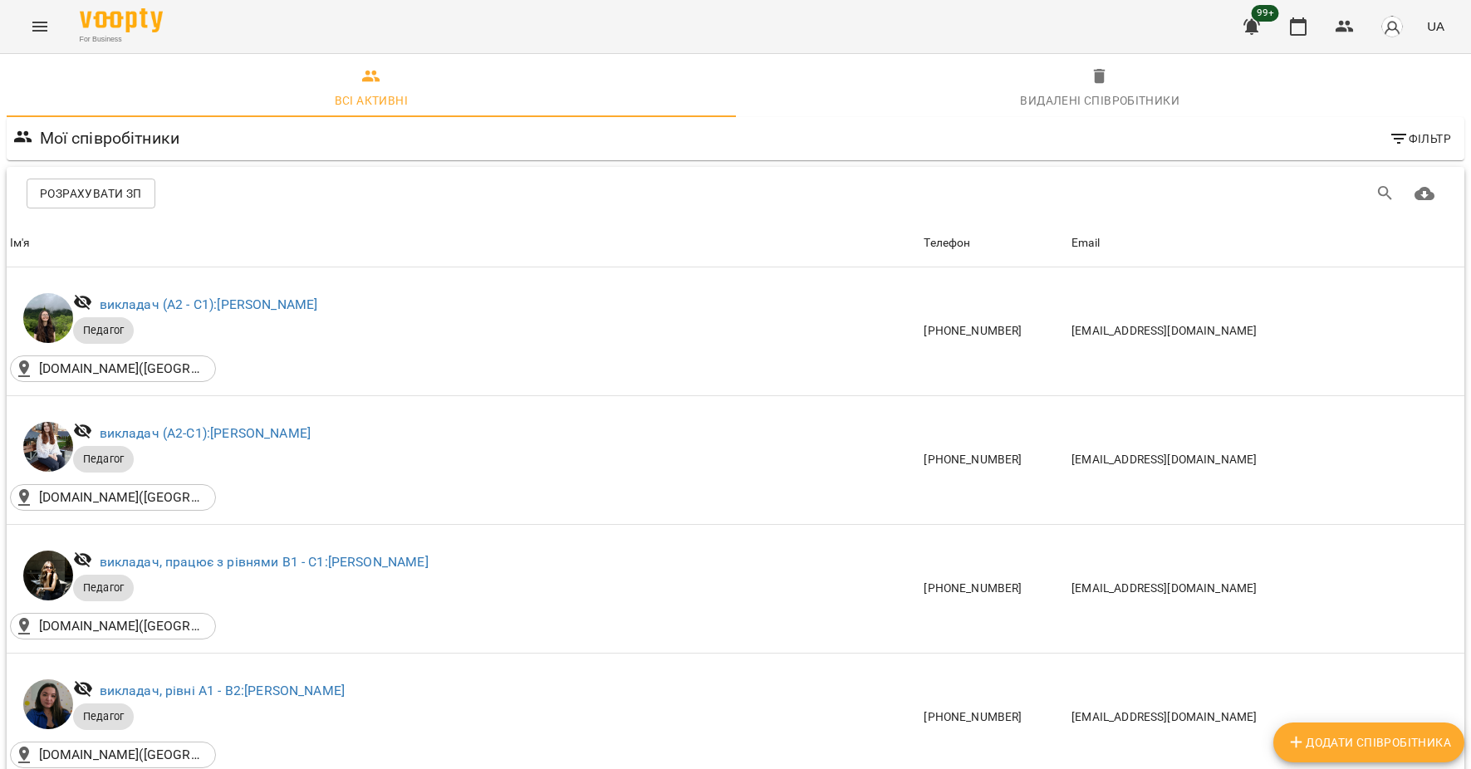
scroll to position [61, 0]
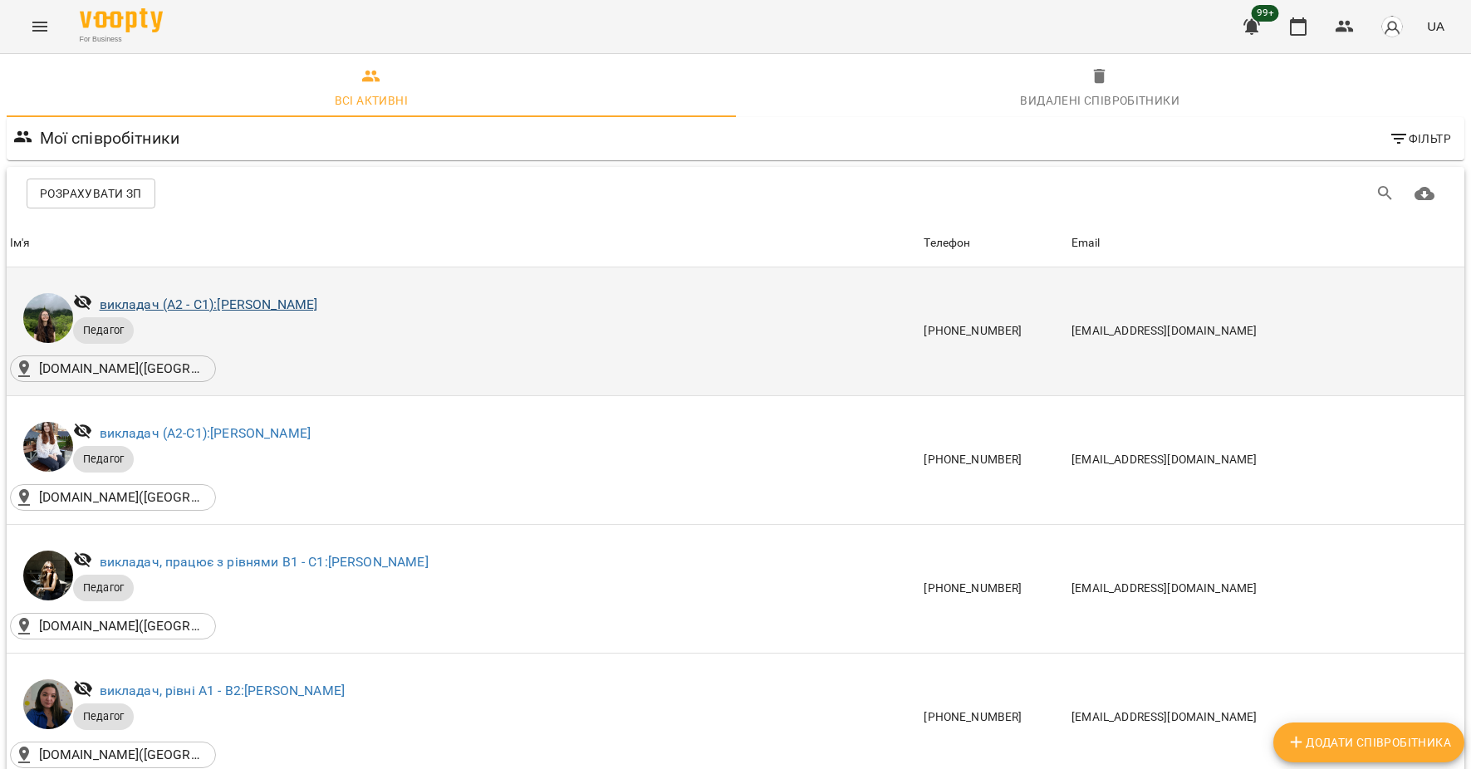
click at [224, 296] on link "викладач (А2 - С1): [PERSON_NAME]" at bounding box center [209, 304] width 218 height 16
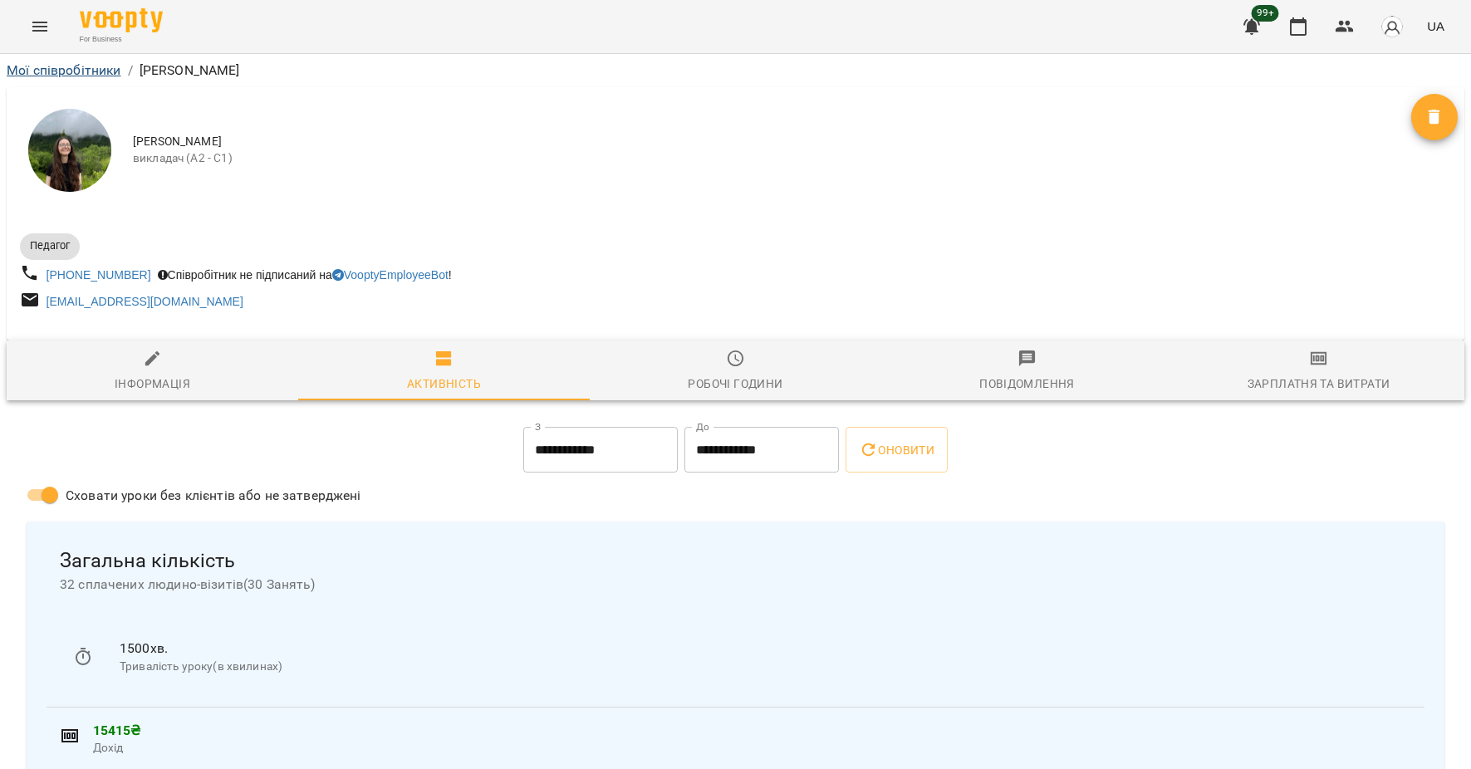
click at [93, 70] on link "Мої співробітники" at bounding box center [64, 70] width 115 height 16
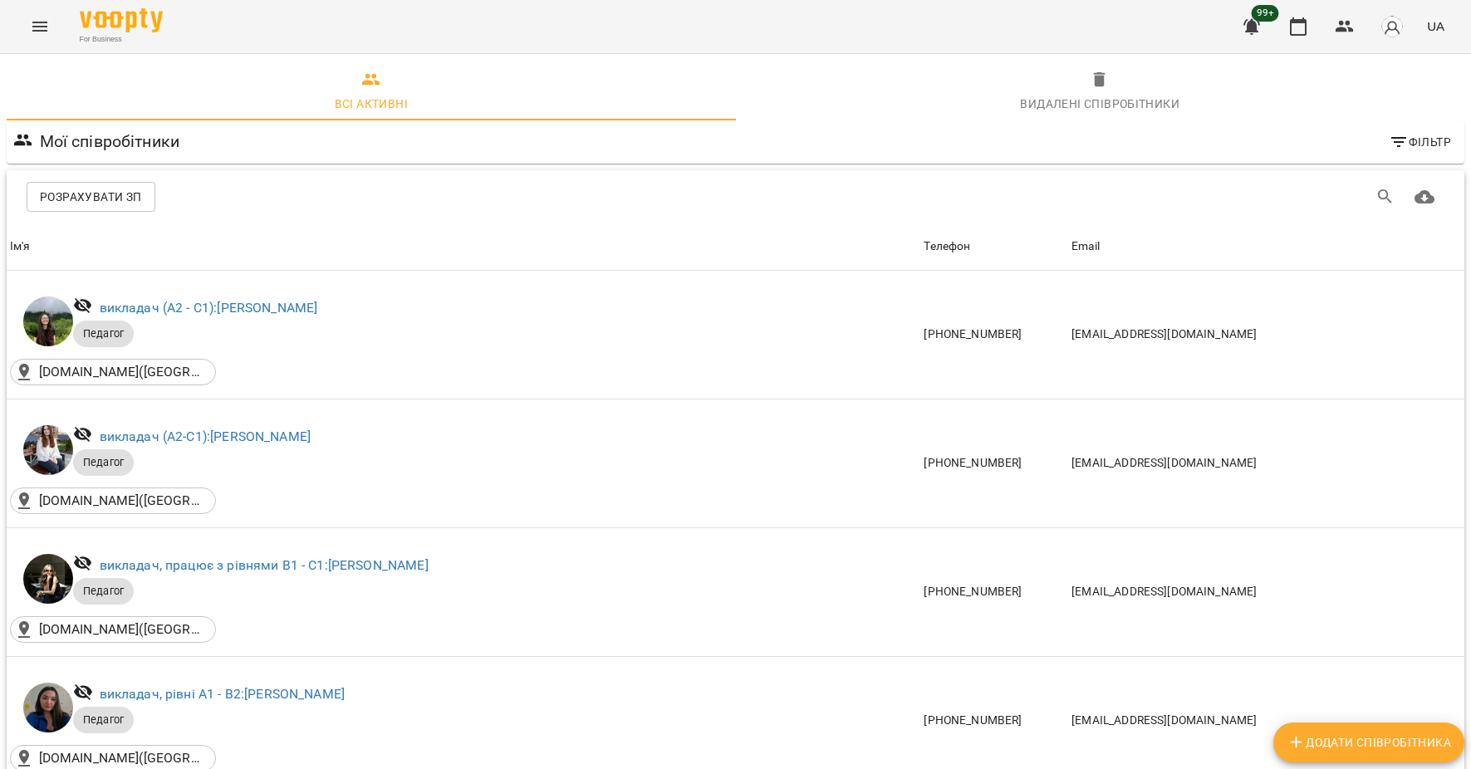
click at [47, 24] on icon "Menu" at bounding box center [40, 27] width 20 height 20
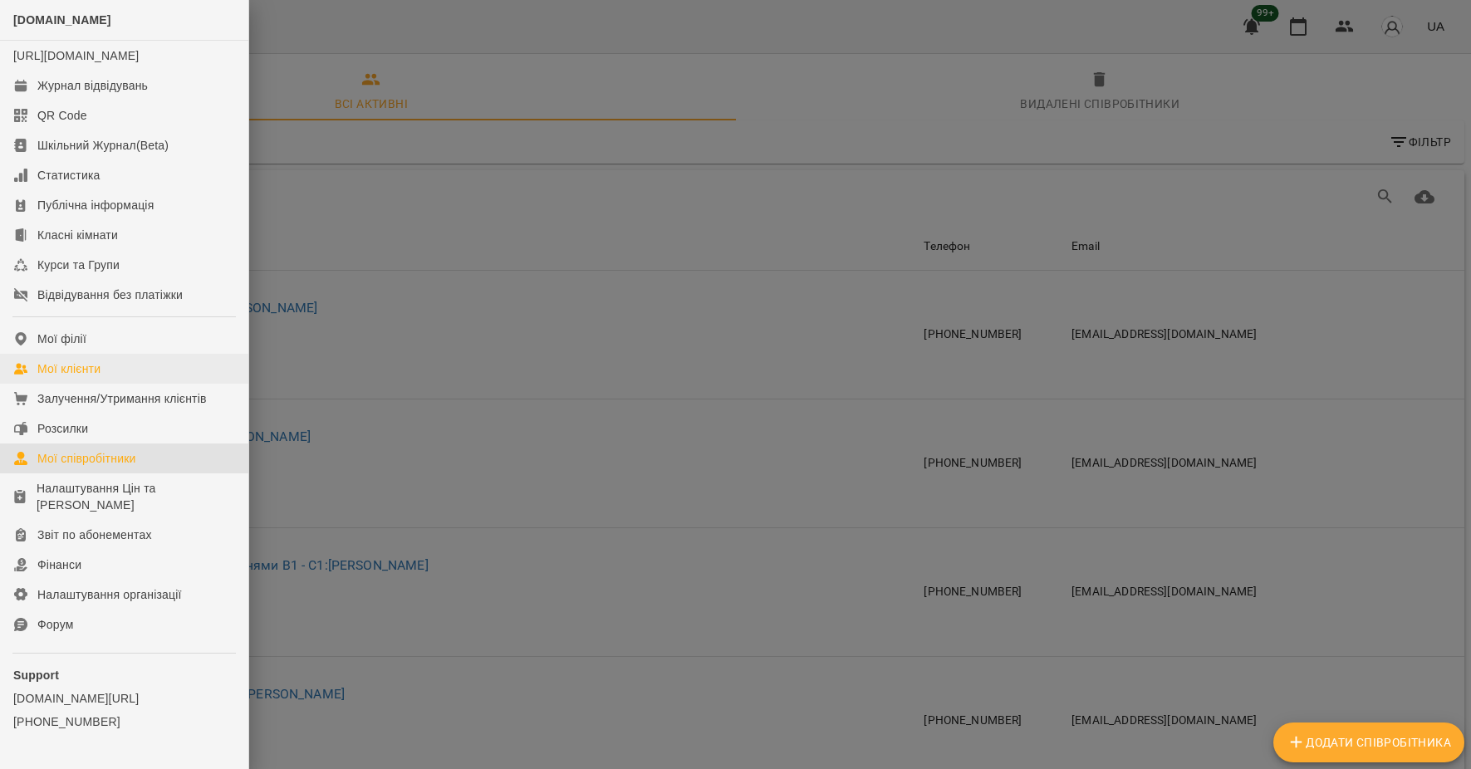
click at [148, 384] on link "Мої клієнти" at bounding box center [124, 369] width 248 height 30
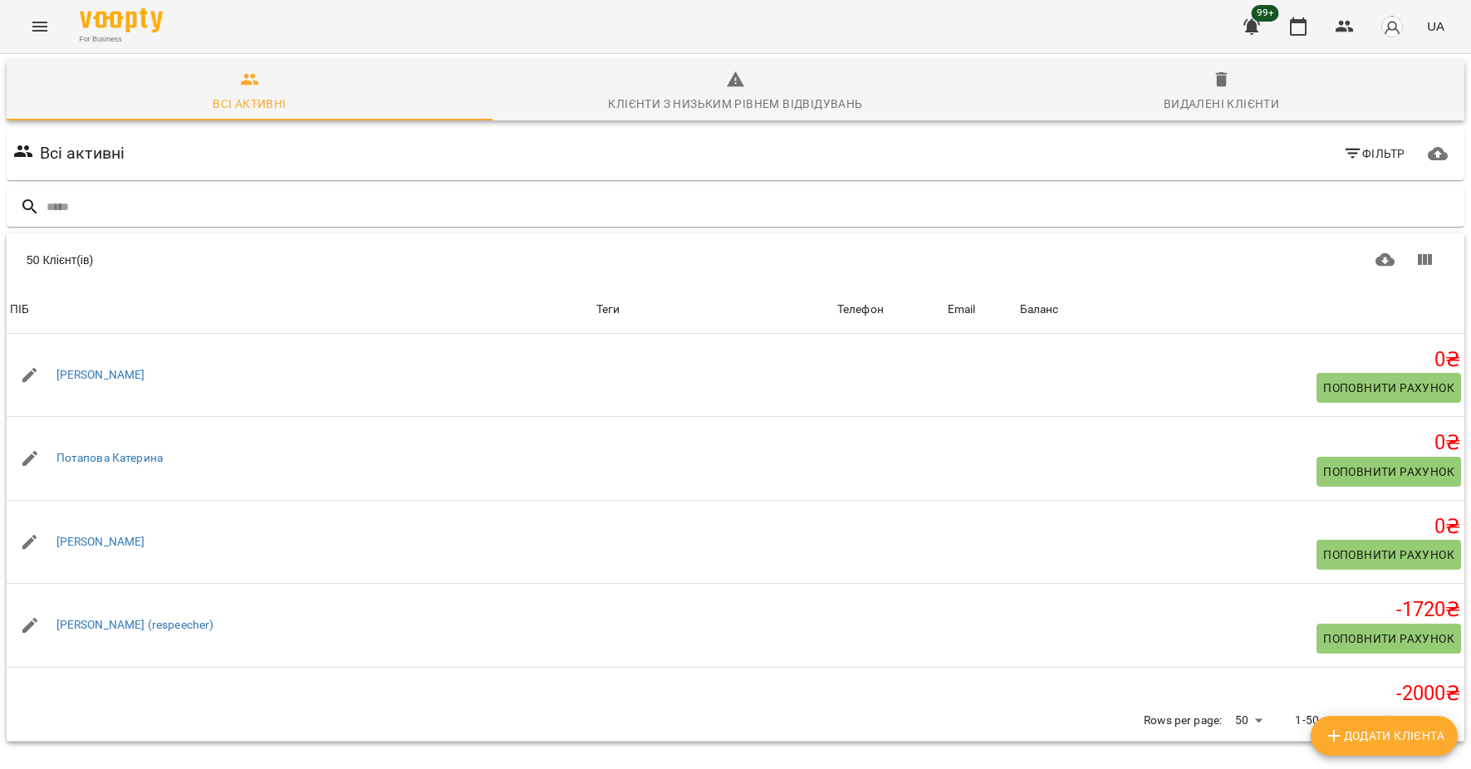
click at [20, 35] on div "For Business 99+ UA" at bounding box center [735, 26] width 1471 height 53
click at [27, 34] on button "Menu" at bounding box center [40, 27] width 40 height 40
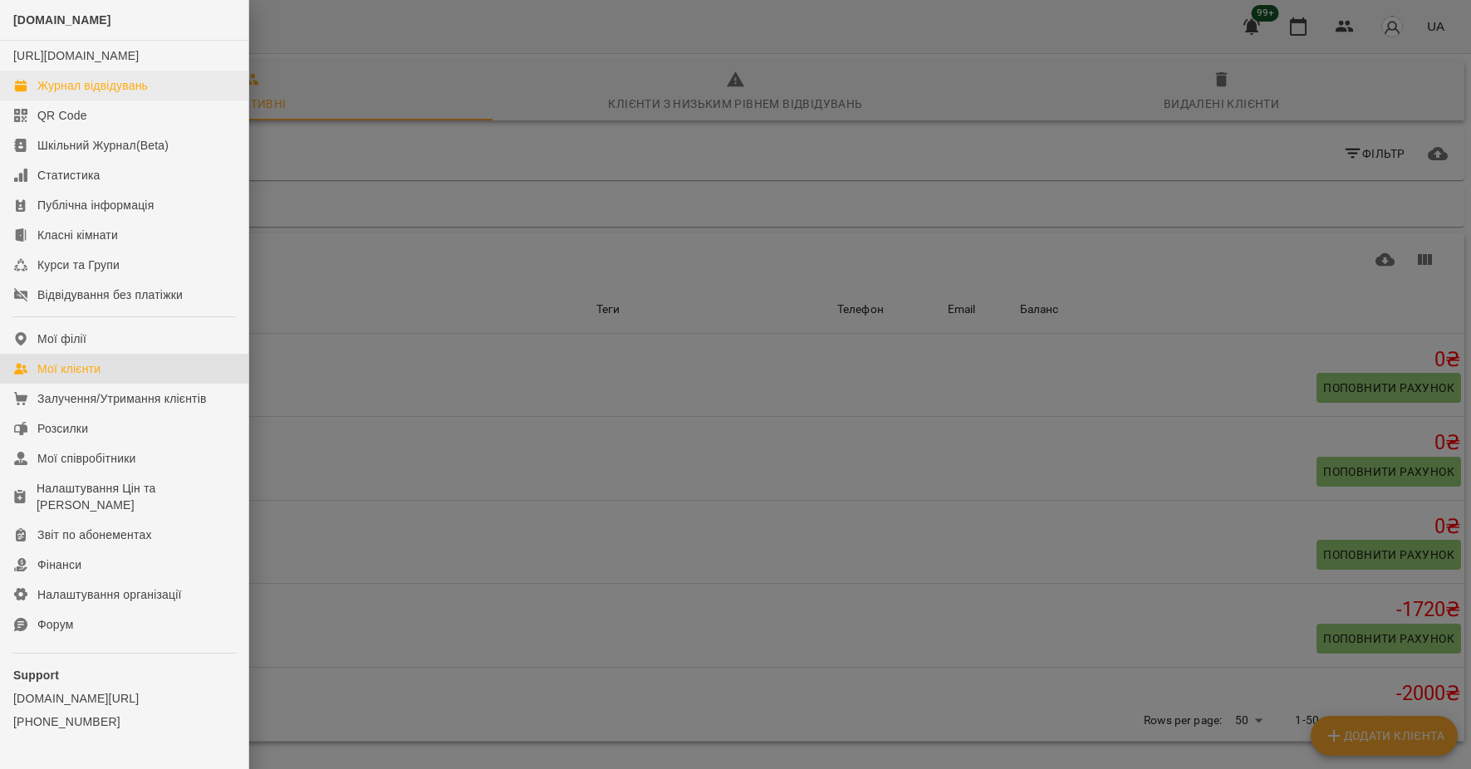
click at [102, 100] on link "Журнал відвідувань" at bounding box center [124, 86] width 248 height 30
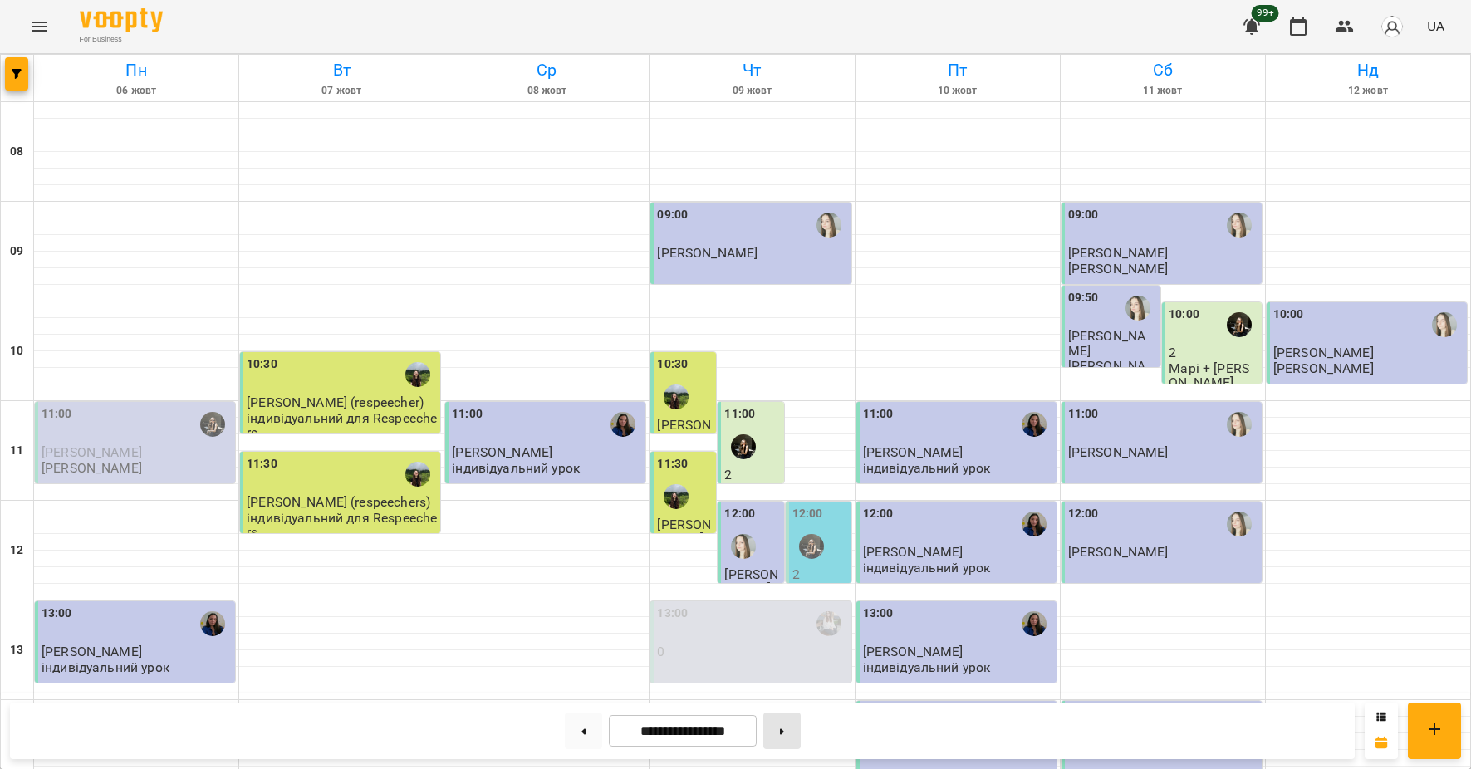
click at [784, 732] on icon at bounding box center [782, 731] width 4 height 6
type input "**********"
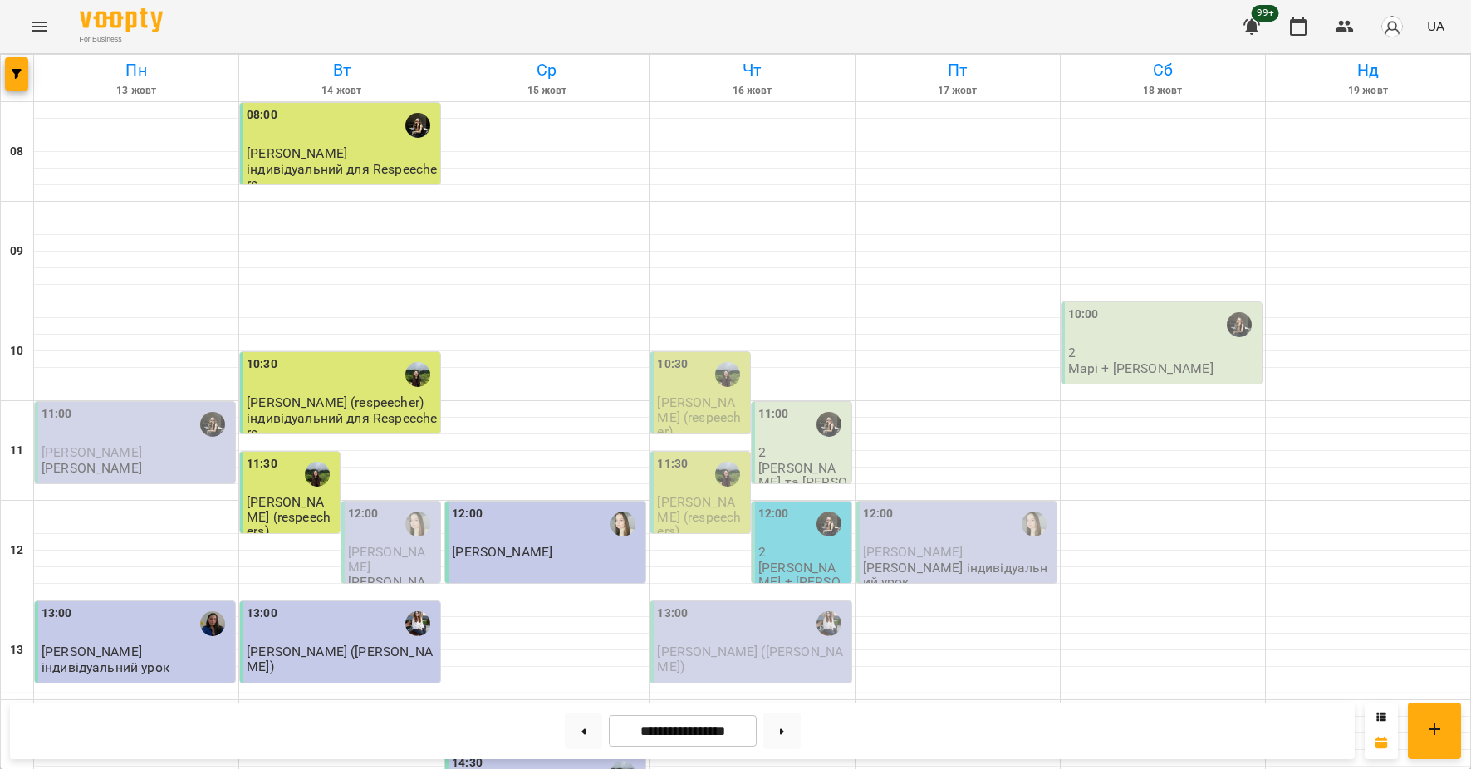
click at [37, 15] on button "Menu" at bounding box center [40, 27] width 40 height 40
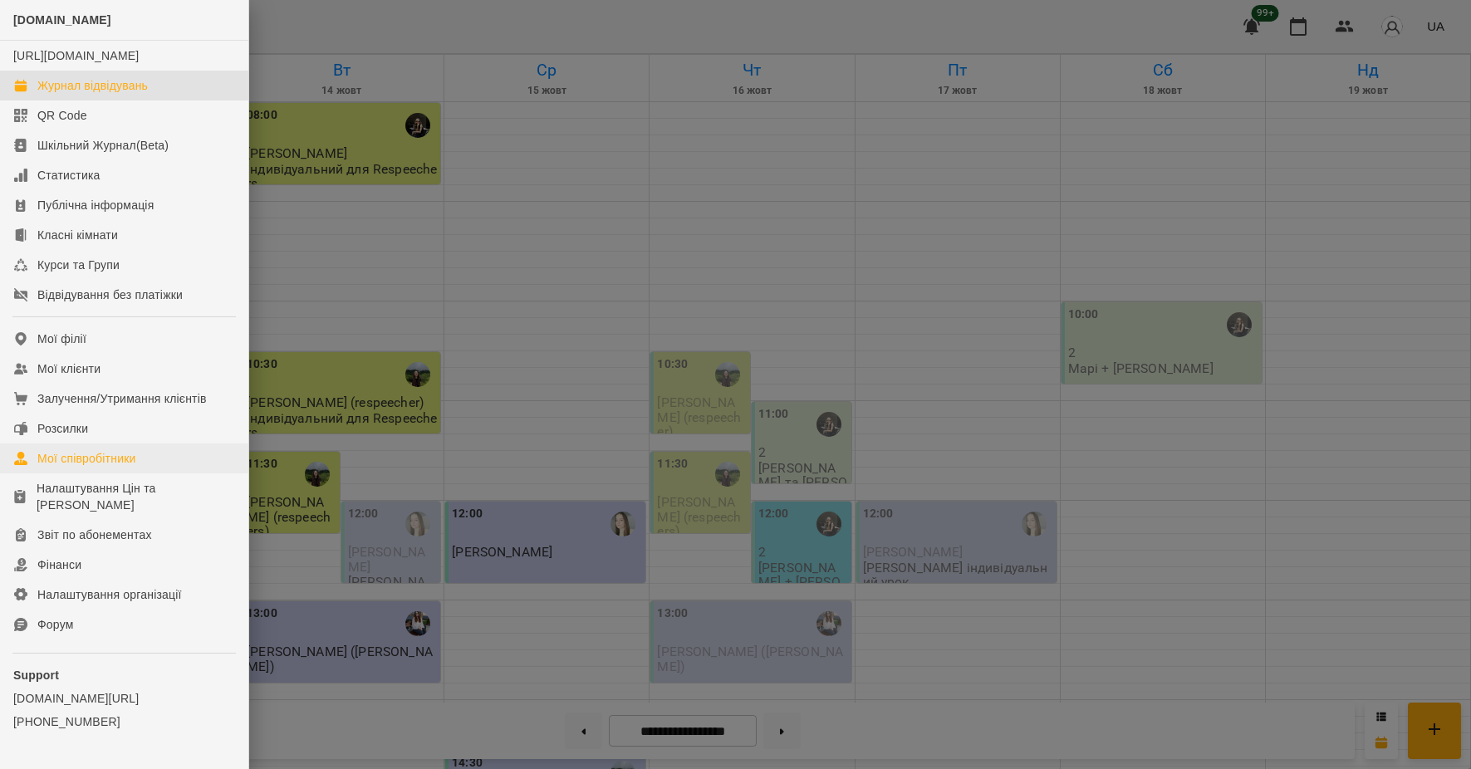
click at [105, 467] on div "Мої співробітники" at bounding box center [86, 458] width 99 height 17
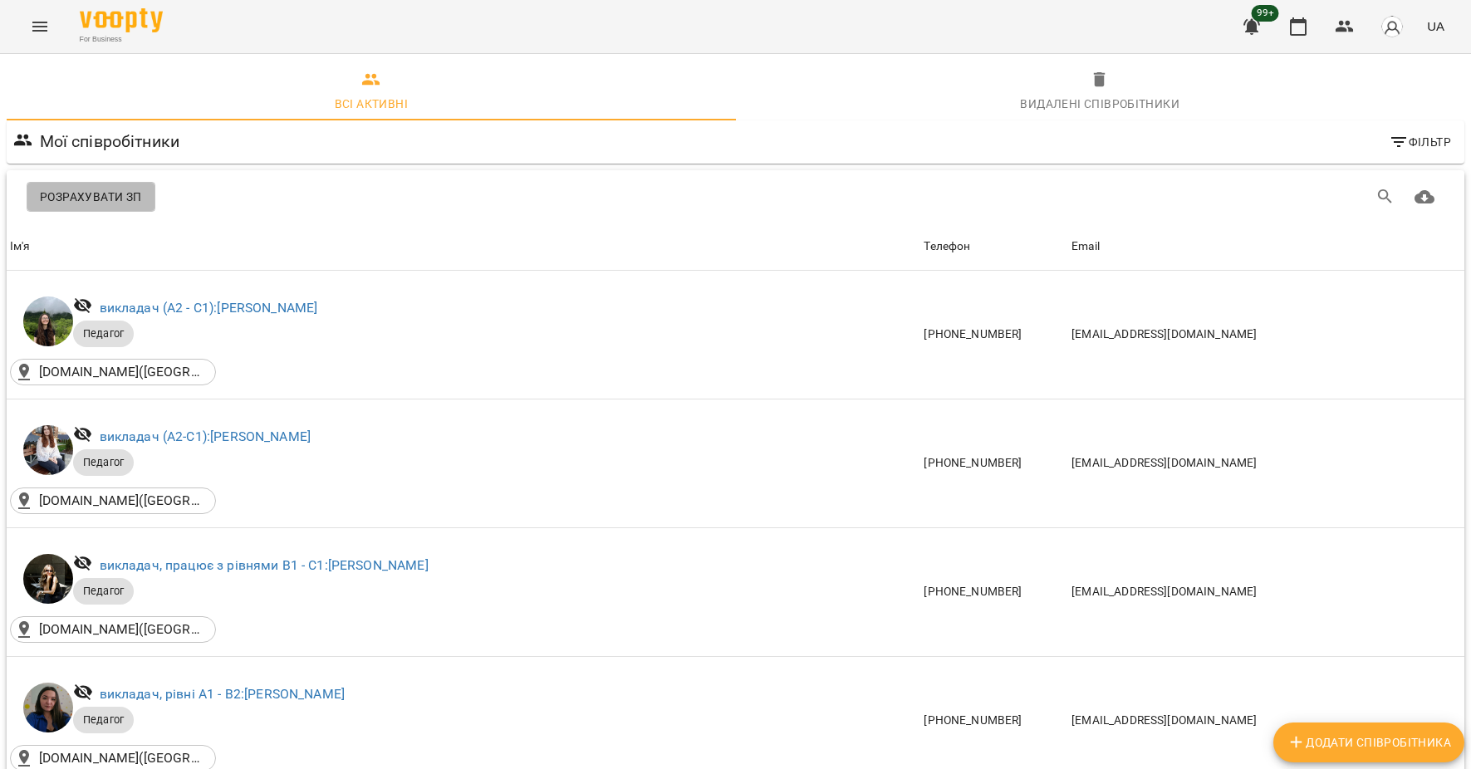
click at [132, 202] on span "Розрахувати ЗП" at bounding box center [91, 197] width 102 height 20
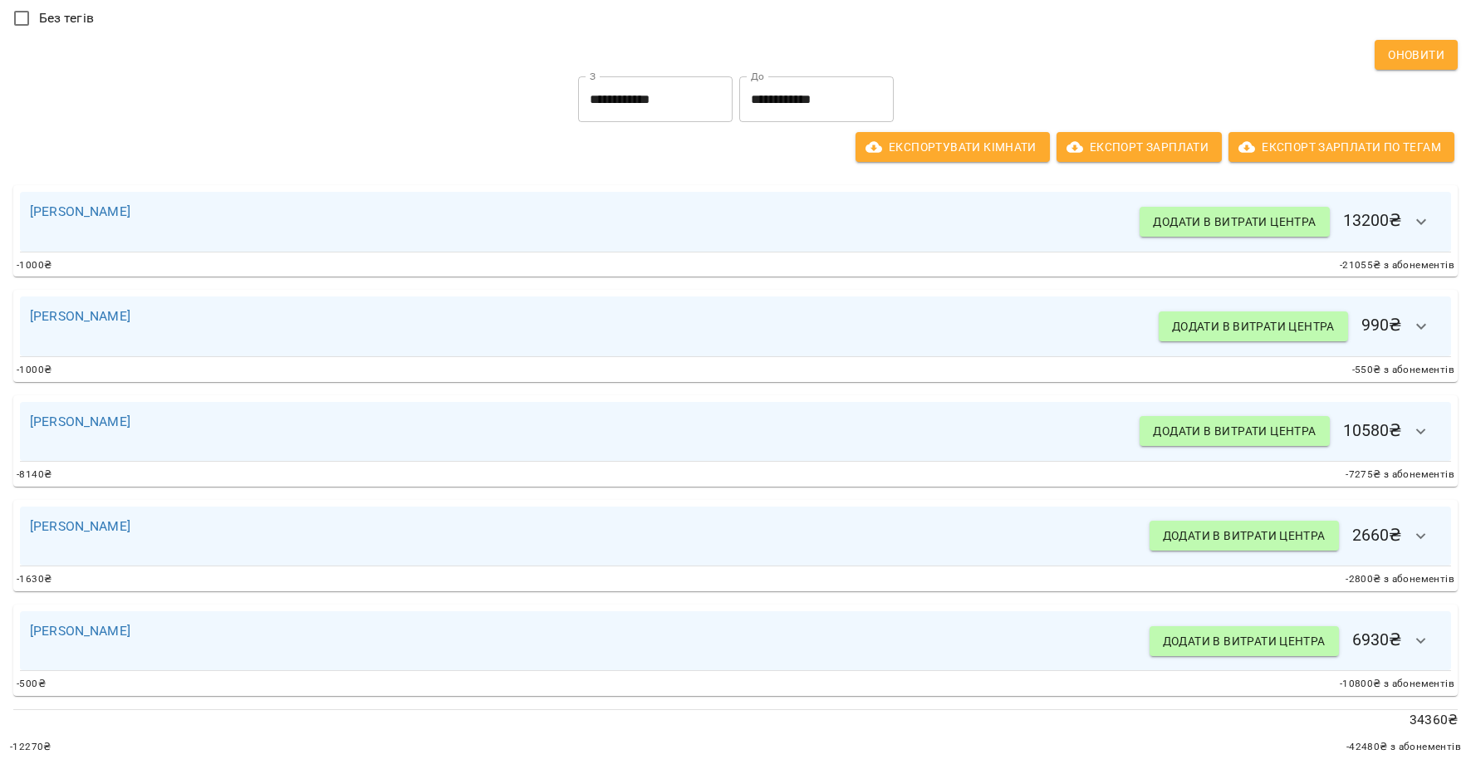
scroll to position [245, 0]
click at [110, 211] on link "[PERSON_NAME]" at bounding box center [80, 211] width 100 height 16
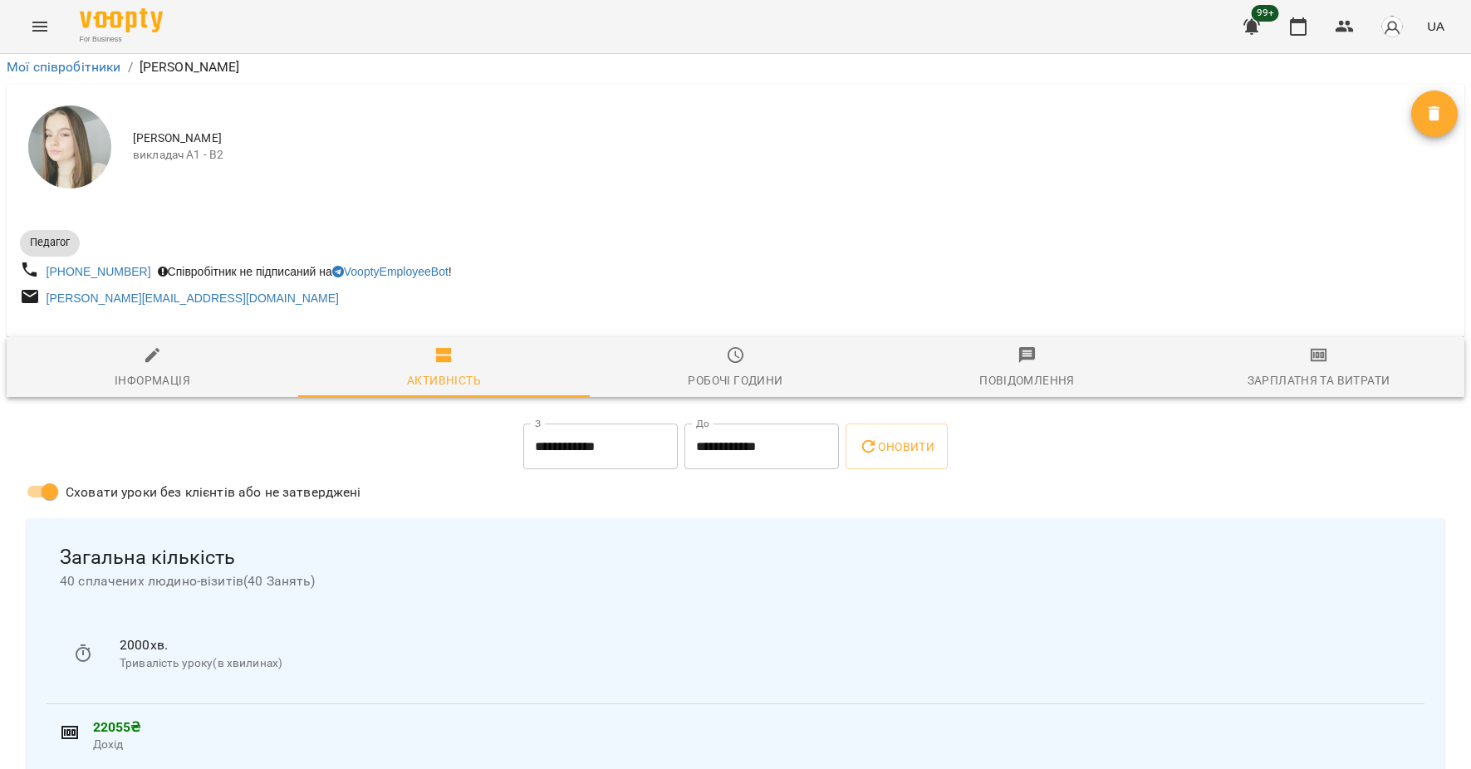
scroll to position [221, 0]
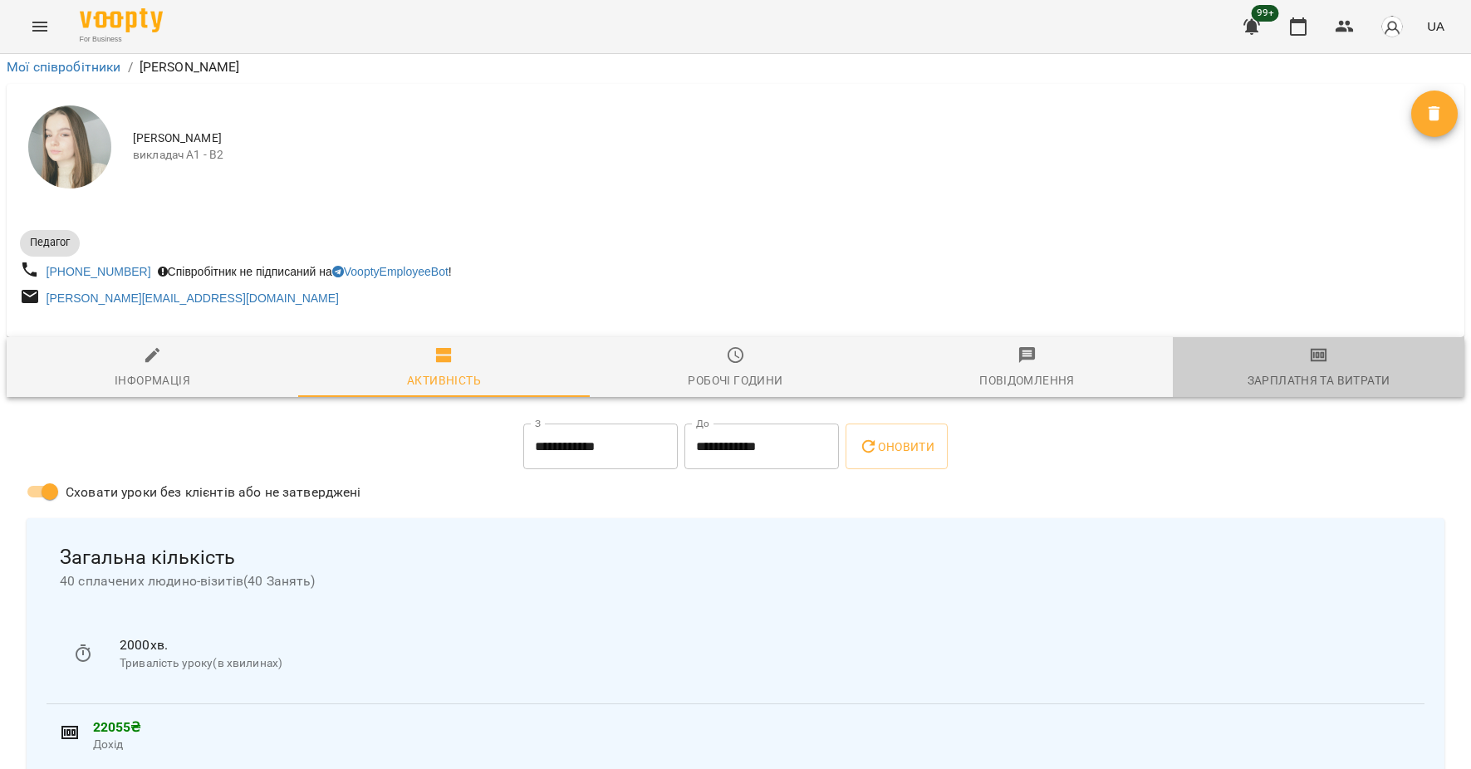
click at [1330, 345] on span "Зарплатня та Витрати" at bounding box center [1318, 367] width 272 height 45
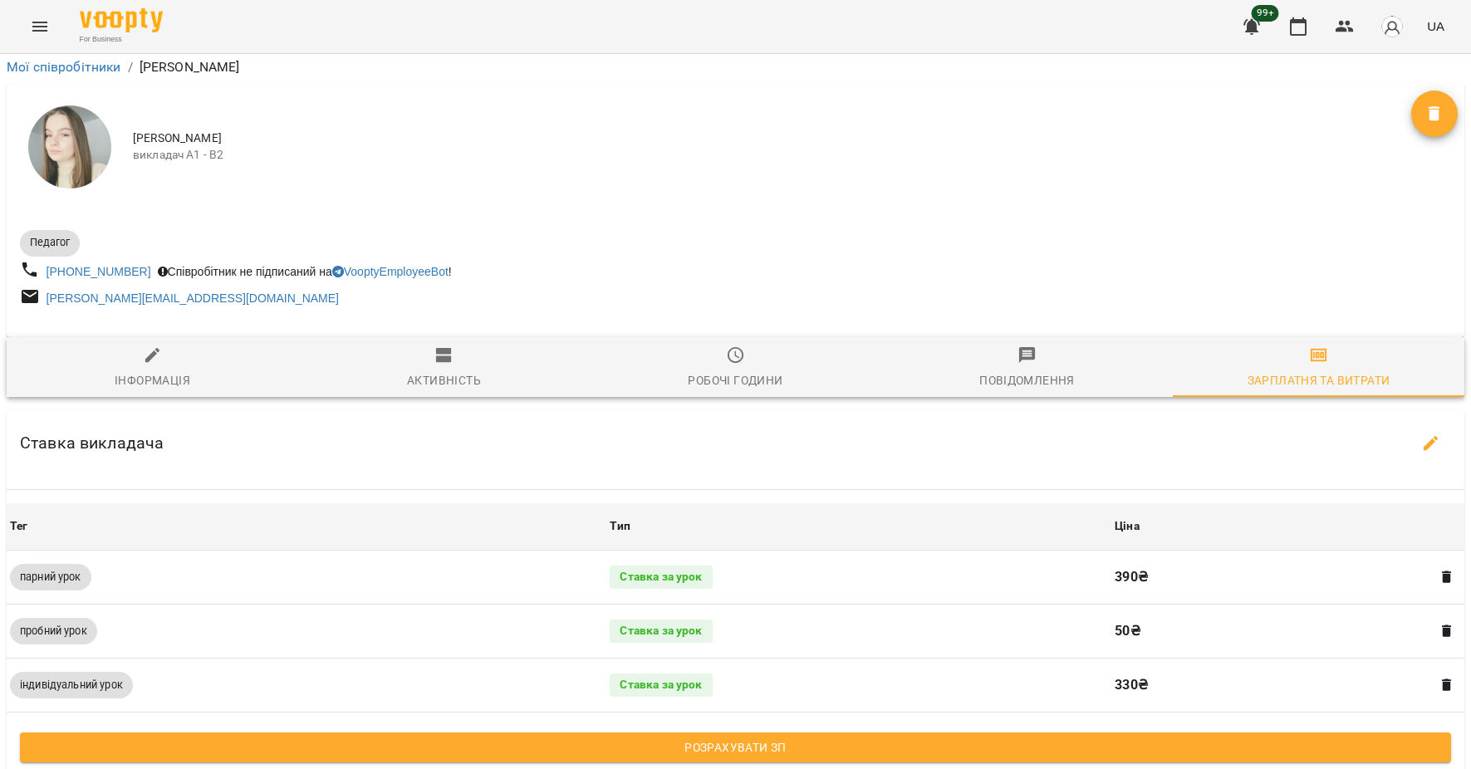
click at [944, 737] on span "Розрахувати ЗП" at bounding box center [735, 747] width 1404 height 20
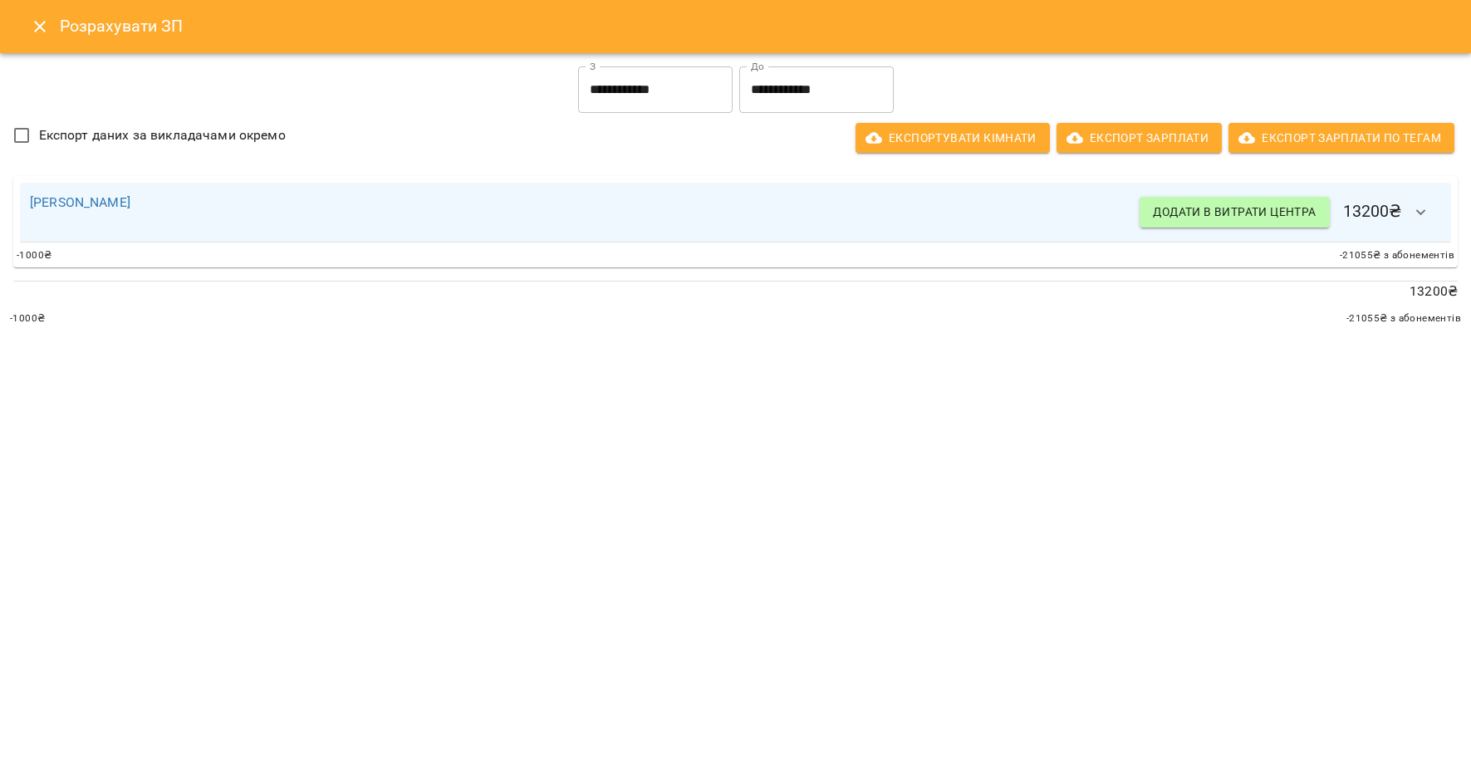
click at [33, 17] on icon "Close" at bounding box center [40, 27] width 20 height 20
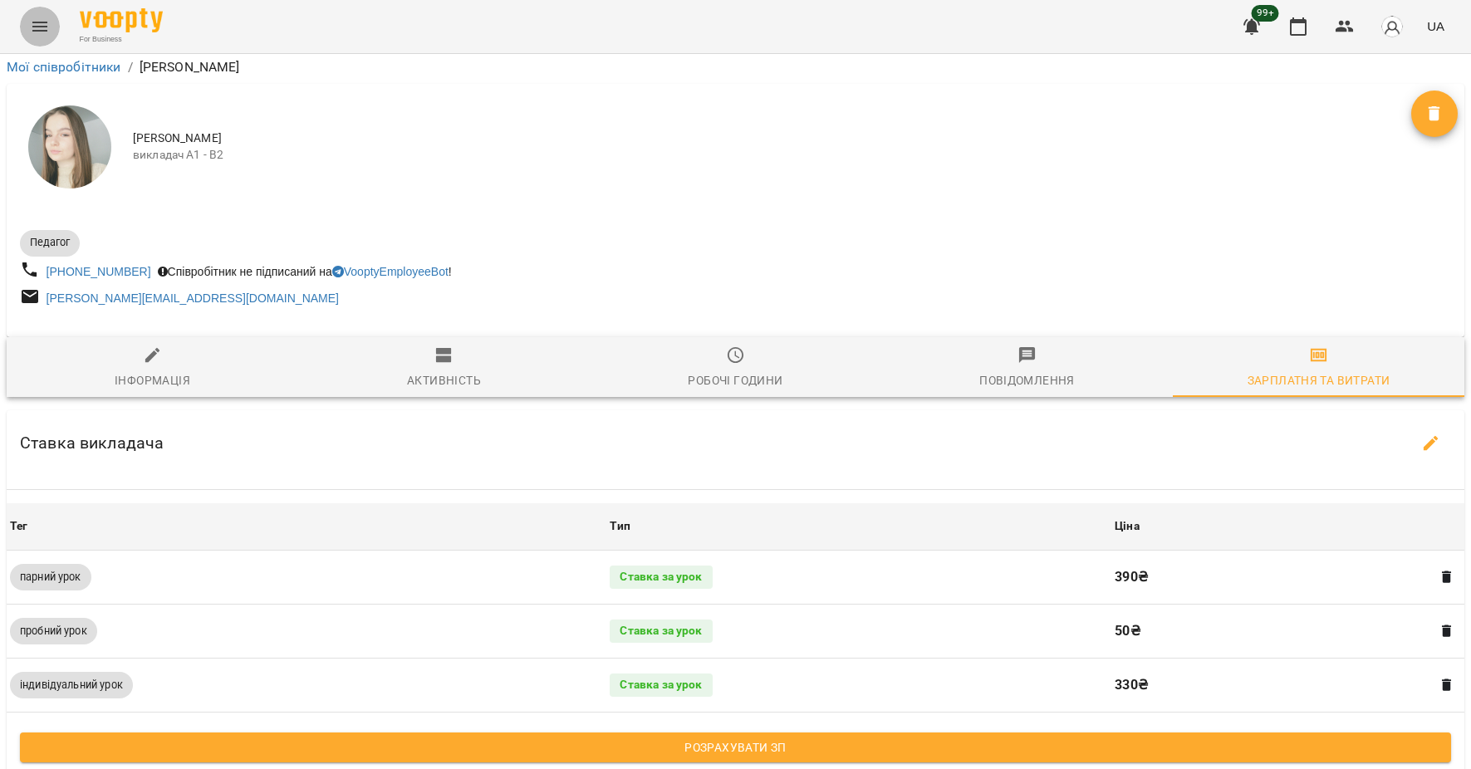
click at [36, 10] on button "Menu" at bounding box center [40, 27] width 40 height 40
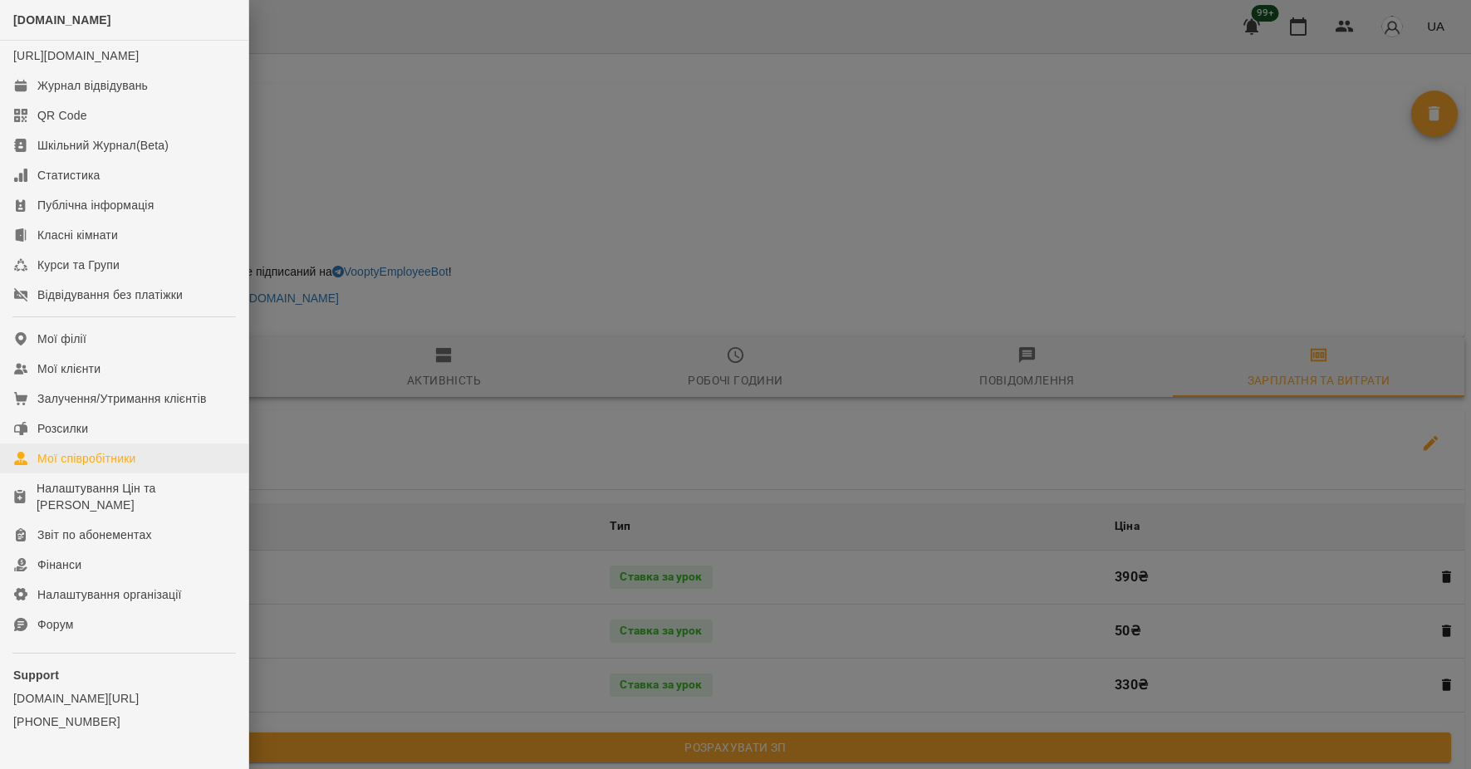
click at [109, 467] on div "Мої співробітники" at bounding box center [86, 458] width 99 height 17
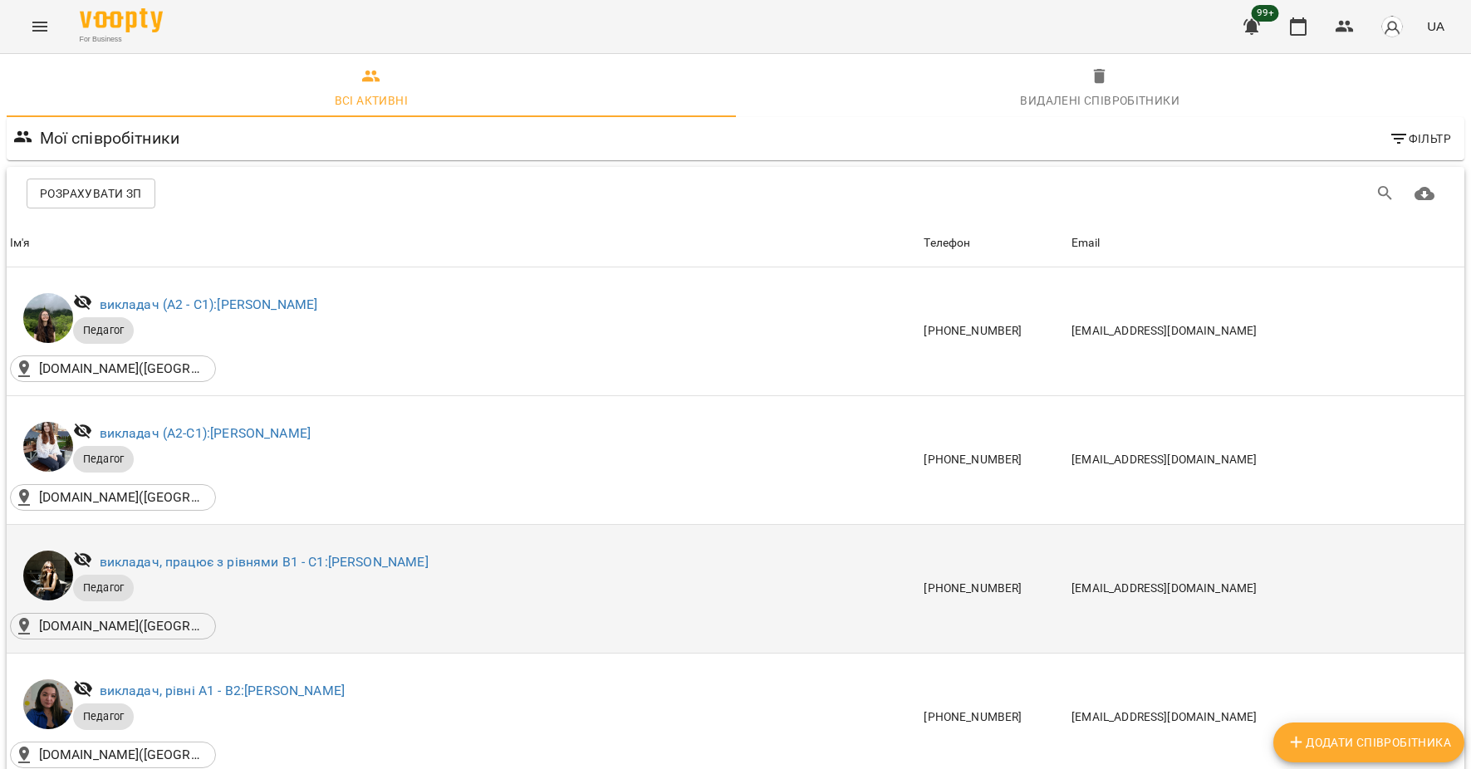
scroll to position [170, 0]
click at [283, 554] on link "викладач, працює з рівнями В1 - С1: [PERSON_NAME]" at bounding box center [264, 562] width 329 height 16
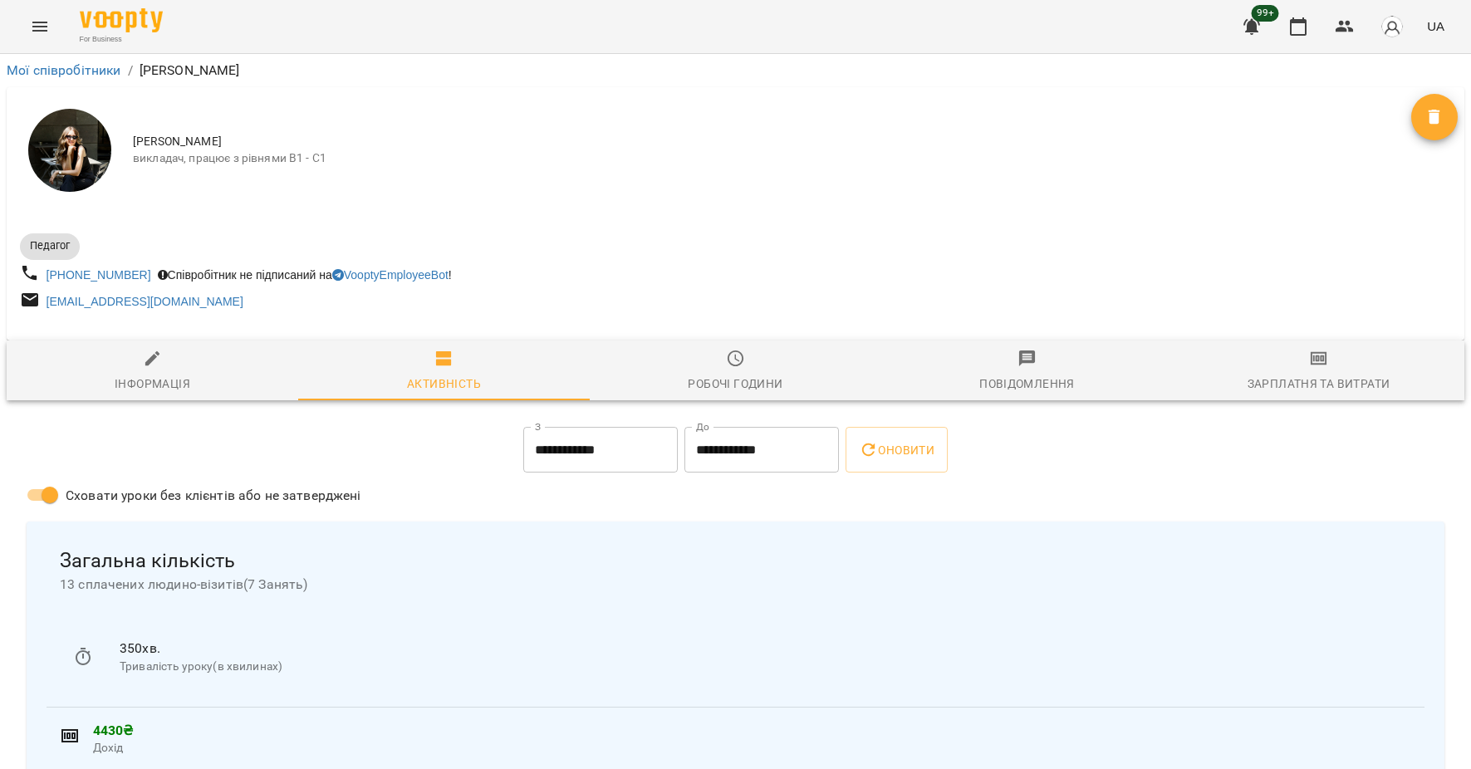
click at [1296, 365] on span "Зарплатня та Витрати" at bounding box center [1318, 371] width 272 height 45
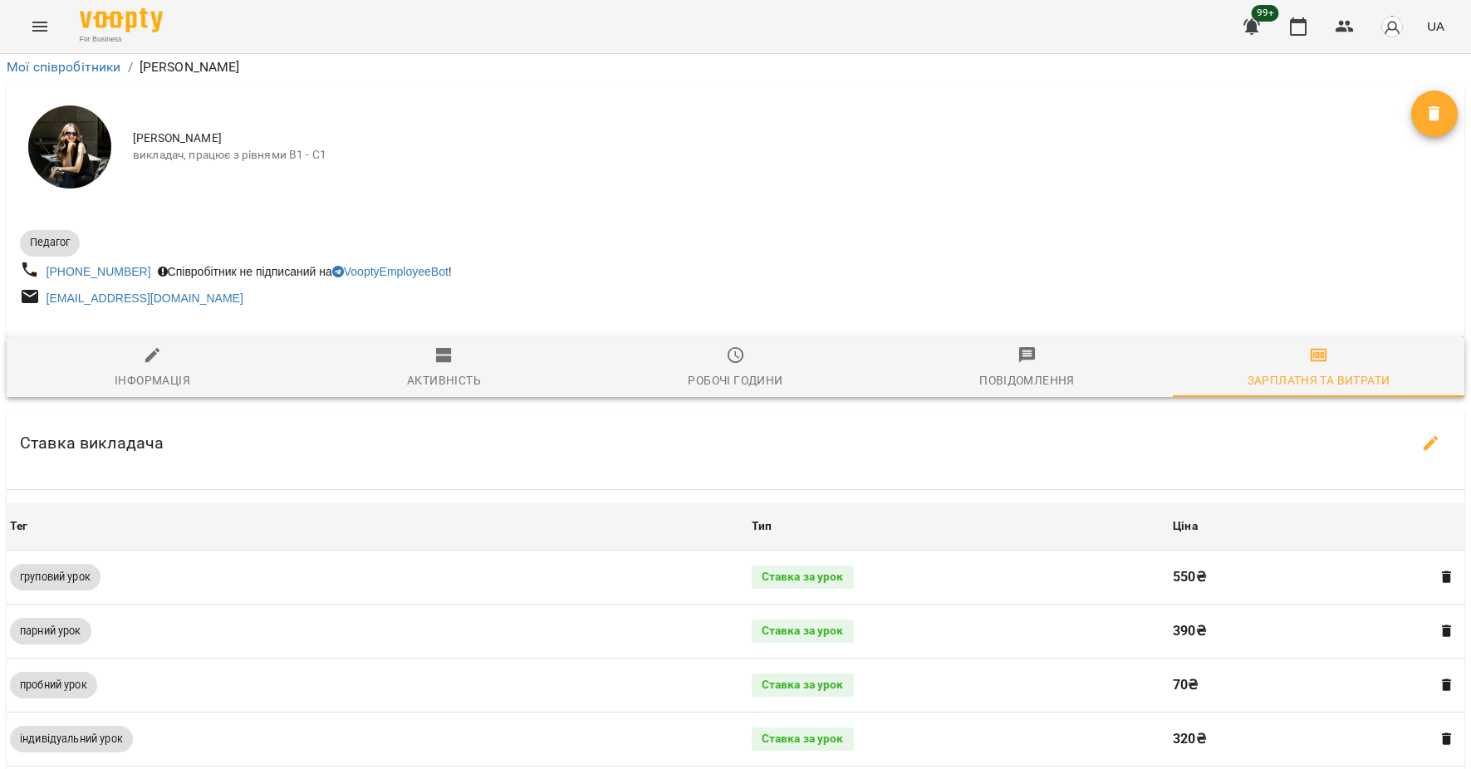
scroll to position [556, 0]
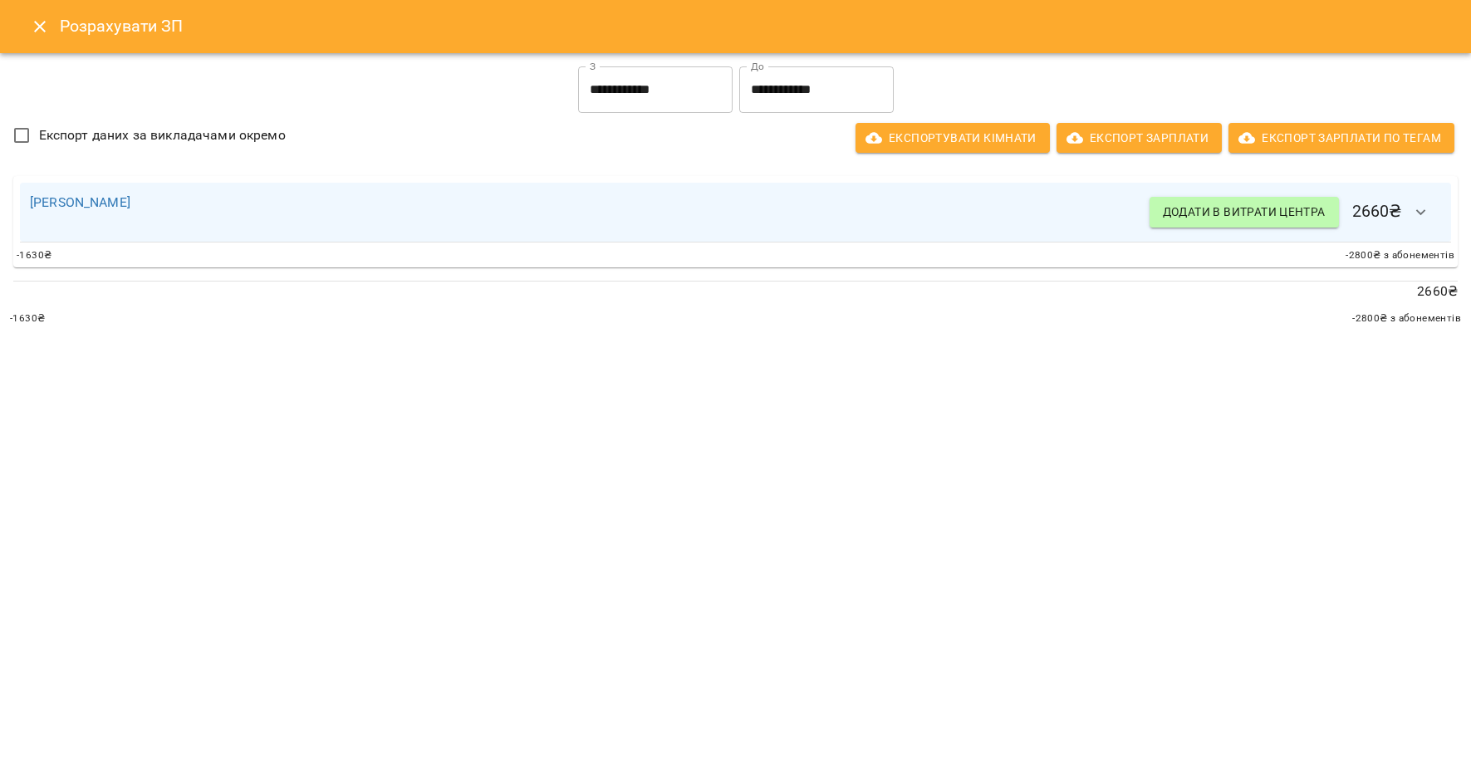
click at [30, 34] on icon "Close" at bounding box center [40, 27] width 20 height 20
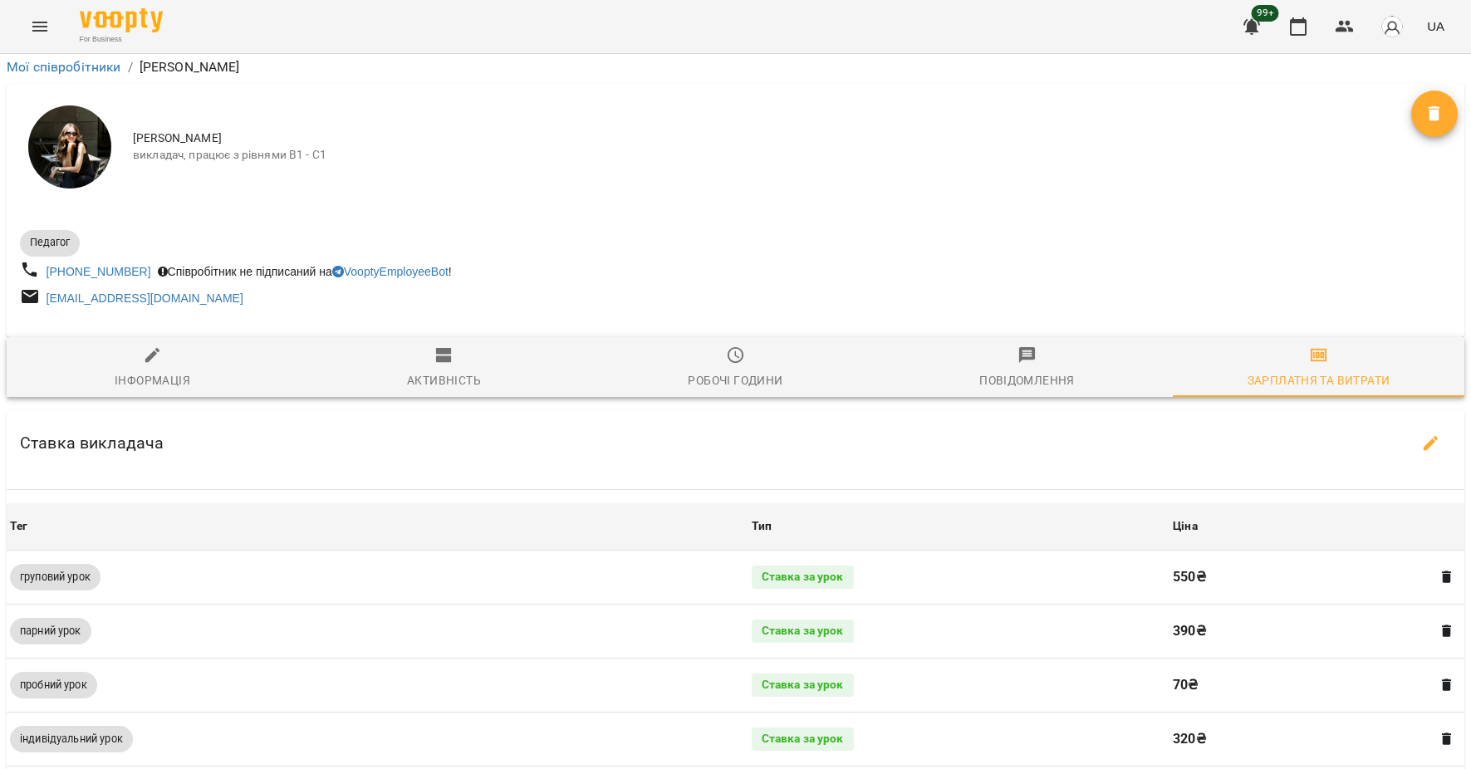
click at [33, 22] on icon "Menu" at bounding box center [39, 27] width 15 height 10
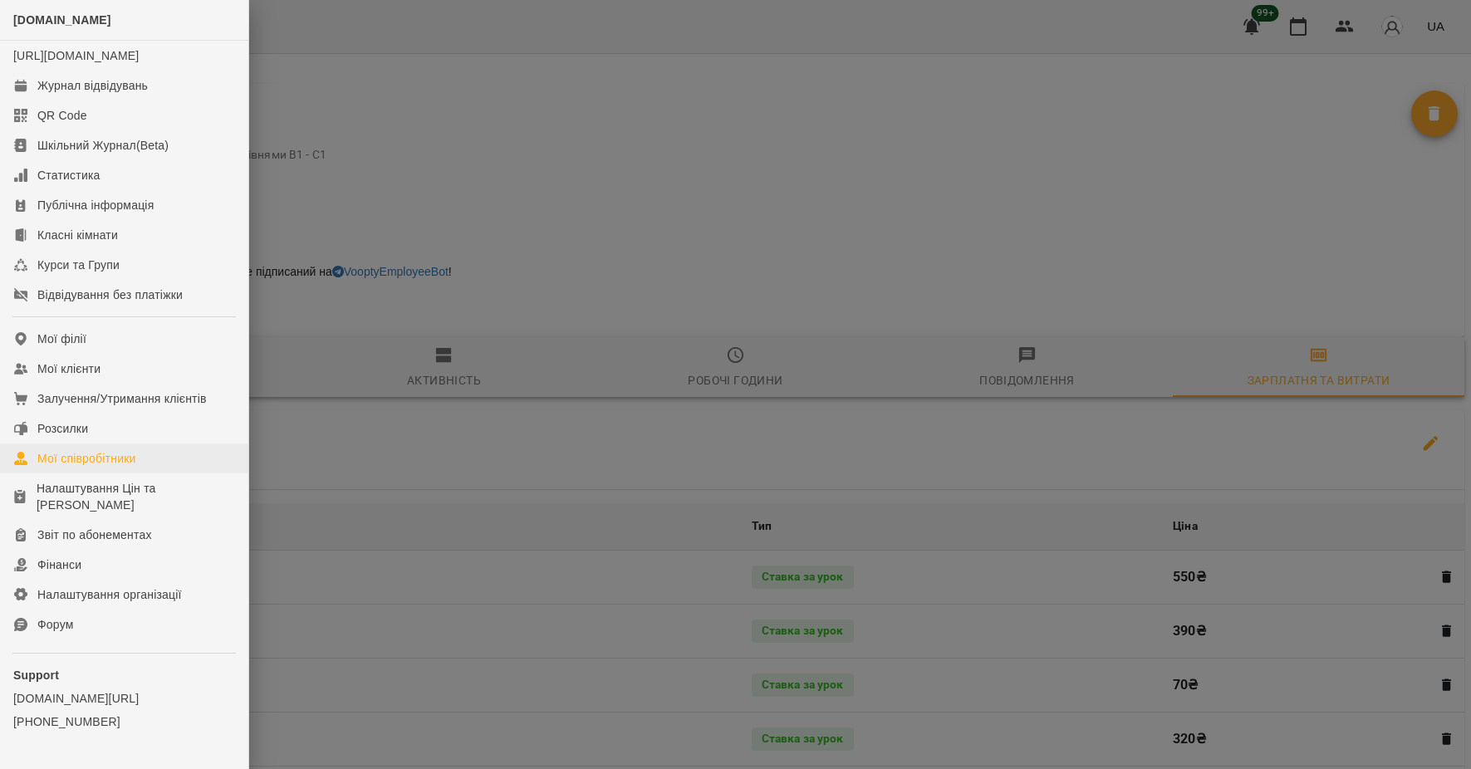
click at [141, 471] on link "Мої співробітники" at bounding box center [124, 458] width 248 height 30
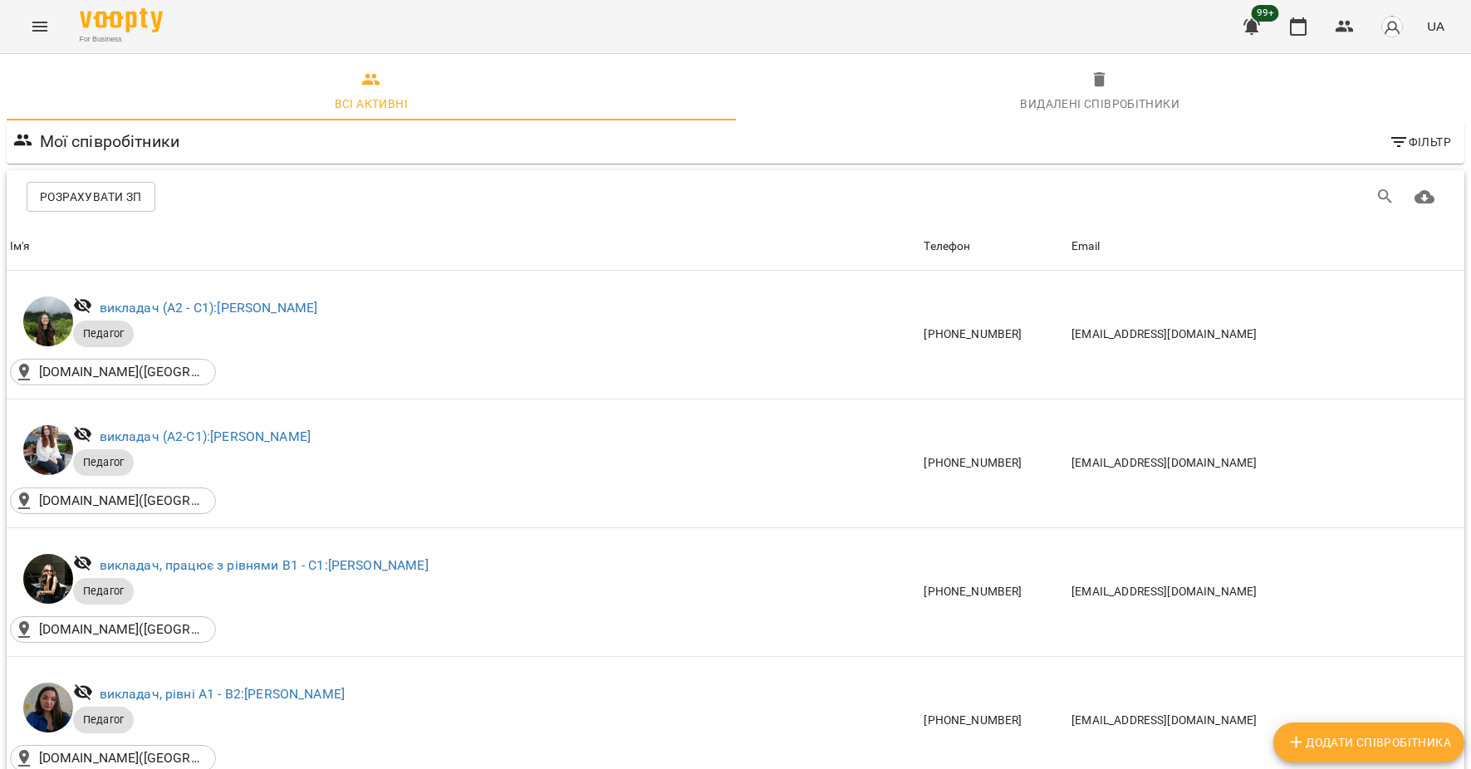
click at [118, 203] on span "Розрахувати ЗП" at bounding box center [91, 197] width 102 height 20
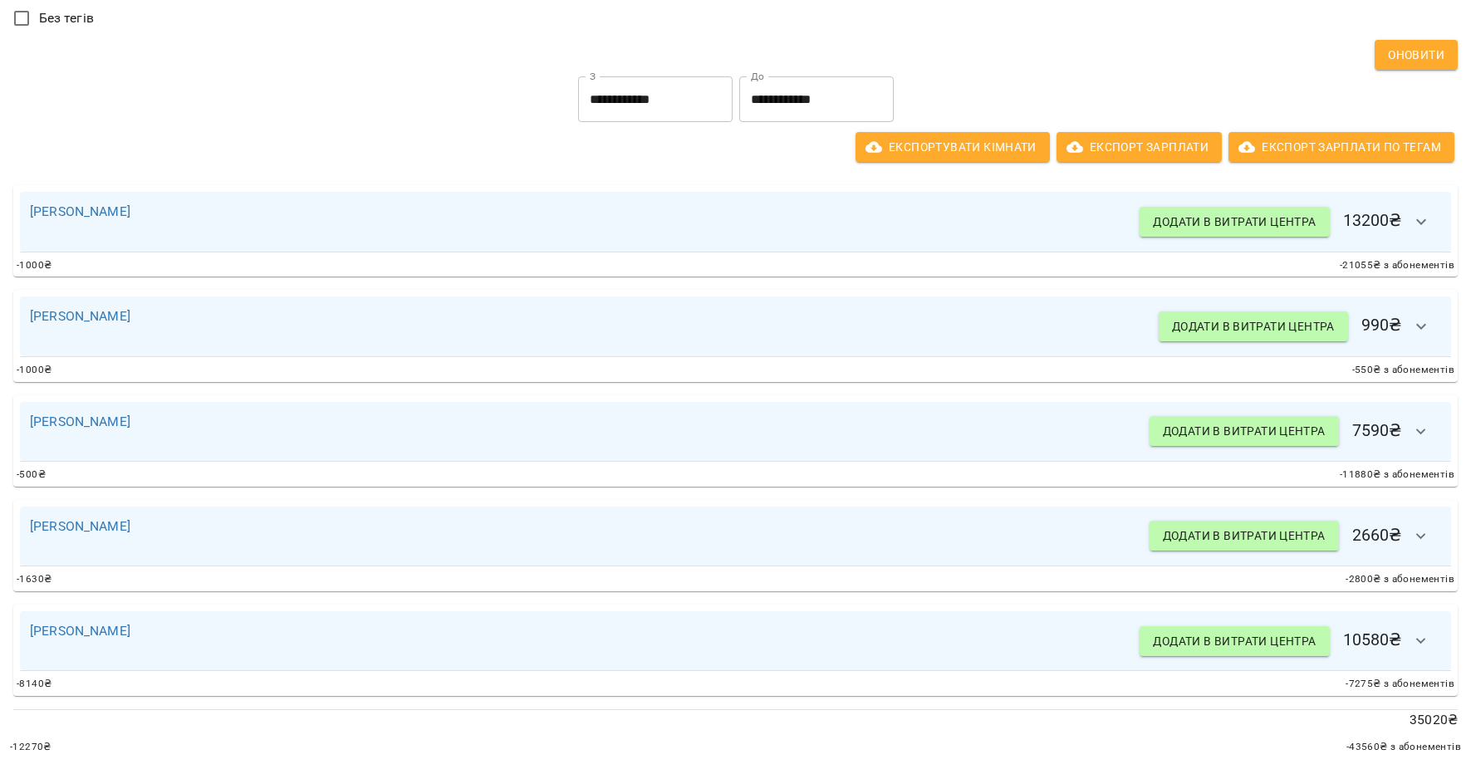
scroll to position [245, 0]
click at [67, 636] on link "[PERSON_NAME]" at bounding box center [80, 631] width 100 height 16
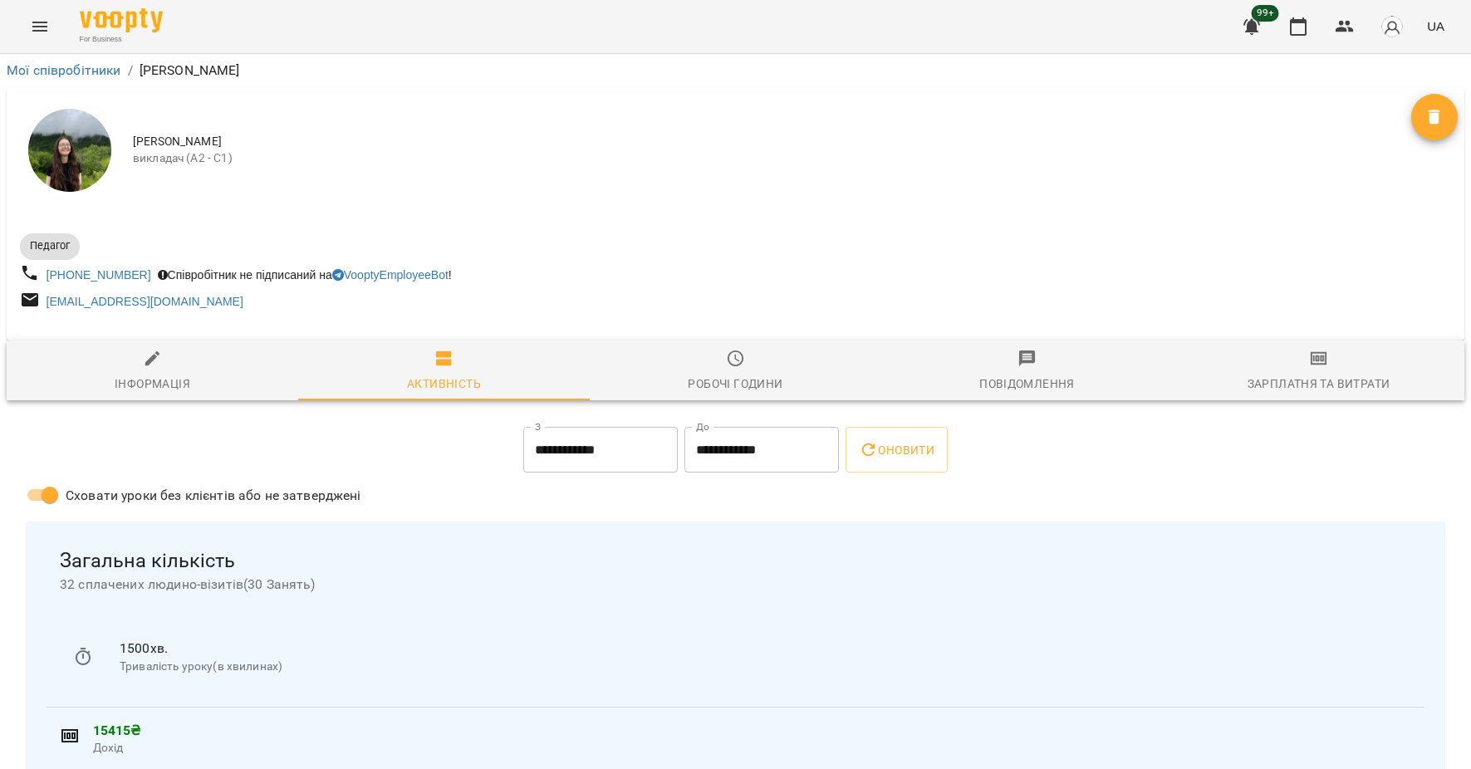
click at [1320, 375] on span "Зарплатня та Витрати" at bounding box center [1318, 371] width 272 height 45
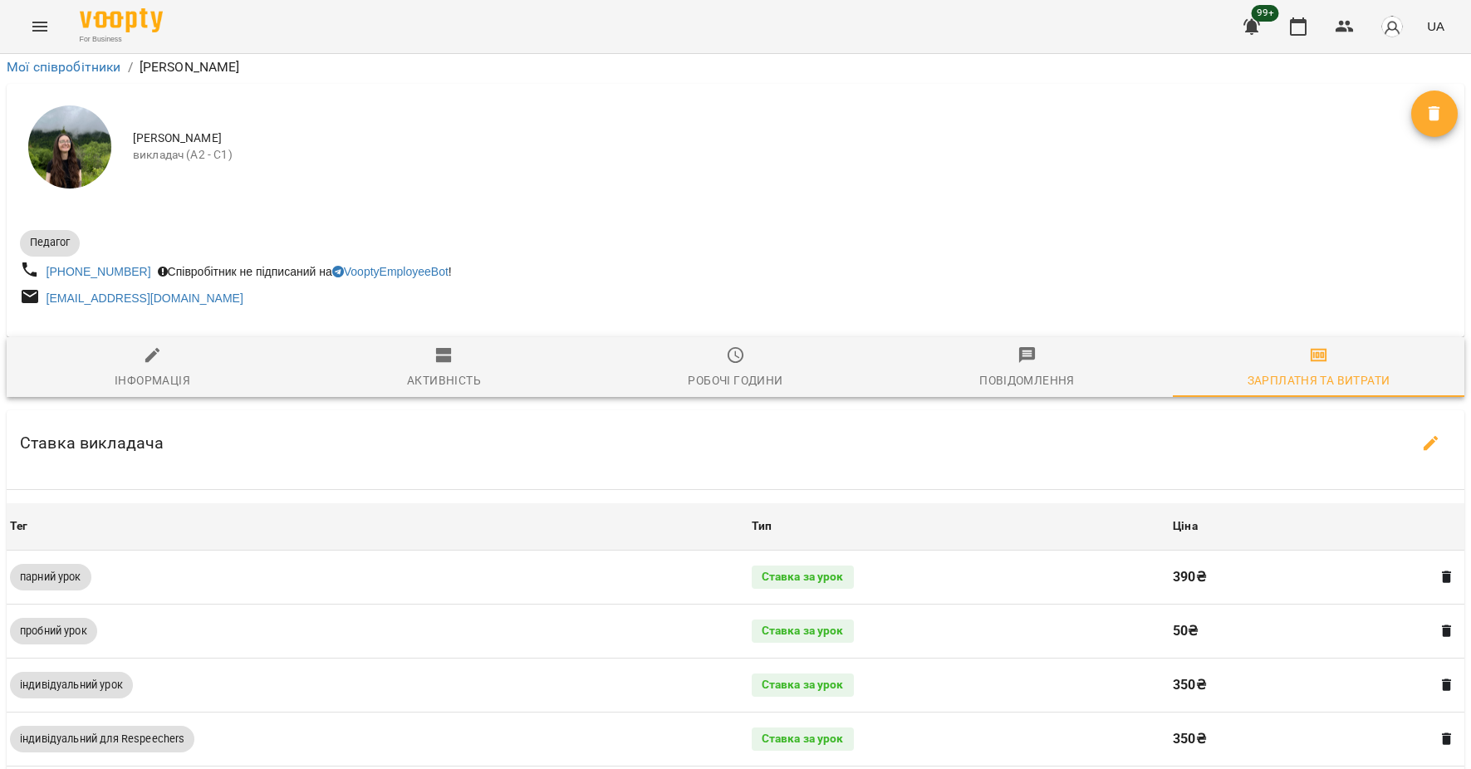
scroll to position [463, 0]
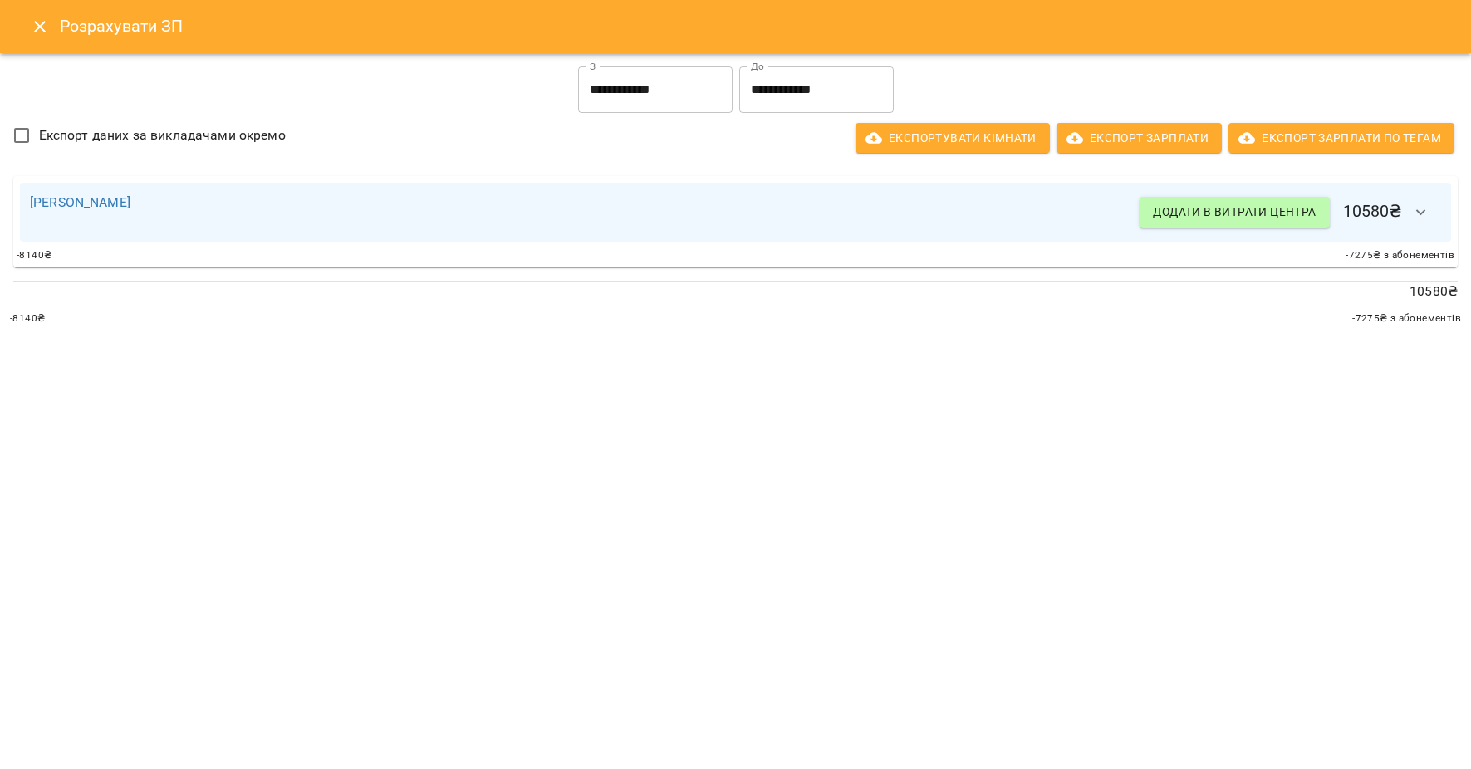
click at [49, 42] on button "Close" at bounding box center [40, 27] width 40 height 40
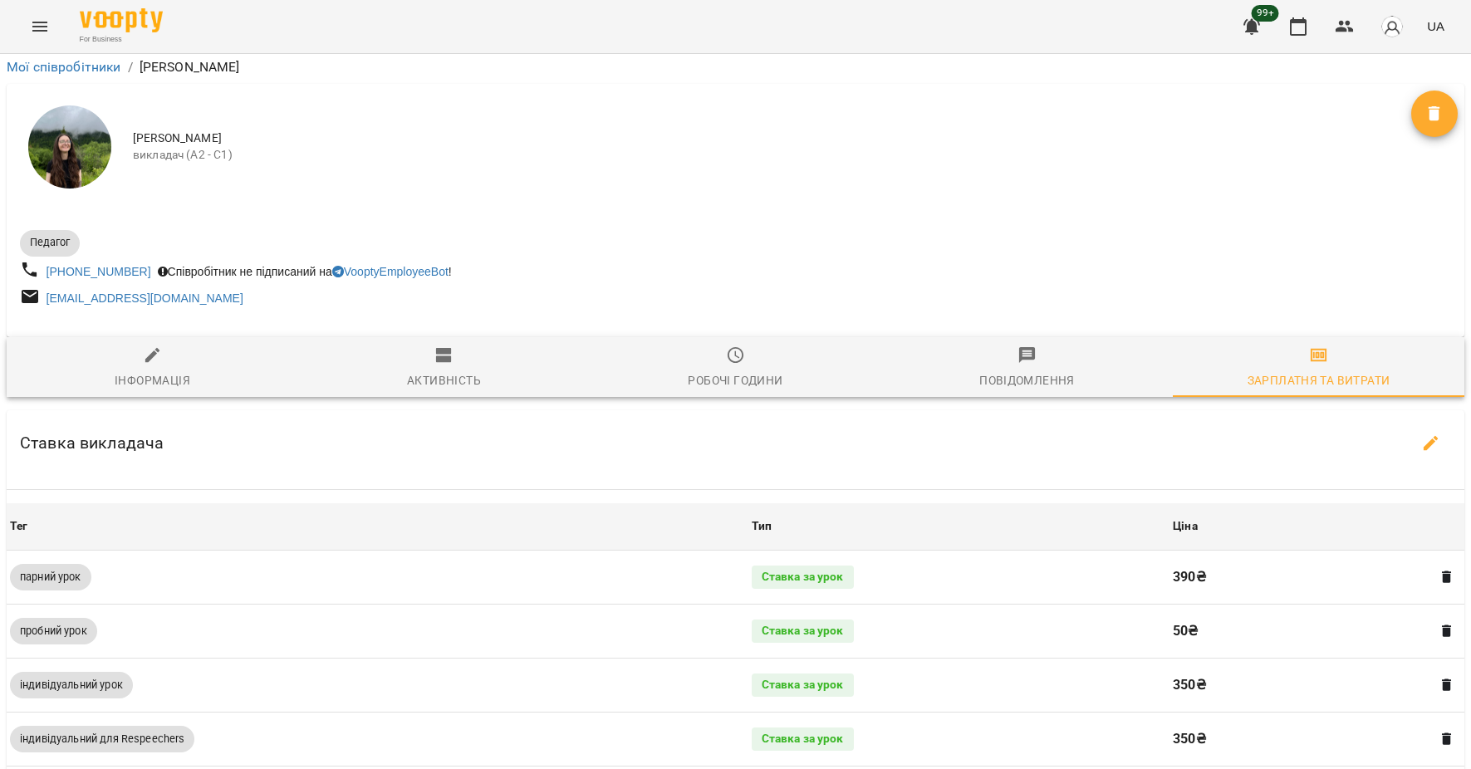
click at [43, 31] on icon "Menu" at bounding box center [39, 27] width 15 height 10
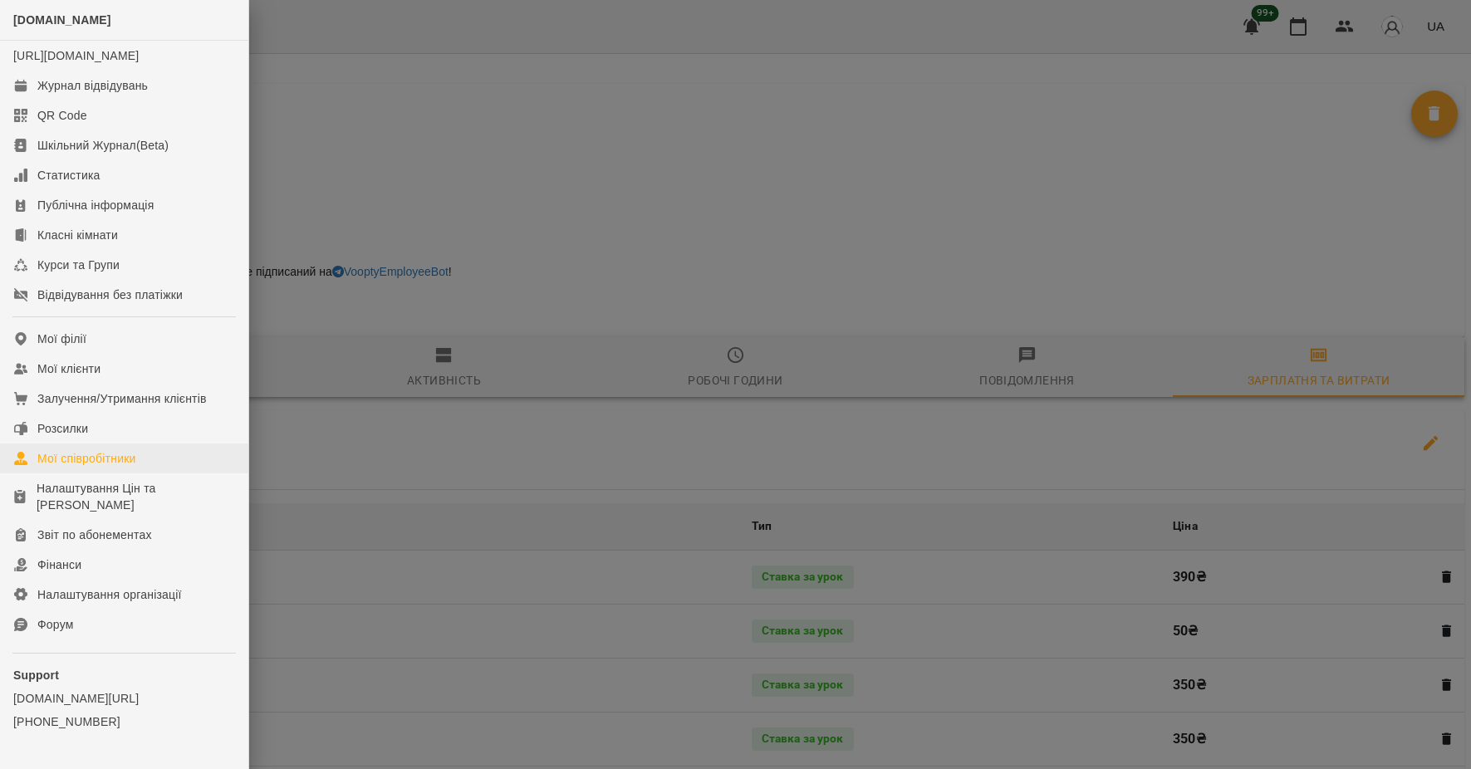
click at [120, 473] on link "Мої співробітники" at bounding box center [124, 458] width 248 height 30
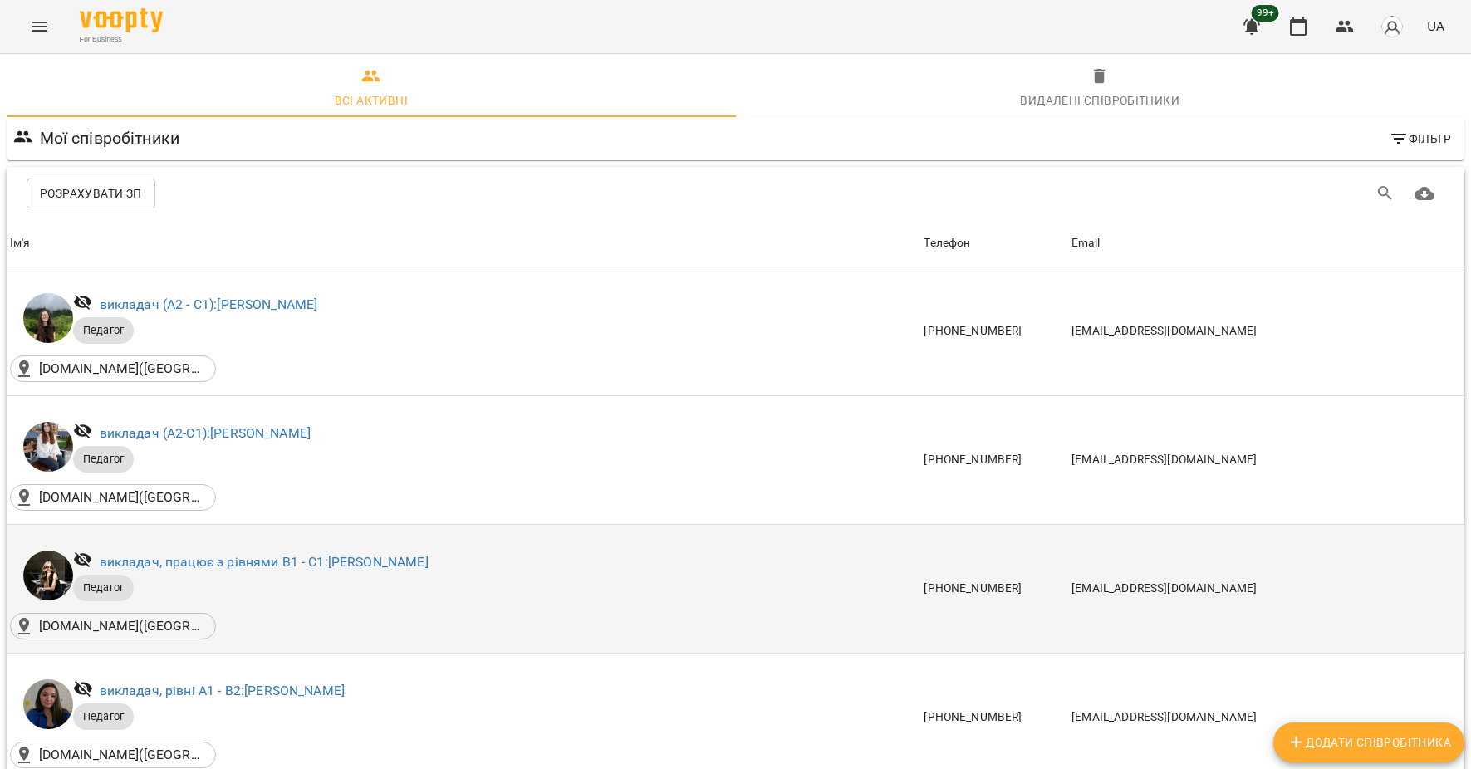
scroll to position [133, 0]
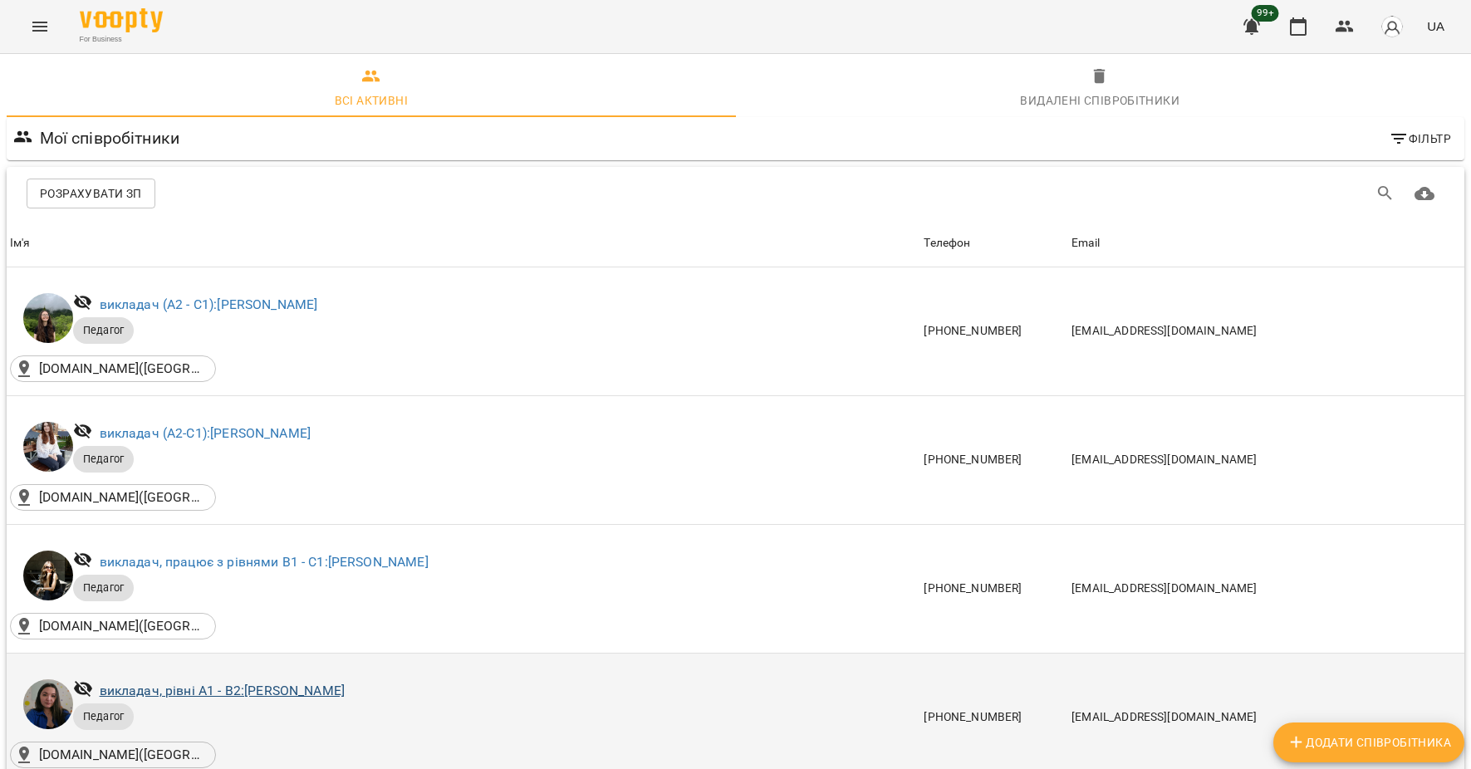
click at [247, 683] on link "викладач, рівні А1 - В2: [PERSON_NAME]" at bounding box center [222, 691] width 245 height 16
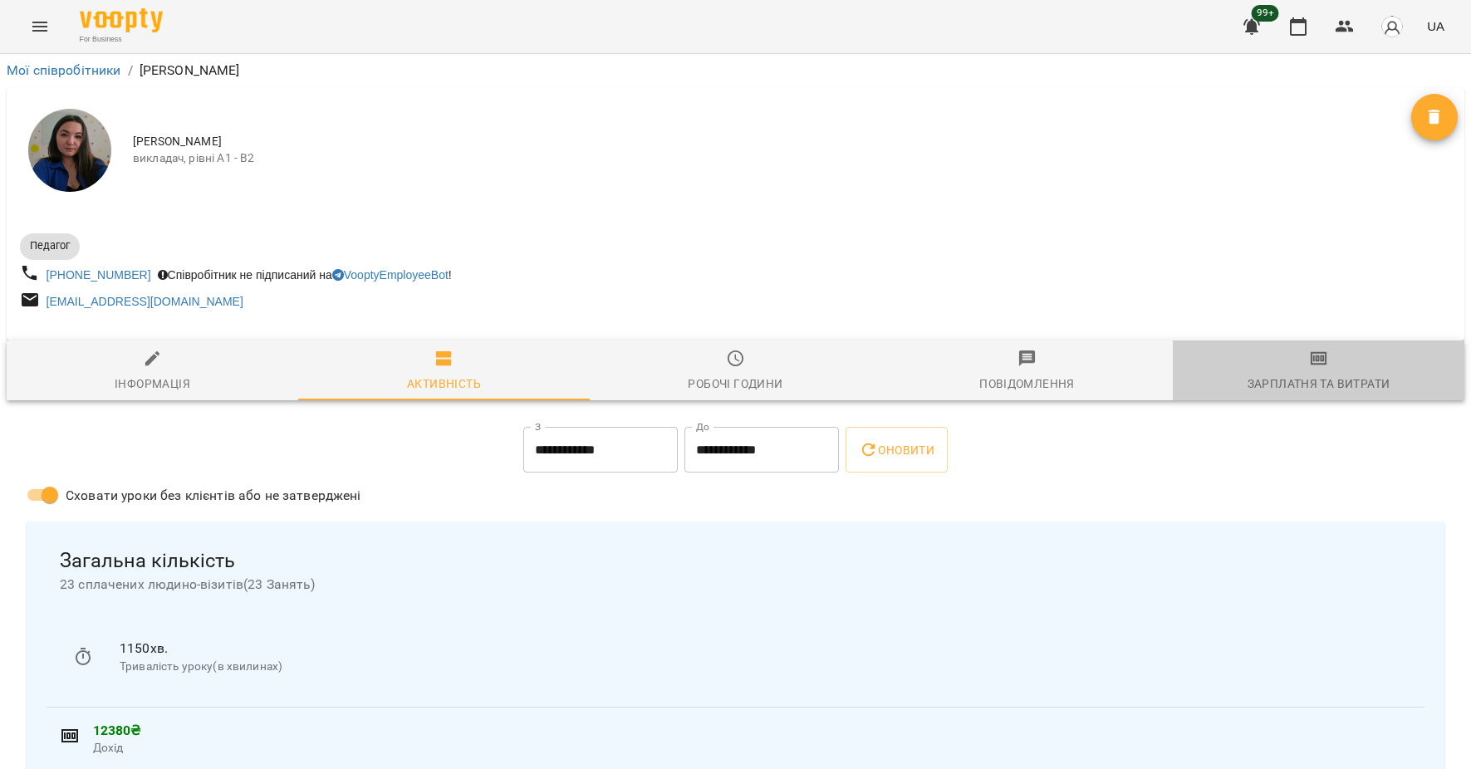
click at [1300, 365] on span "Зарплатня та Витрати" at bounding box center [1318, 371] width 272 height 45
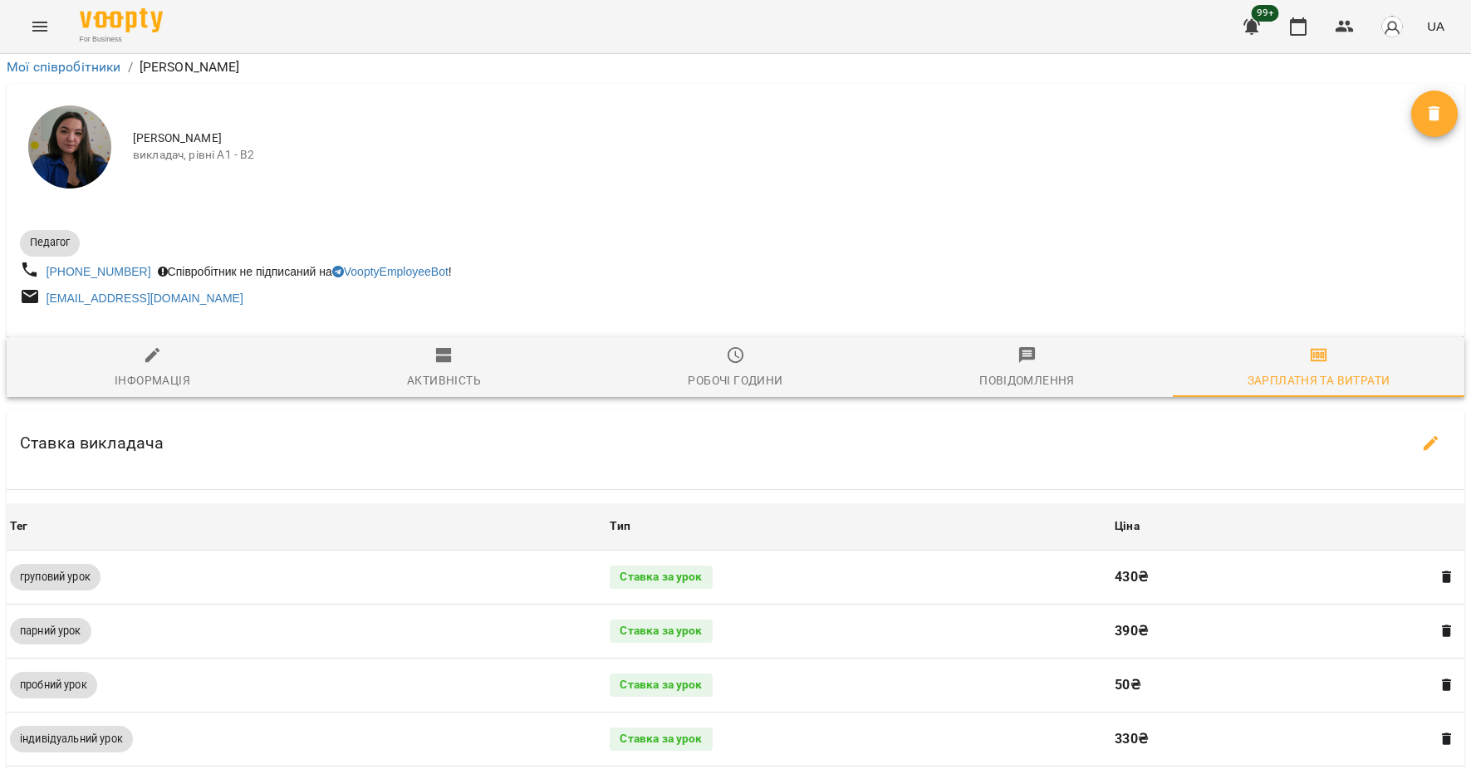
scroll to position [389, 0]
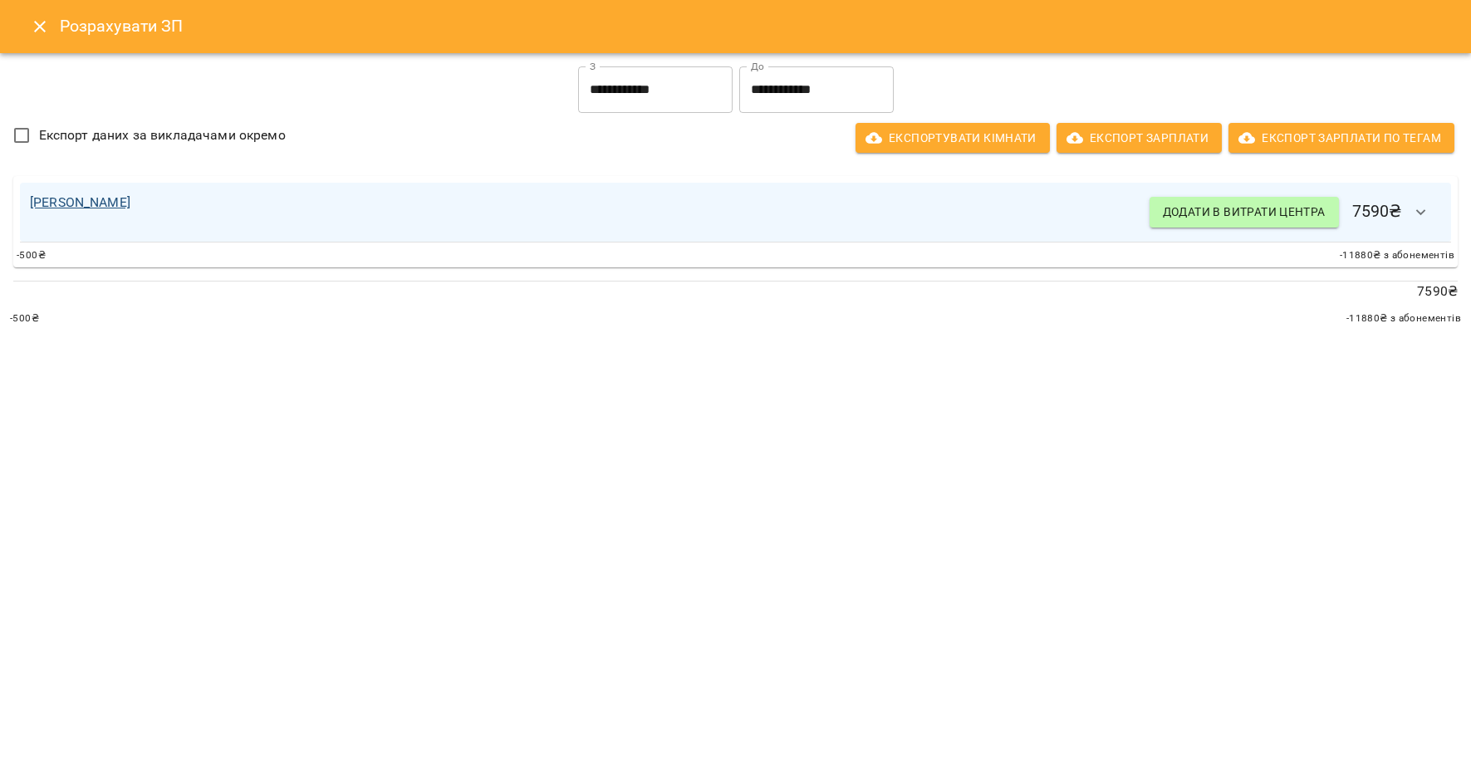
click at [84, 201] on link "[PERSON_NAME]" at bounding box center [80, 202] width 100 height 16
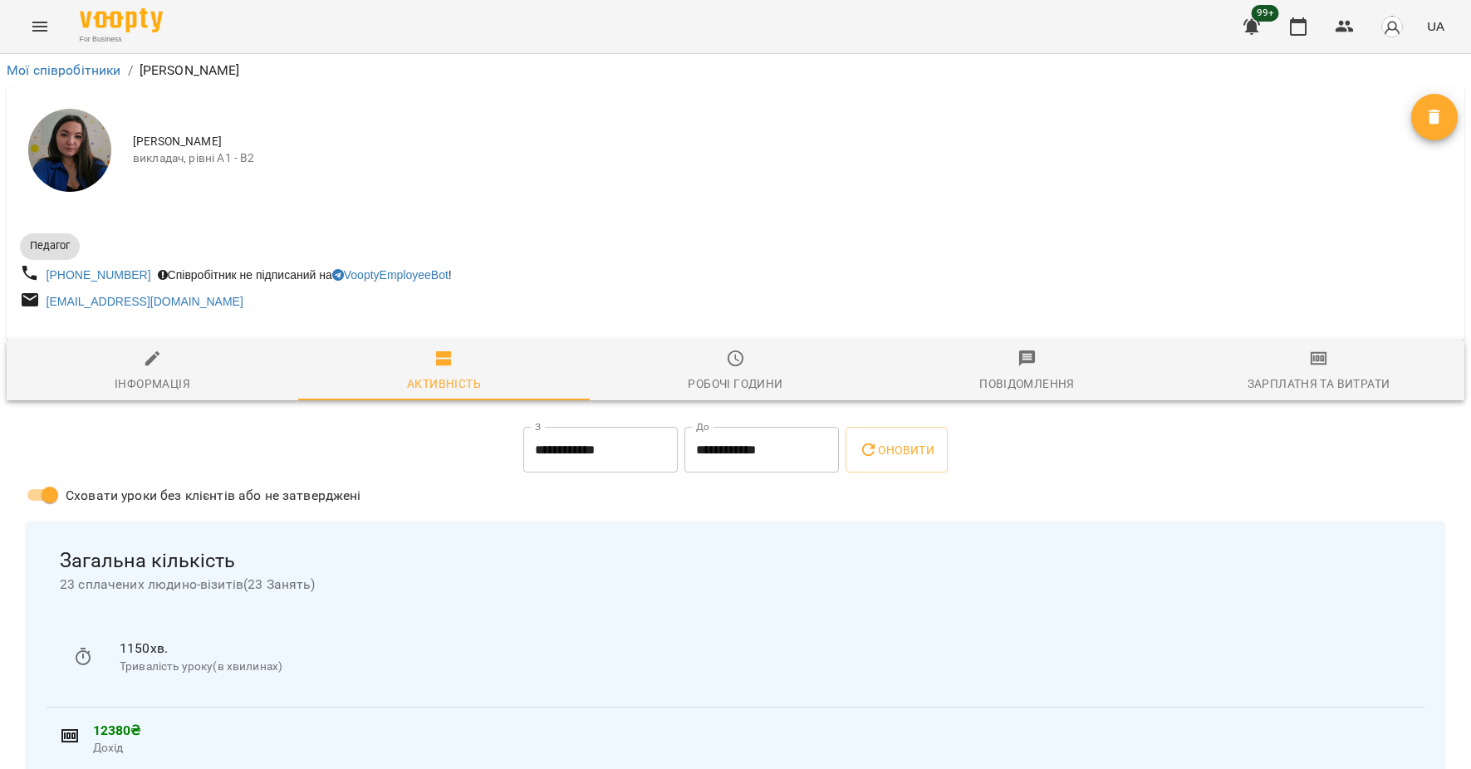
scroll to position [0, 0]
click at [56, 73] on link "Мої співробітники" at bounding box center [64, 70] width 115 height 16
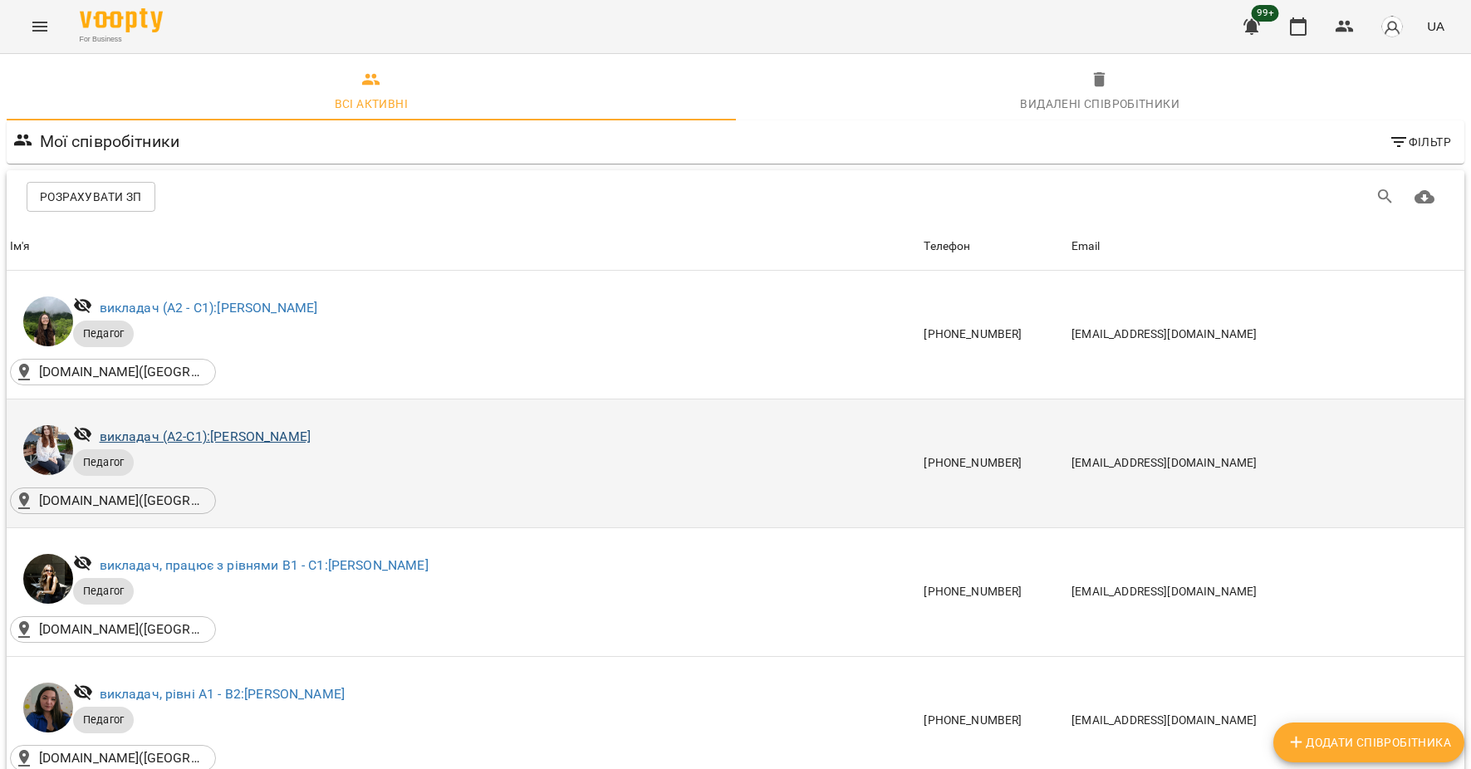
click at [213, 436] on link "викладач (А2-С1): [PERSON_NAME]" at bounding box center [205, 436] width 211 height 16
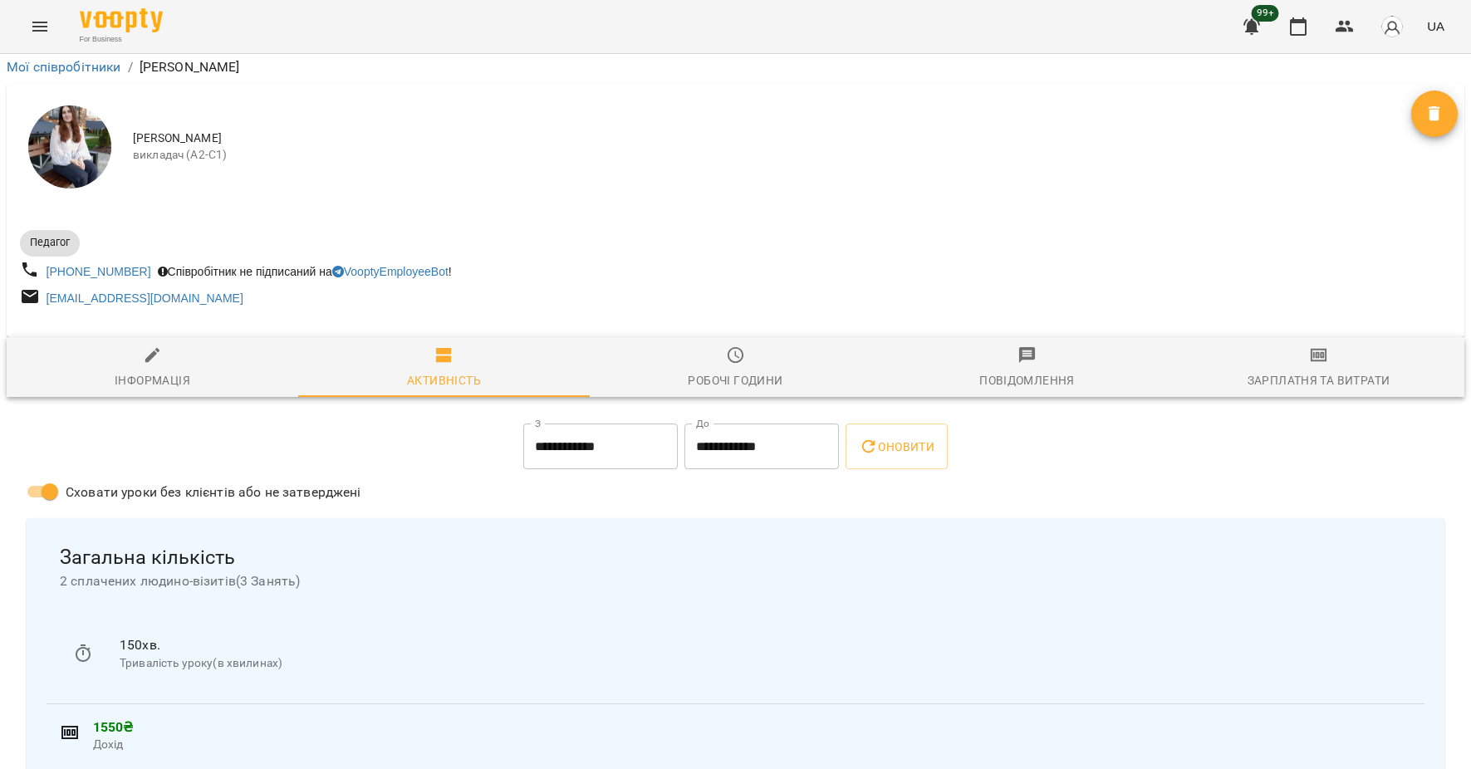
scroll to position [21, 0]
click at [1323, 352] on icon "button" at bounding box center [1319, 355] width 12 height 7
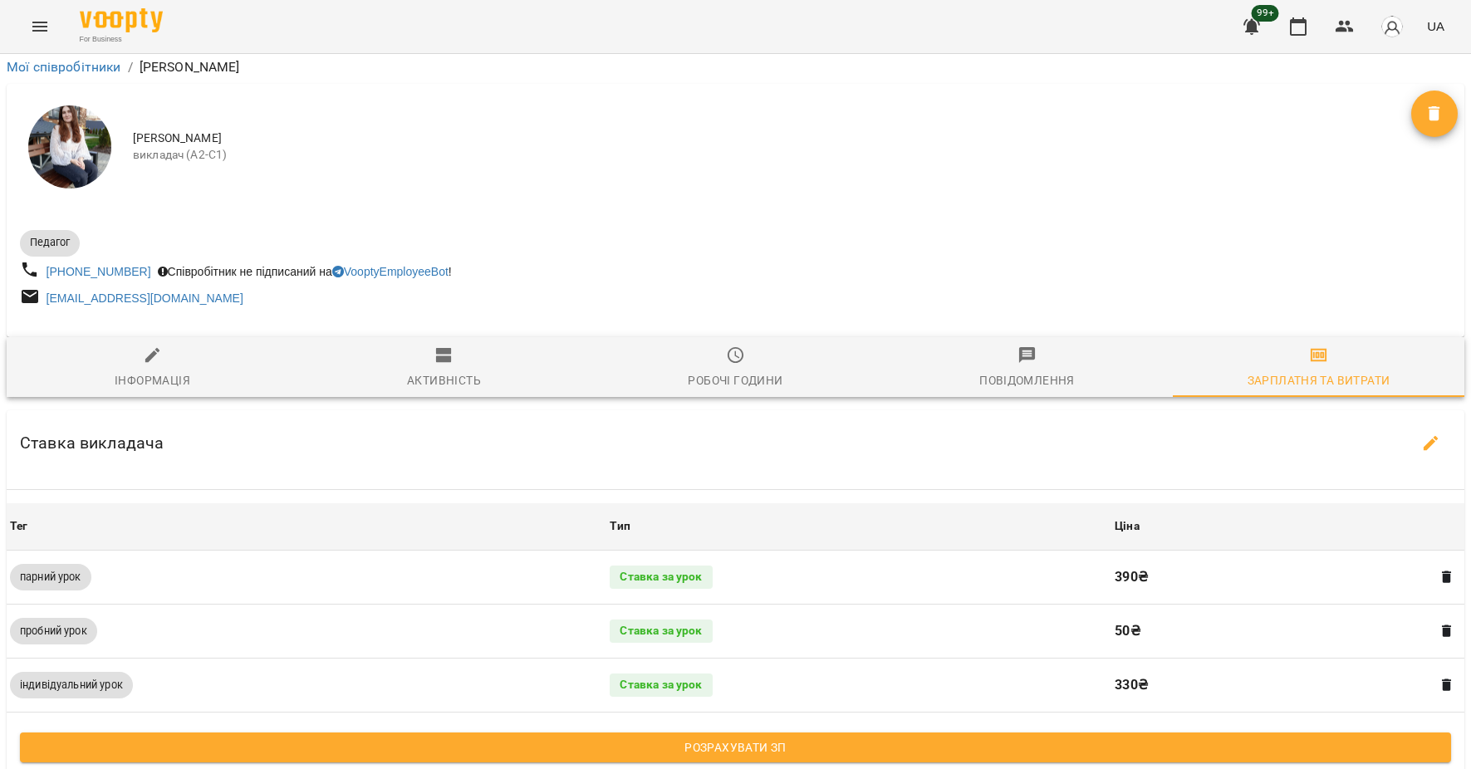
click at [830, 737] on span "Розрахувати ЗП" at bounding box center [735, 747] width 1404 height 20
